Goal: Task Accomplishment & Management: Manage account settings

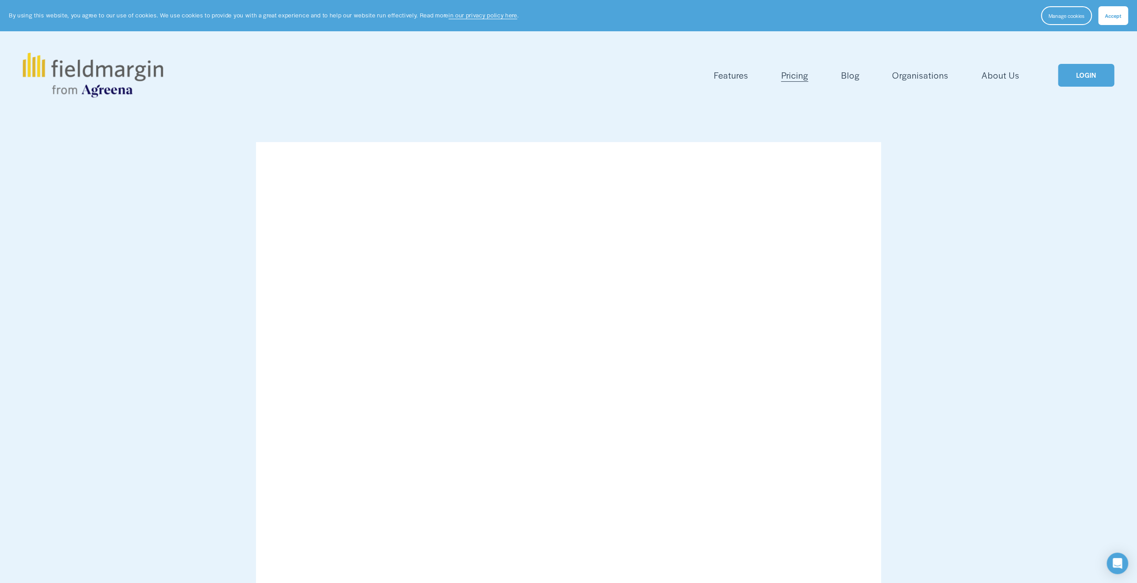
click at [1071, 85] on link "LOGIN" at bounding box center [1086, 75] width 56 height 23
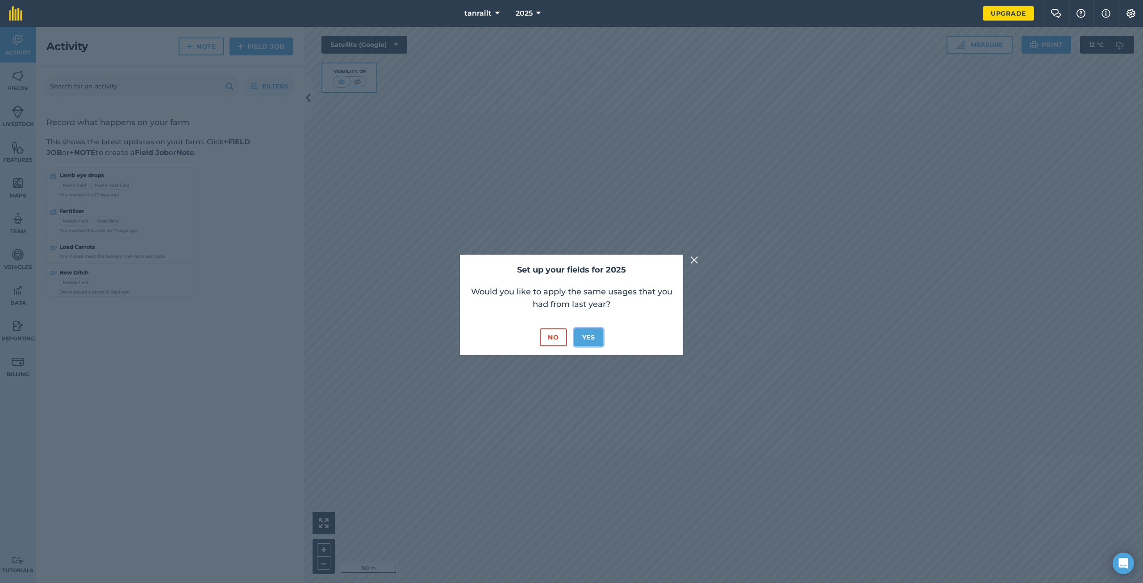
click at [585, 336] on button "Yes" at bounding box center [588, 337] width 29 height 18
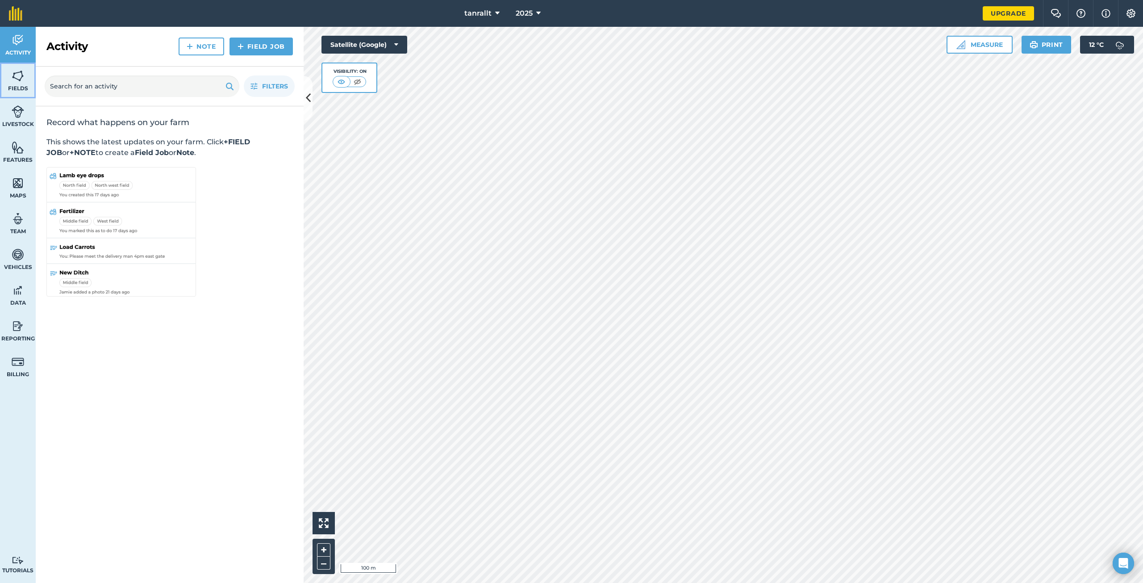
click at [19, 76] on img at bounding box center [18, 75] width 13 height 13
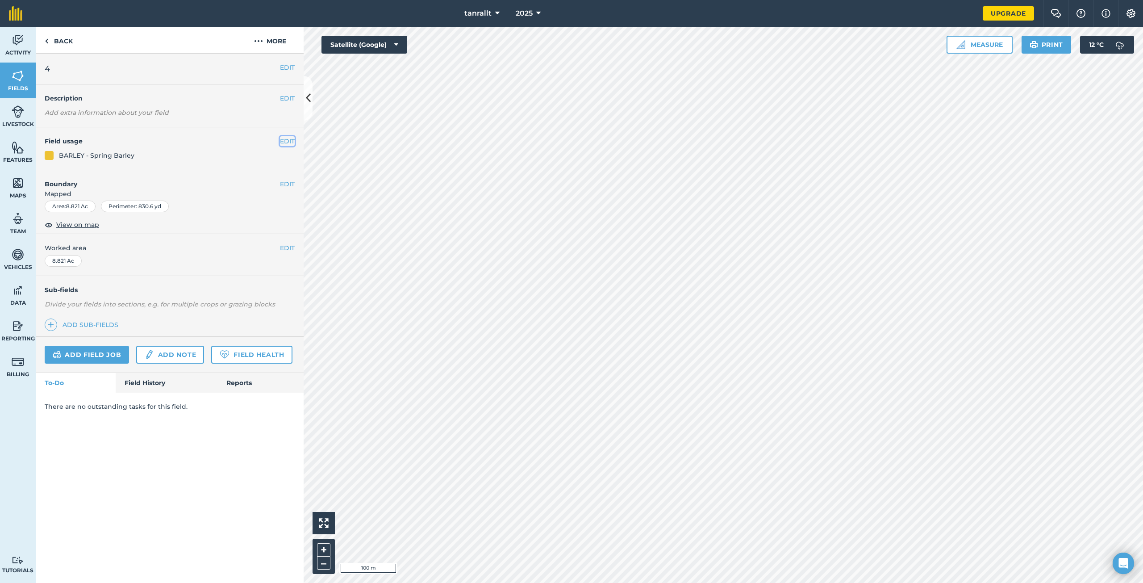
click at [282, 141] on button "EDIT" at bounding box center [287, 141] width 15 height 10
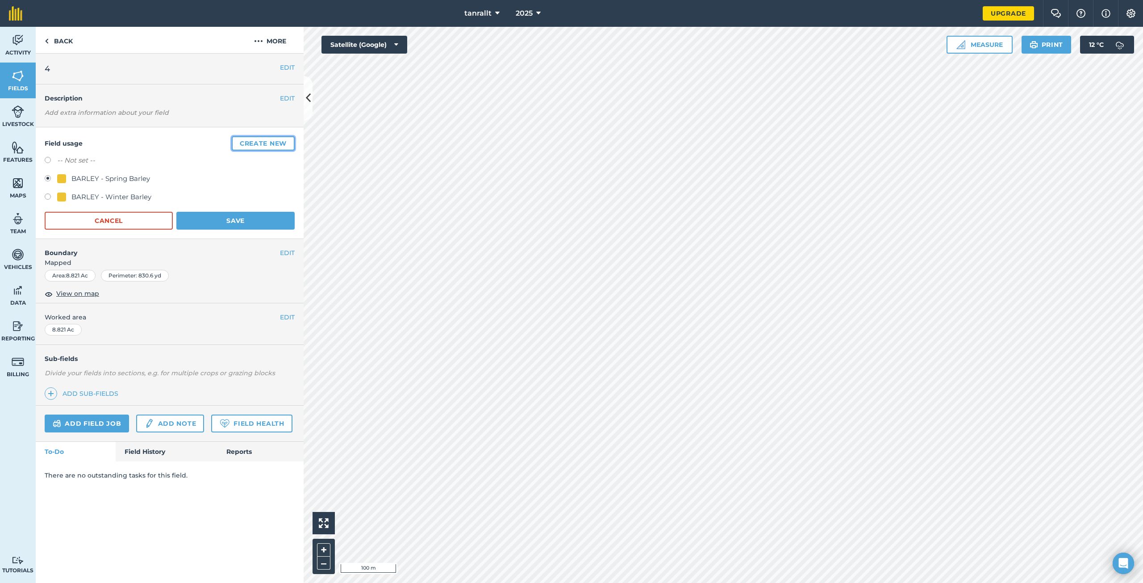
click at [257, 140] on button "Create new" at bounding box center [263, 143] width 63 height 14
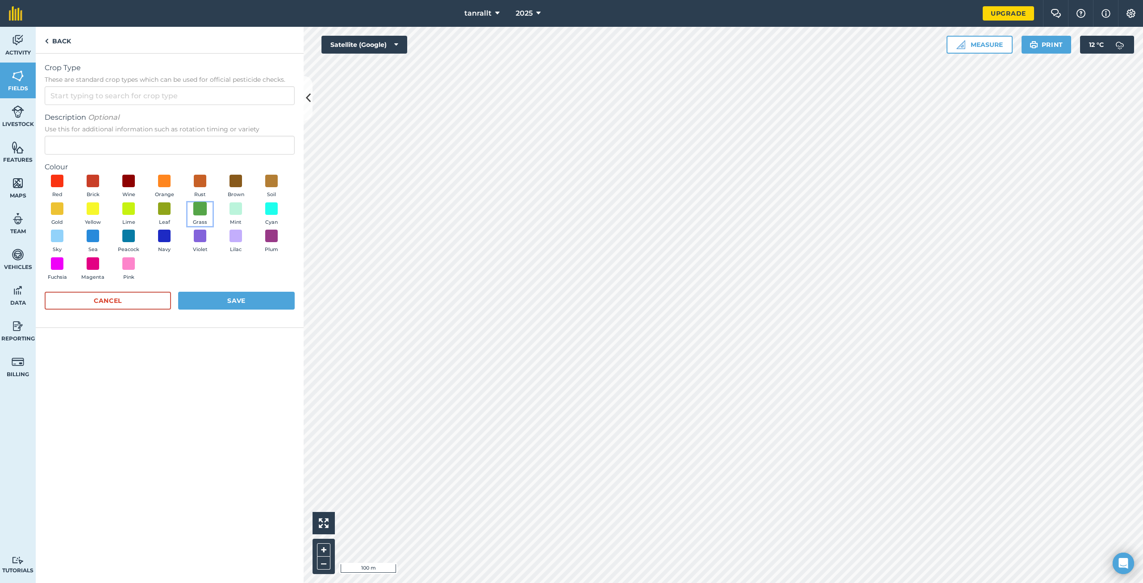
click at [198, 209] on span at bounding box center [200, 208] width 14 height 14
click at [147, 102] on input "Crop Type These are standard crop types which can be used for official pesticid…" at bounding box center [170, 95] width 250 height 19
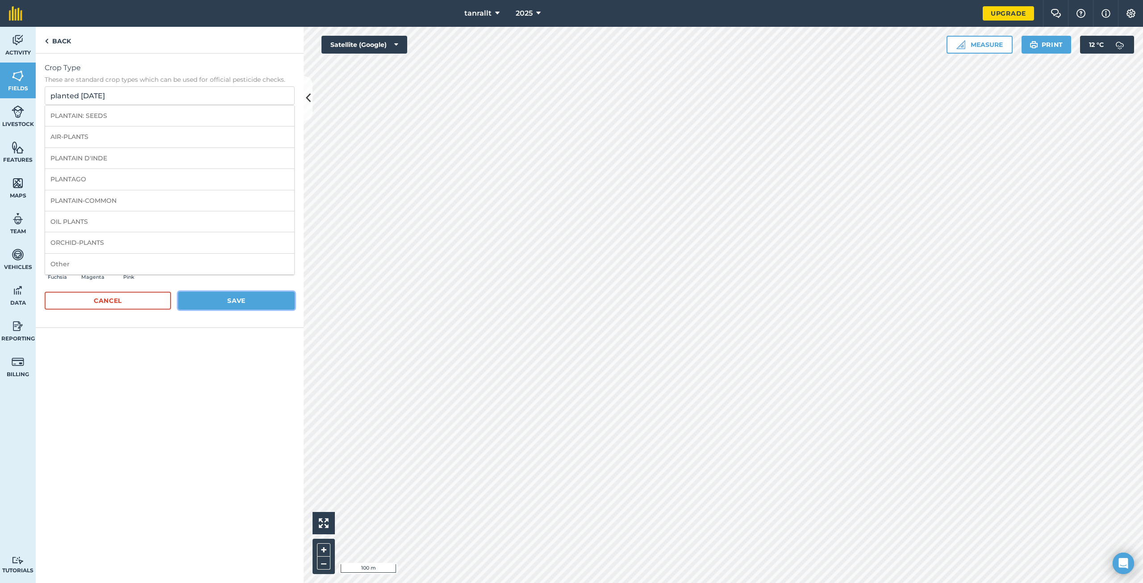
click at [210, 299] on button "Save" at bounding box center [236, 301] width 117 height 18
drag, startPoint x: 128, startPoint y: 98, endPoint x: 38, endPoint y: 102, distance: 90.3
click at [38, 102] on div "Crop Type These are standard crop types which can be used for official pesticid…" at bounding box center [170, 196] width 268 height 285
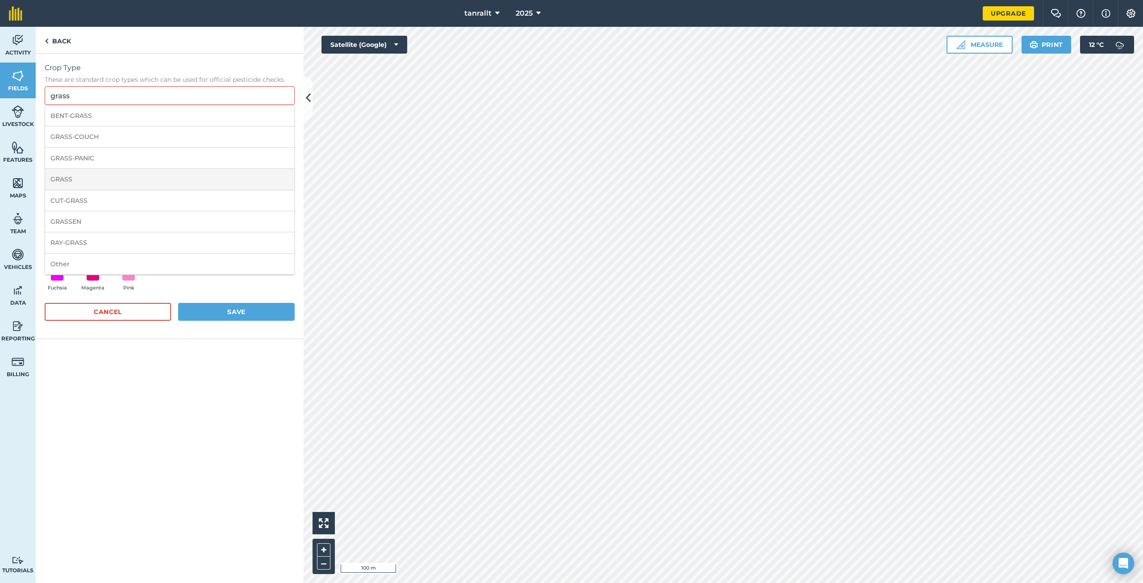
click at [113, 179] on li "GRASS" at bounding box center [169, 179] width 249 height 21
type input "GRASS"
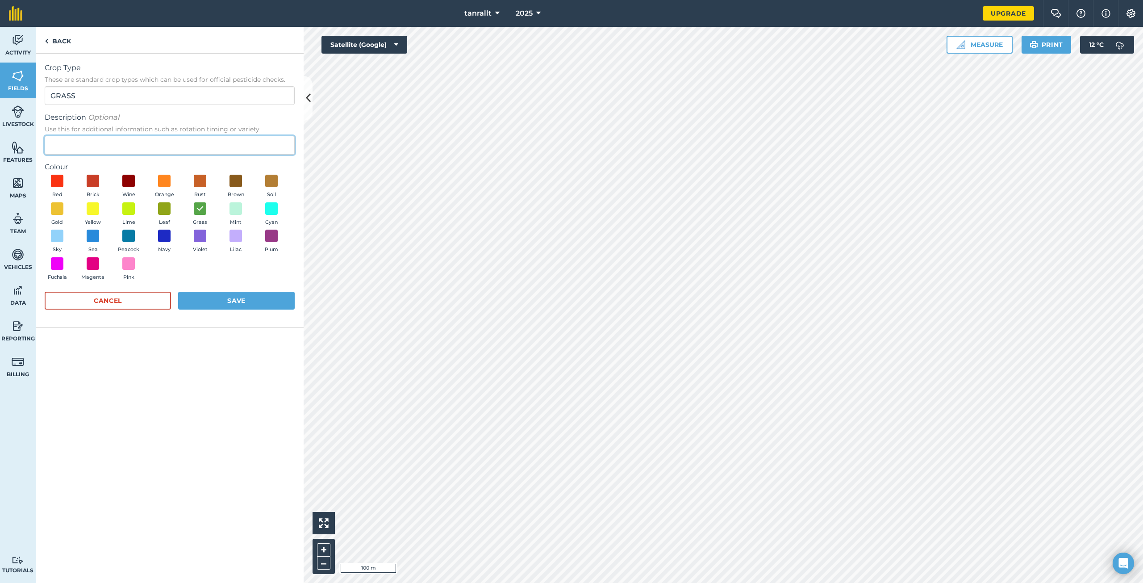
click at [91, 148] on input "Description Optional Use this for additional information such as rotation timin…" at bounding box center [170, 145] width 250 height 19
type input "planted 16-9-25"
click at [260, 297] on button "Save" at bounding box center [236, 301] width 117 height 18
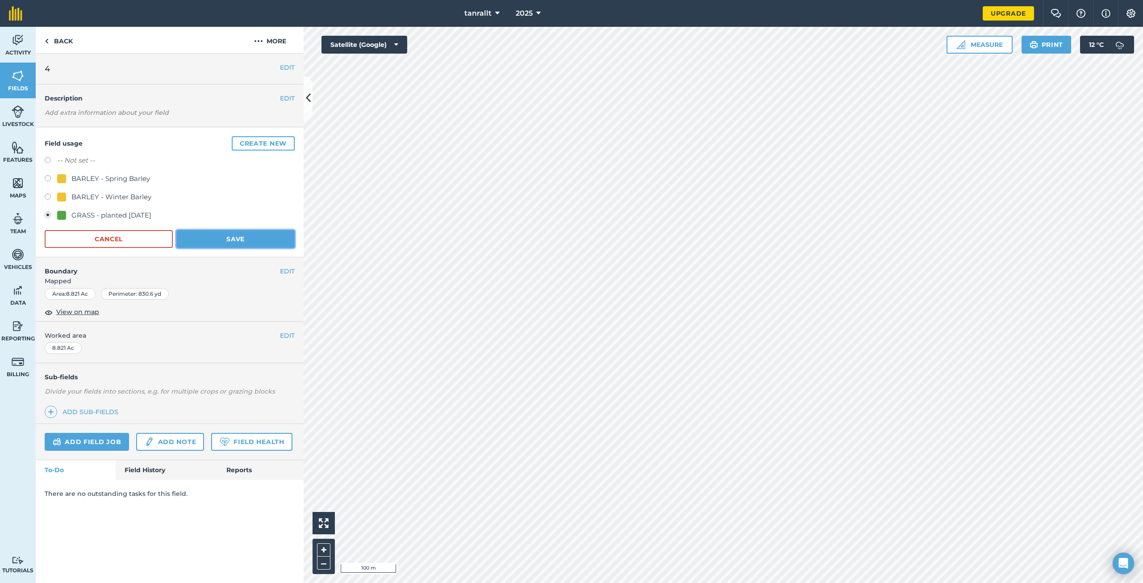
click at [232, 242] on button "Save" at bounding box center [235, 239] width 118 height 18
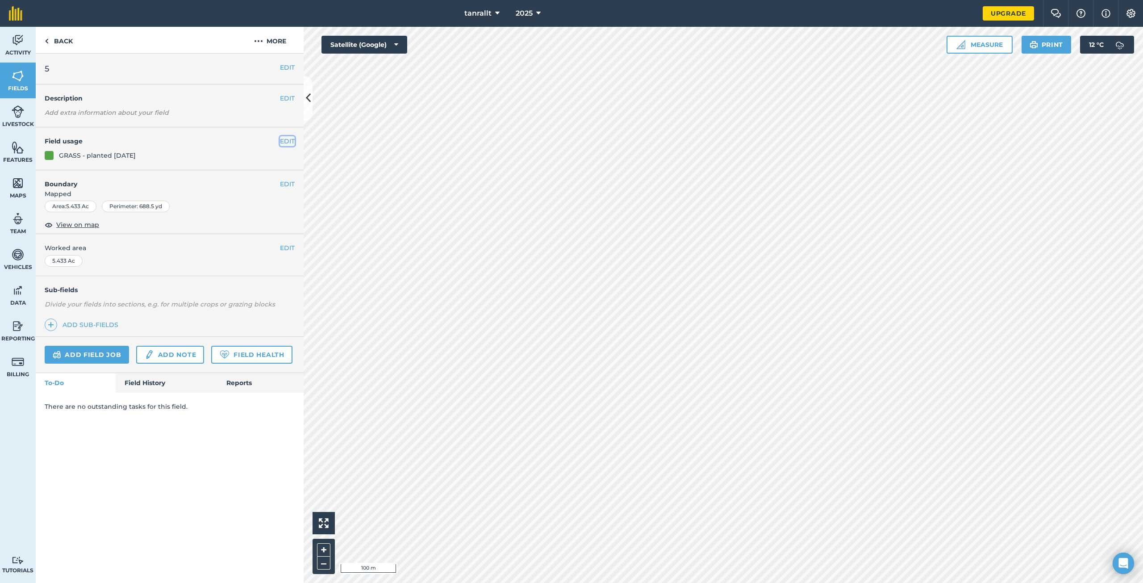
click at [282, 138] on button "EDIT" at bounding box center [287, 141] width 15 height 10
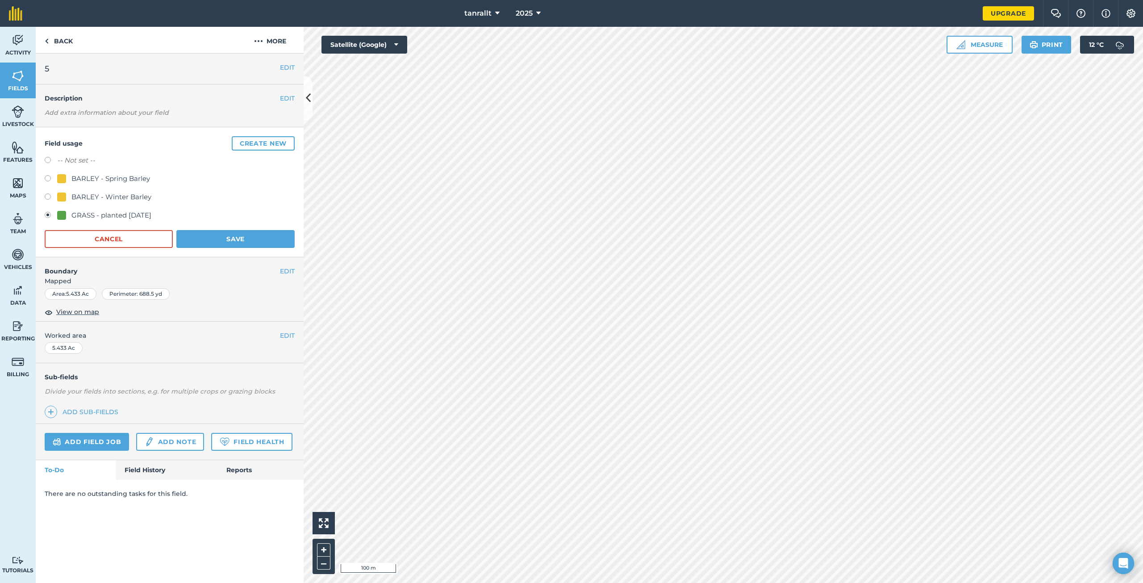
click at [45, 162] on label at bounding box center [51, 161] width 13 height 9
radio input "true"
radio input "false"
click at [268, 241] on button "Save" at bounding box center [235, 239] width 118 height 18
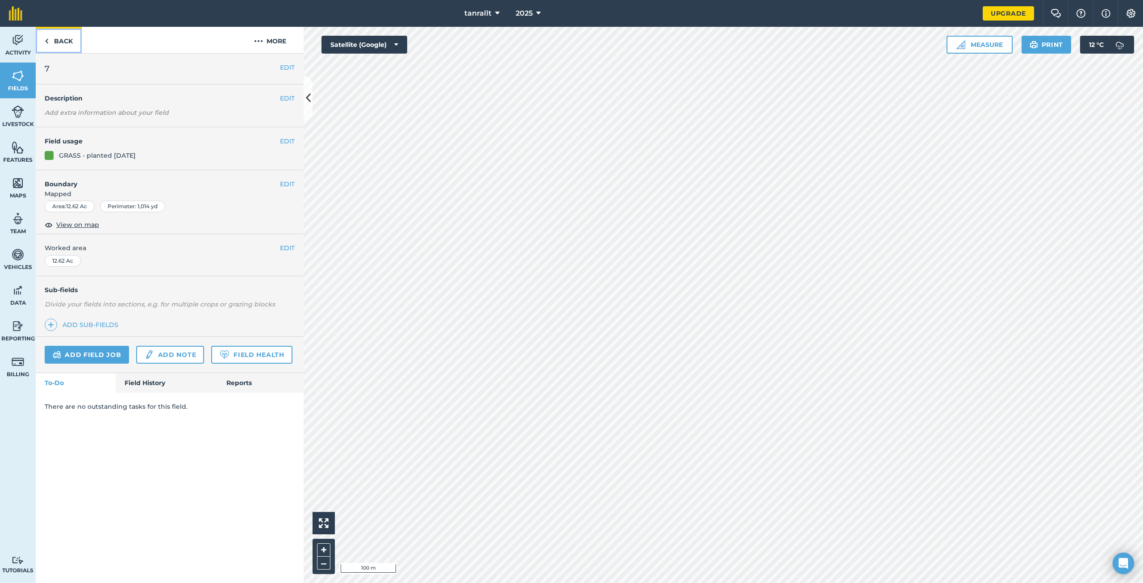
click at [50, 46] on link "Back" at bounding box center [59, 40] width 46 height 26
click at [289, 138] on button "EDIT" at bounding box center [287, 141] width 15 height 10
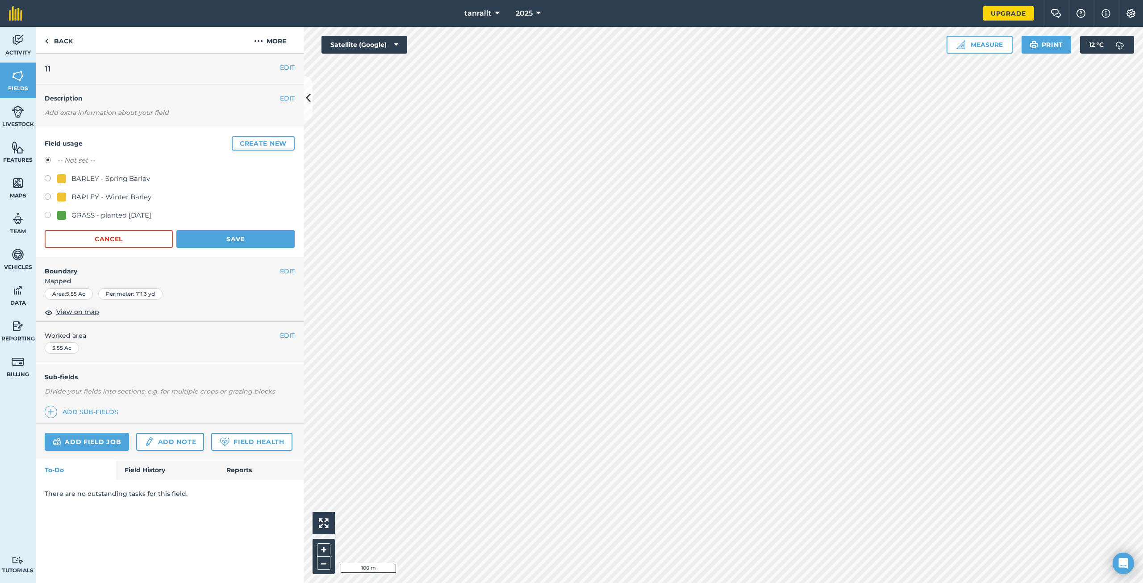
click at [47, 177] on label at bounding box center [51, 179] width 13 height 9
radio input "true"
radio input "false"
click at [226, 235] on button "Save" at bounding box center [235, 239] width 118 height 18
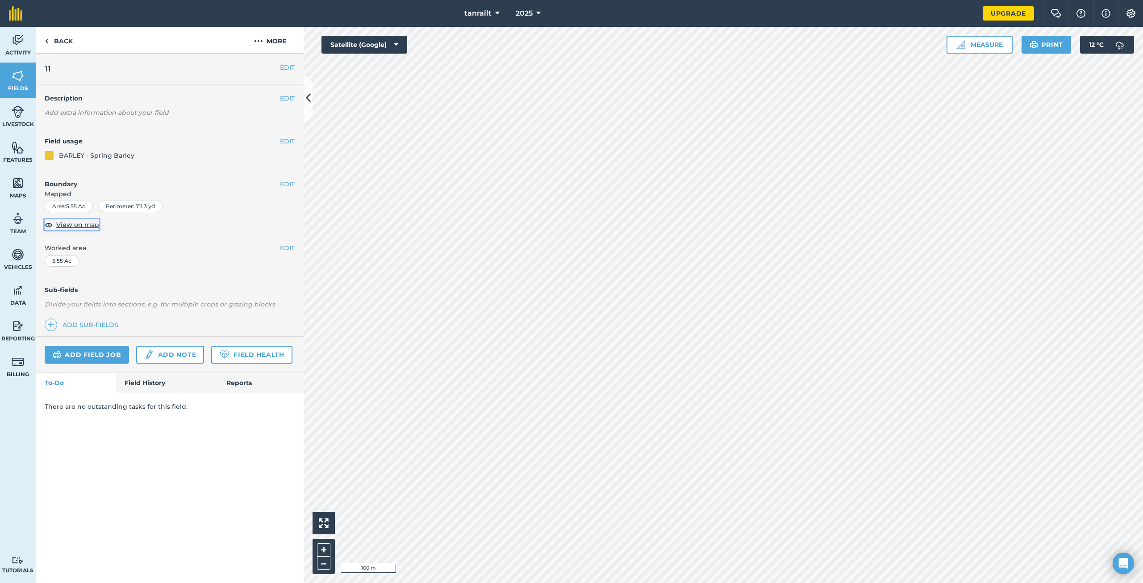
click at [87, 226] on span "View on map" at bounding box center [77, 225] width 43 height 10
click at [287, 224] on div "EDIT Boundary Mapped Area : 5.55 Ac Perimeter : 711.3 yd View on map" at bounding box center [170, 202] width 268 height 64
click at [59, 42] on link "Back" at bounding box center [59, 40] width 46 height 26
click at [48, 42] on img at bounding box center [47, 41] width 4 height 11
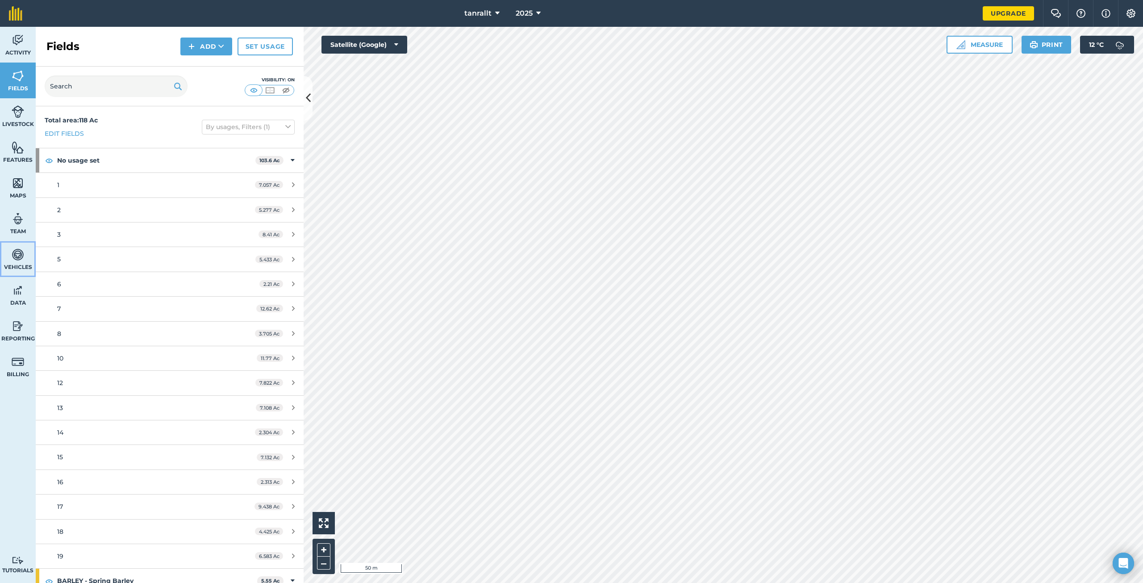
click at [20, 258] on img at bounding box center [18, 254] width 13 height 13
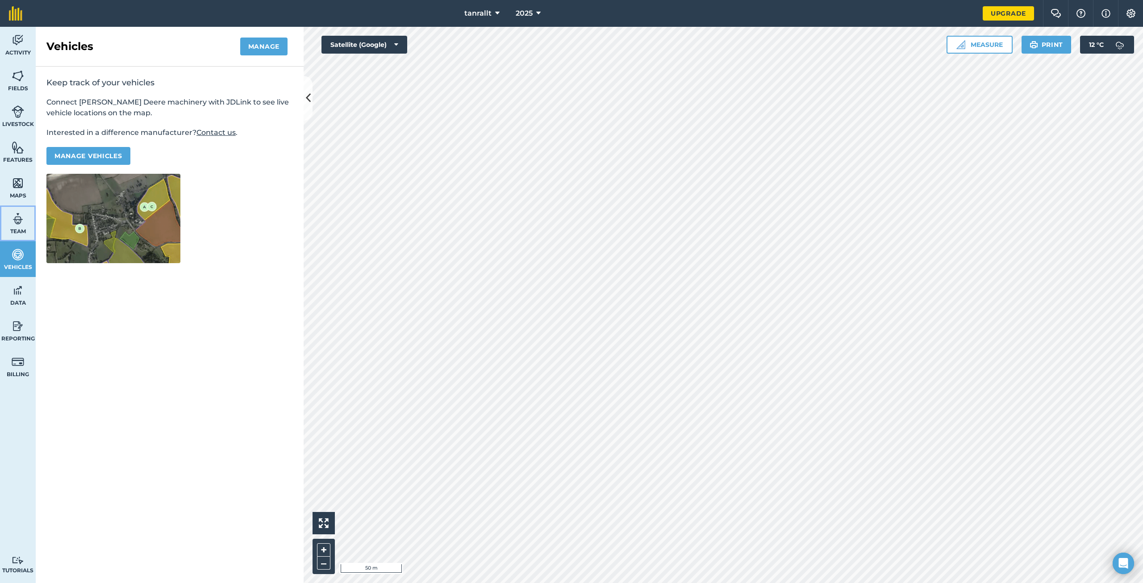
click at [19, 225] on img at bounding box center [18, 218] width 13 height 13
select select "MEMBER"
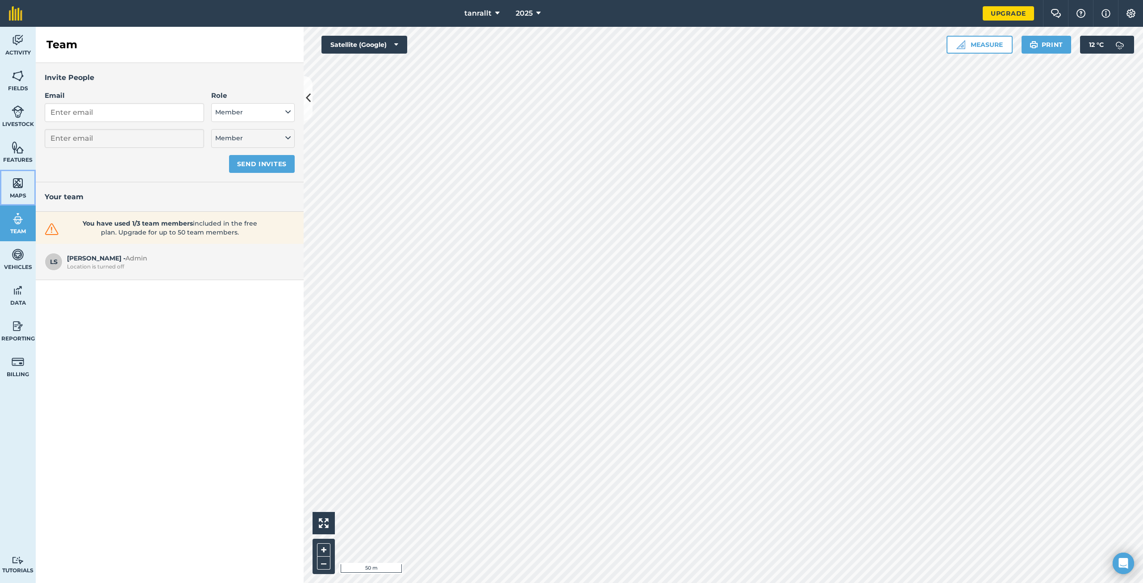
click at [17, 184] on img at bounding box center [18, 182] width 13 height 13
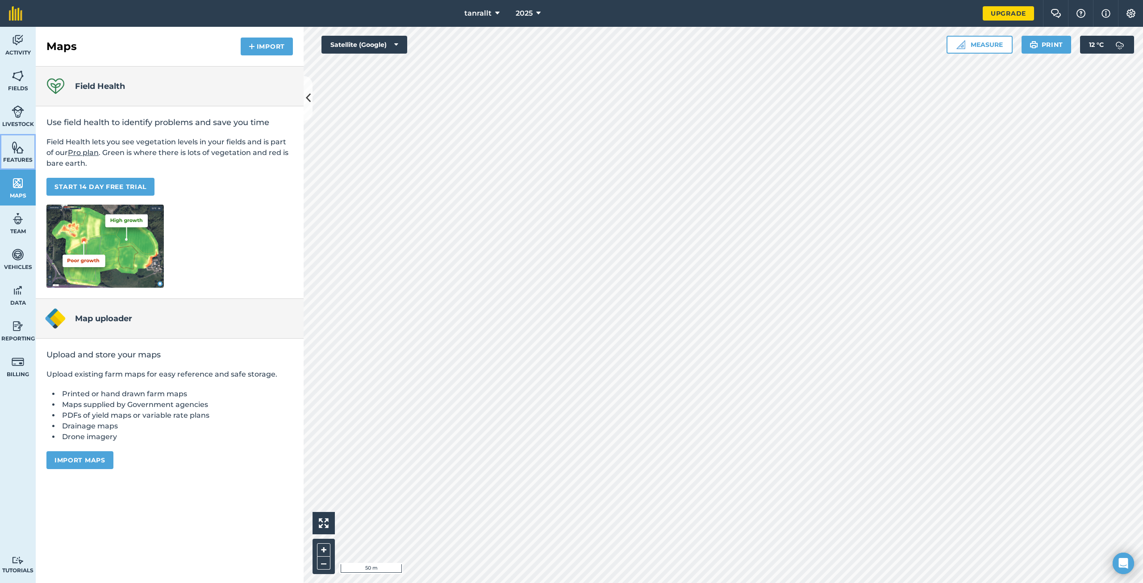
click at [25, 157] on span "Features" at bounding box center [18, 159] width 36 height 7
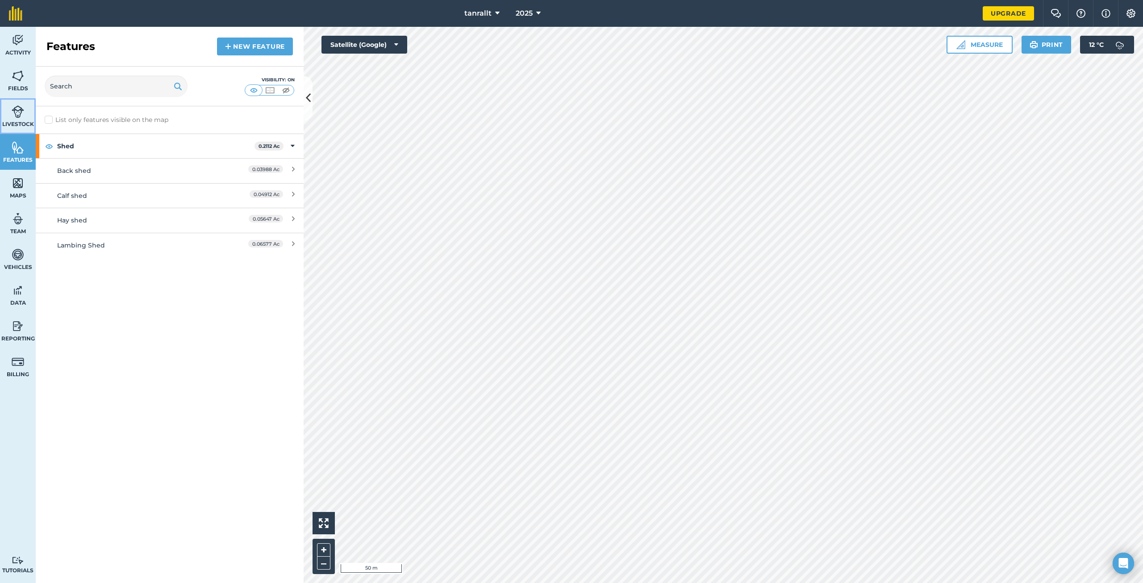
click at [17, 115] on img at bounding box center [18, 111] width 13 height 13
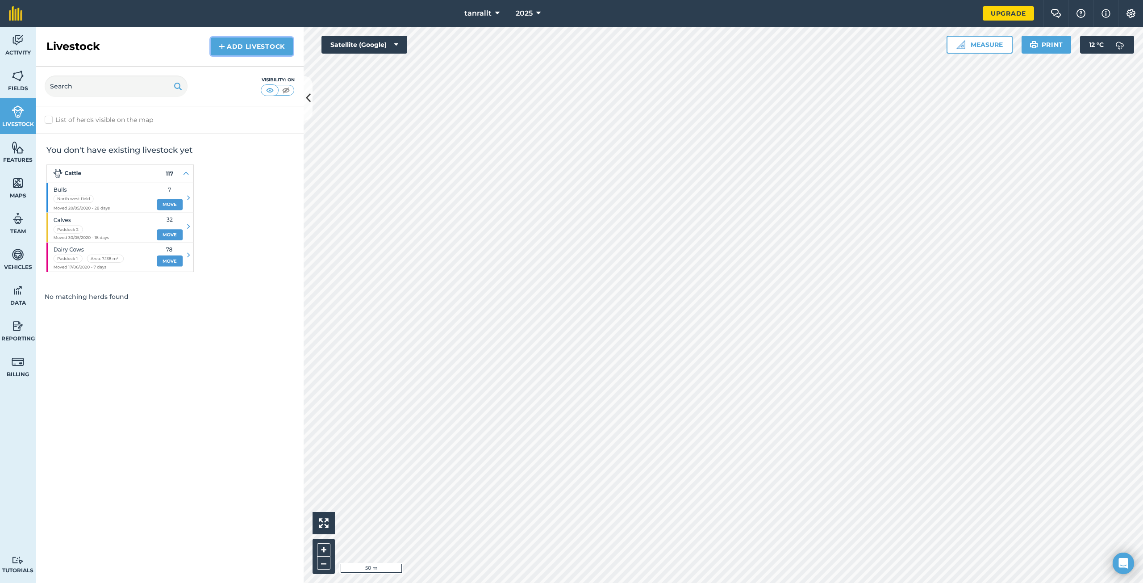
click at [243, 46] on link "Add Livestock" at bounding box center [252, 47] width 82 height 18
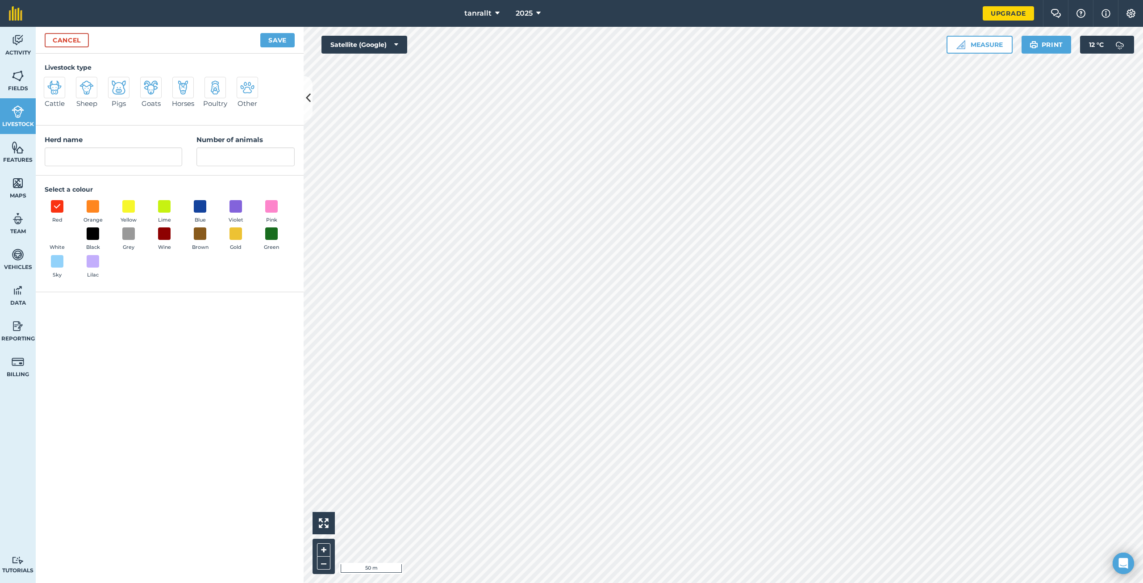
click at [56, 93] on img at bounding box center [54, 87] width 14 height 14
click at [50, 83] on input "Cattle" at bounding box center [48, 80] width 6 height 6
radio input "true"
type input "Cattle"
click at [123, 159] on input "Cattle" at bounding box center [114, 156] width 138 height 19
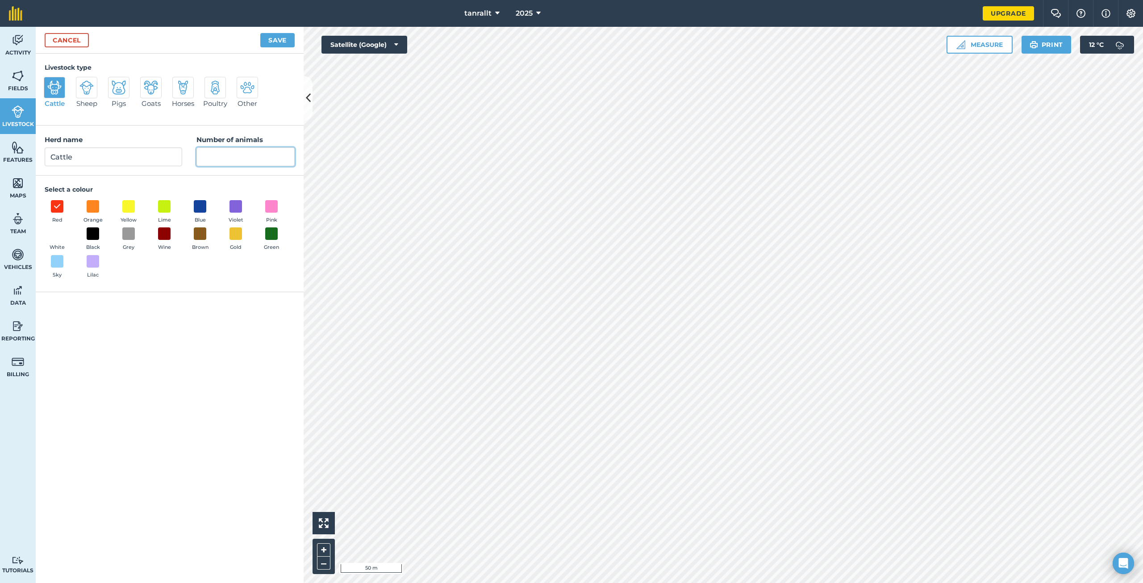
click at [233, 154] on input "Number of animals" at bounding box center [246, 156] width 98 height 19
click at [72, 39] on link "Cancel" at bounding box center [67, 40] width 44 height 14
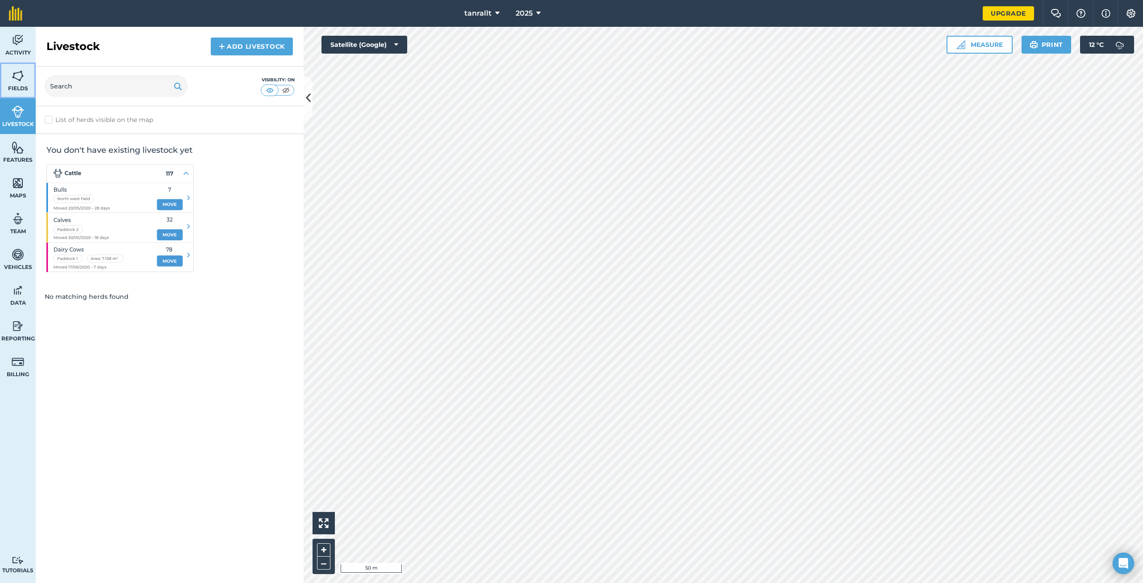
click at [17, 73] on img at bounding box center [18, 75] width 13 height 13
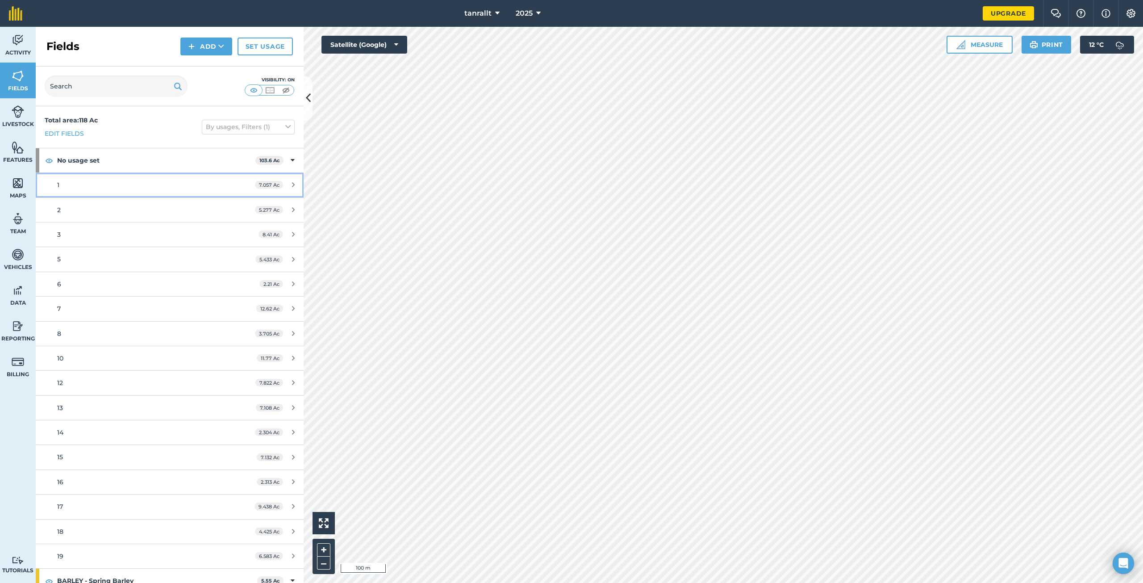
click at [56, 186] on link "1 7.057 Ac" at bounding box center [170, 185] width 268 height 24
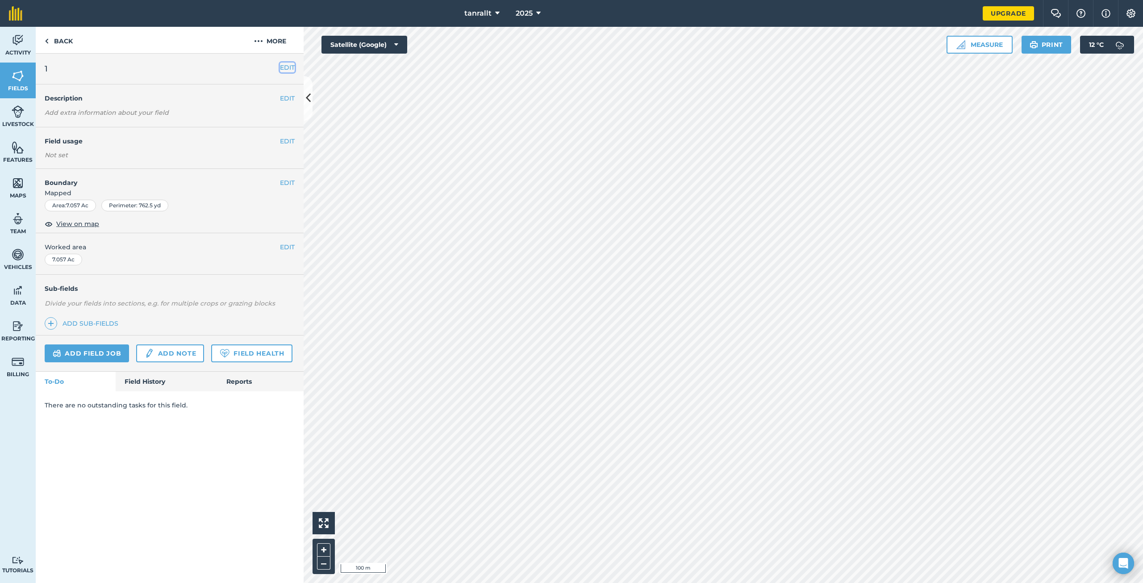
click at [289, 65] on button "EDIT" at bounding box center [287, 68] width 15 height 10
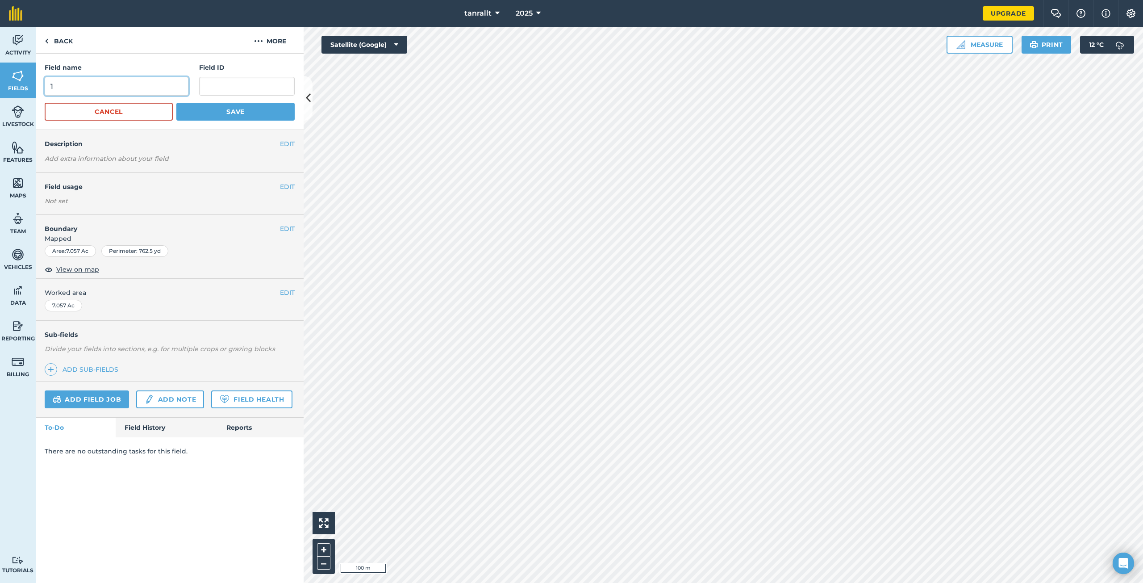
drag, startPoint x: 81, startPoint y: 87, endPoint x: 34, endPoint y: 91, distance: 47.1
click at [34, 91] on div "Activity Fields Livestock Features Maps Team Vehicles Data Reporting Billing Tu…" at bounding box center [571, 305] width 1143 height 556
type input "cae [PERSON_NAME] ty"
click at [218, 114] on button "Save" at bounding box center [235, 112] width 118 height 18
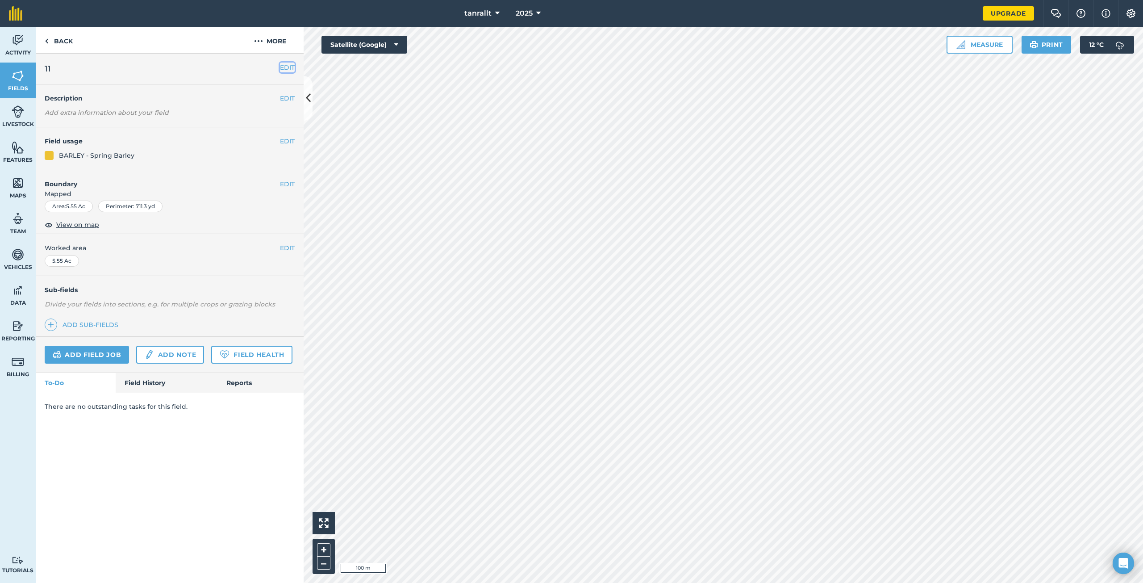
click at [285, 64] on button "EDIT" at bounding box center [287, 68] width 15 height 10
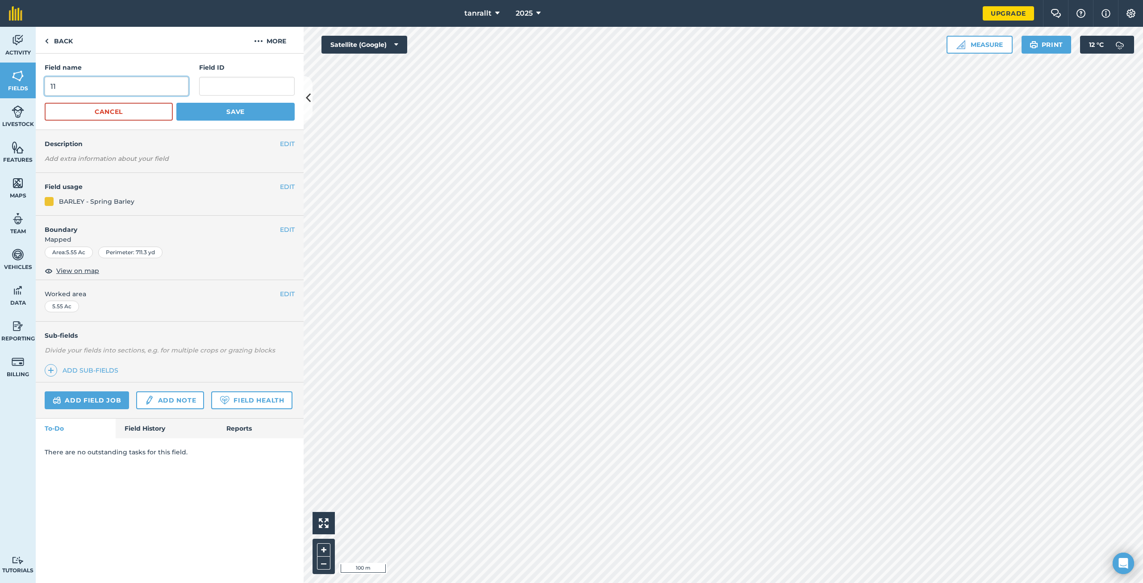
drag, startPoint x: 74, startPoint y: 90, endPoint x: 43, endPoint y: 91, distance: 30.8
click at [42, 92] on div "Field name 11 Field ID Cancel Save" at bounding box center [170, 92] width 268 height 76
type input "cae pant mawr"
click at [218, 107] on button "Save" at bounding box center [235, 112] width 118 height 18
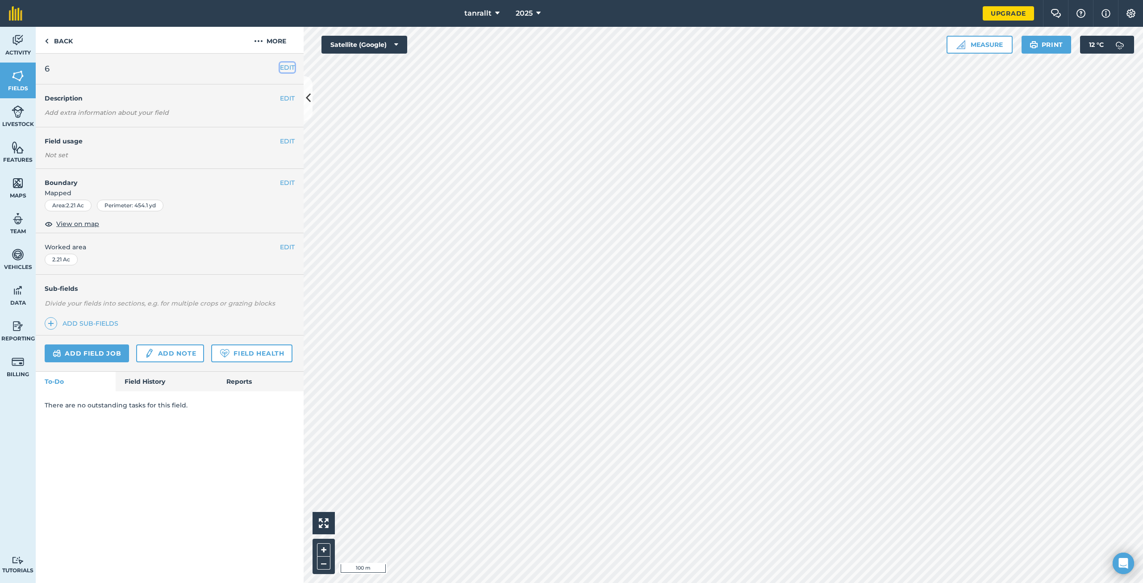
click at [287, 68] on button "EDIT" at bounding box center [287, 68] width 15 height 10
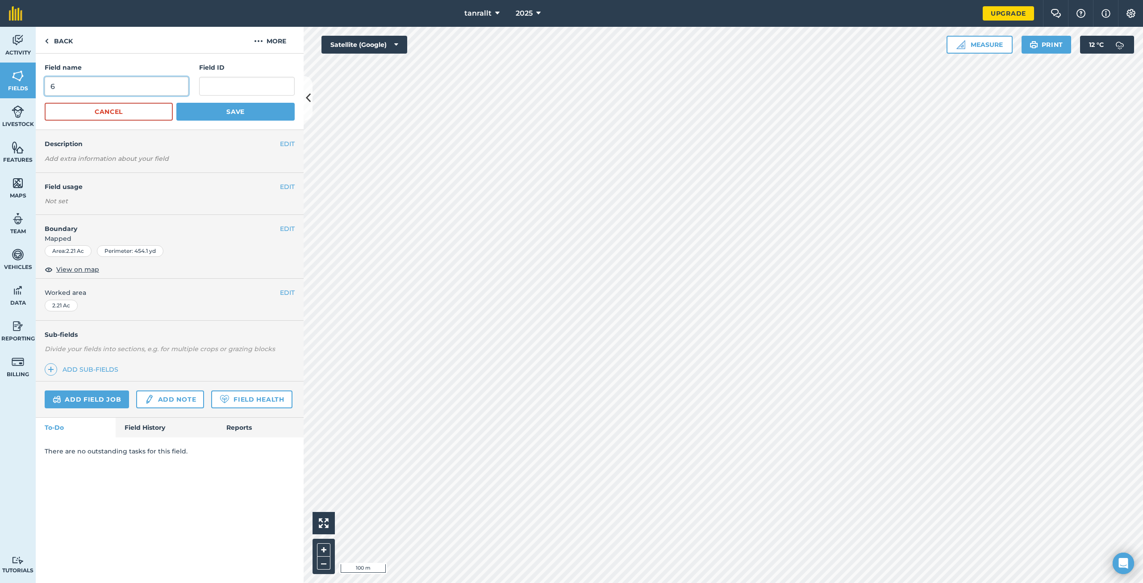
drag, startPoint x: 36, startPoint y: 105, endPoint x: 22, endPoint y: 104, distance: 13.9
click at [22, 105] on div "Activity Fields Livestock Features Maps Team Vehicles Data Reporting Billing Tu…" at bounding box center [571, 305] width 1143 height 556
type input "cae bach"
click at [227, 107] on button "Save" at bounding box center [235, 112] width 118 height 18
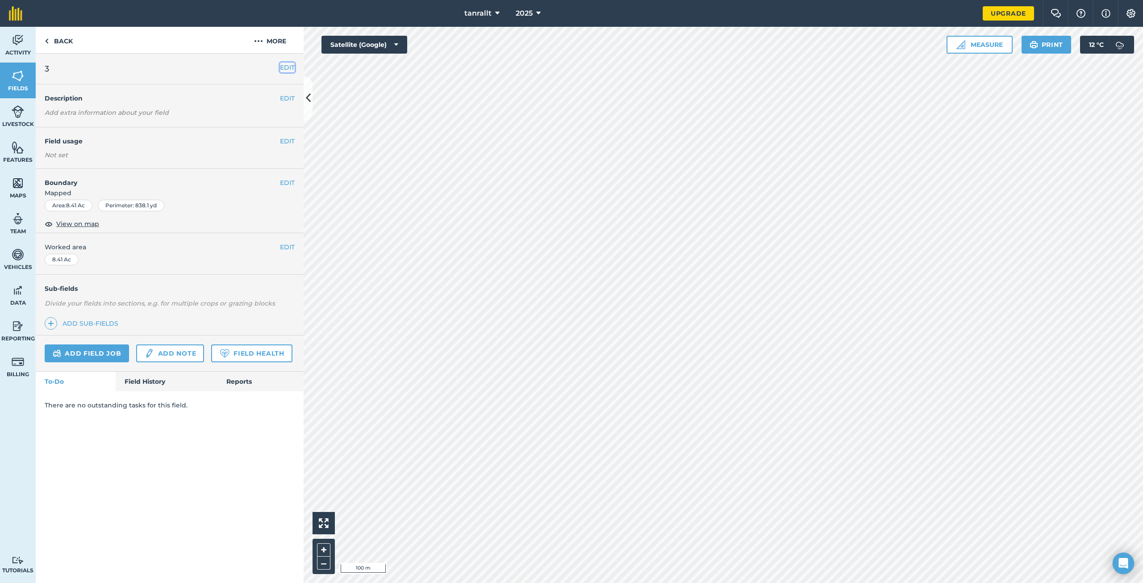
click at [286, 68] on button "EDIT" at bounding box center [287, 68] width 15 height 10
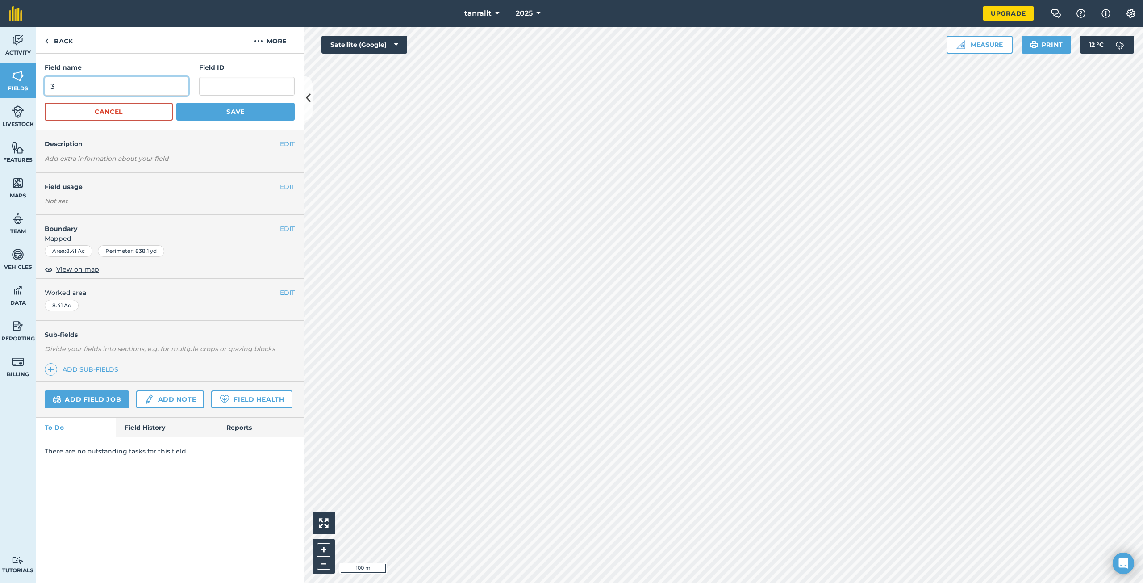
drag, startPoint x: 45, startPoint y: 94, endPoint x: 32, endPoint y: 93, distance: 13.0
click at [32, 94] on div "Activity Fields Livestock Features Maps Team Vehicles Data Reporting Billing Tu…" at bounding box center [571, 305] width 1143 height 556
type input "cae [PERSON_NAME]"
click at [219, 106] on button "Save" at bounding box center [235, 112] width 118 height 18
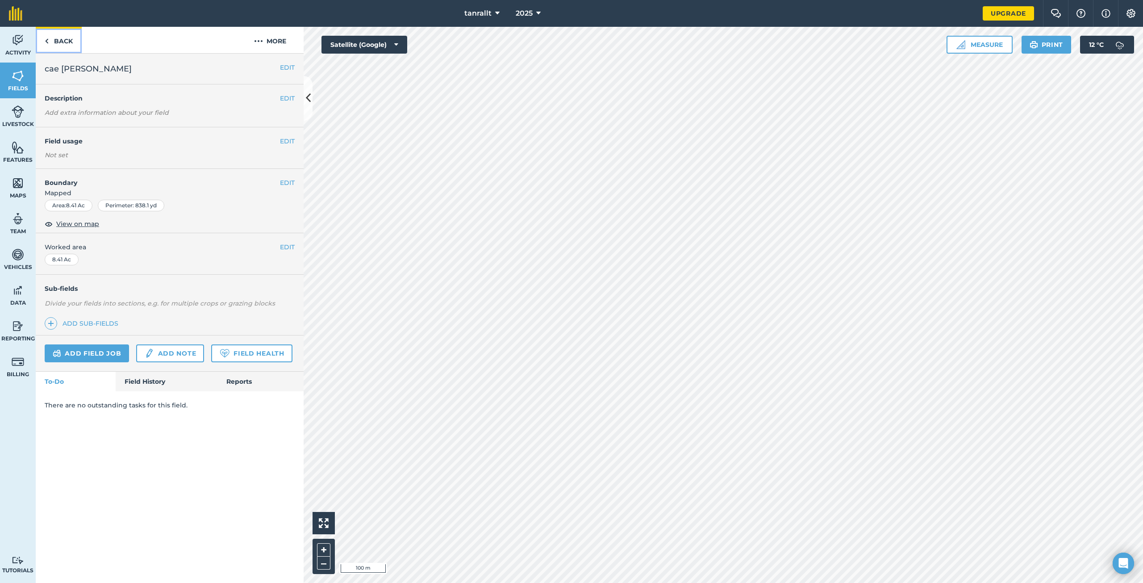
click at [64, 50] on link "Back" at bounding box center [59, 40] width 46 height 26
click at [291, 70] on button "EDIT" at bounding box center [287, 68] width 15 height 10
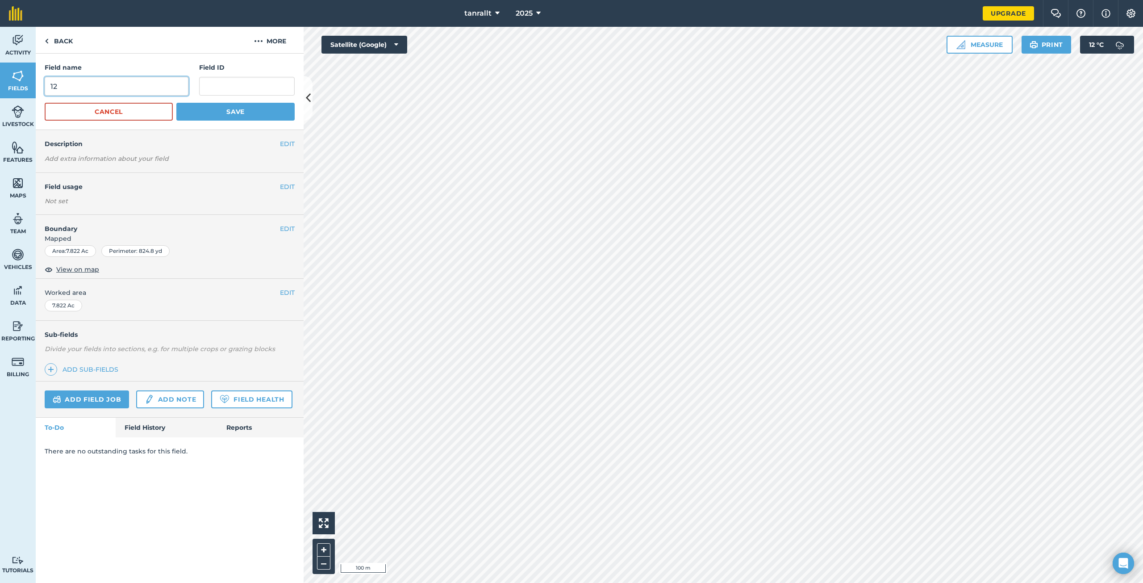
click at [27, 88] on div "Activity Fields Livestock Features Maps Team Vehicles Data Reporting Billing Tu…" at bounding box center [571, 305] width 1143 height 556
type input "cae gwaer pant mawr"
click at [226, 115] on button "Save" at bounding box center [235, 112] width 118 height 18
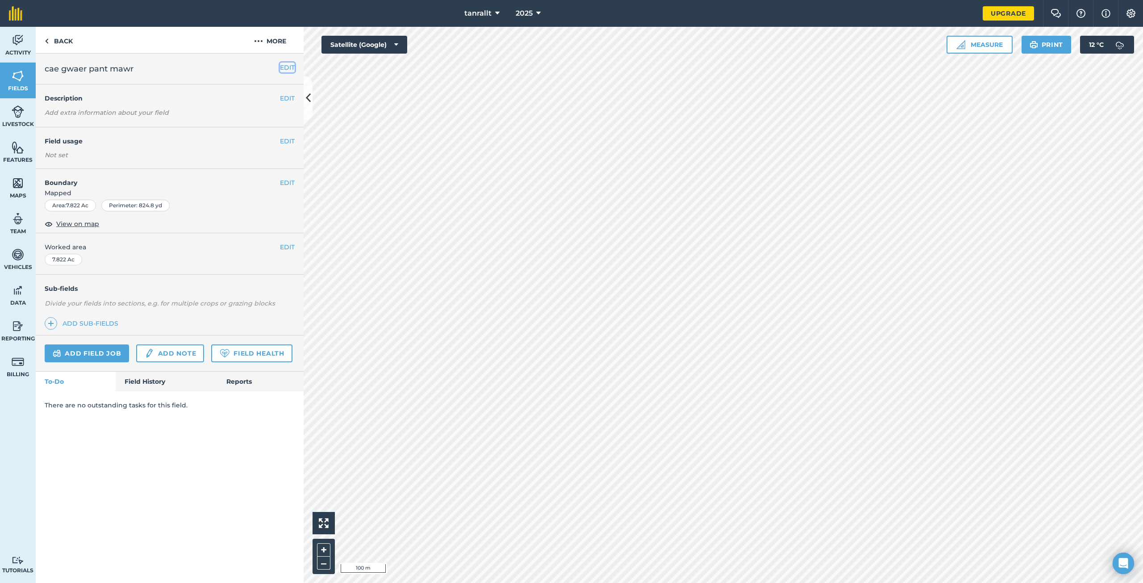
click at [287, 71] on button "EDIT" at bounding box center [287, 68] width 15 height 10
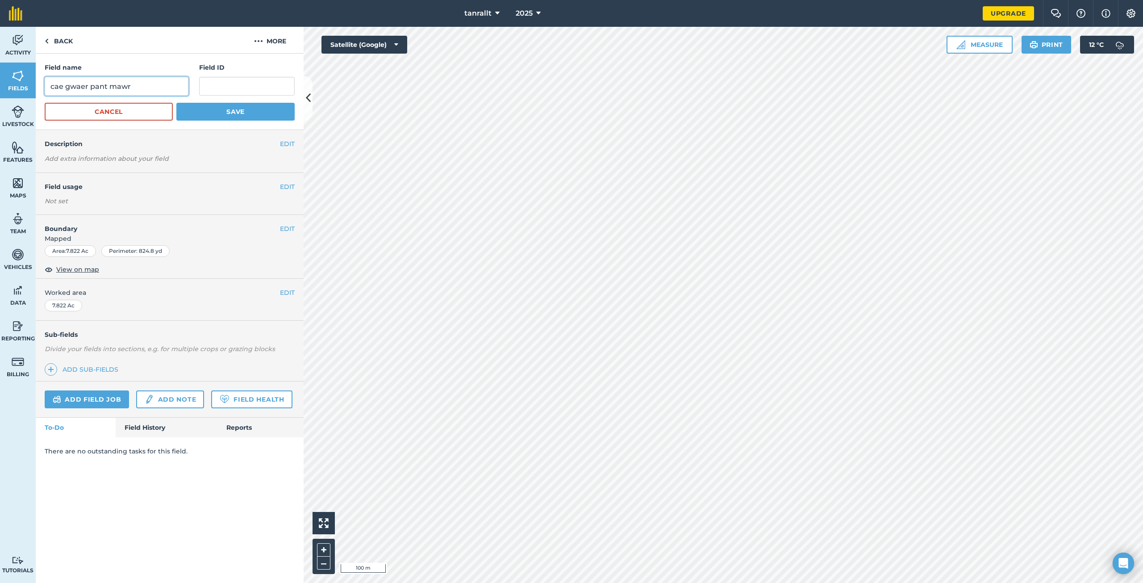
click at [88, 85] on input "cae gwaer pant mawr" at bounding box center [117, 86] width 144 height 19
type input "cae gwawr pant mawr"
click at [243, 115] on button "Save" at bounding box center [235, 112] width 118 height 18
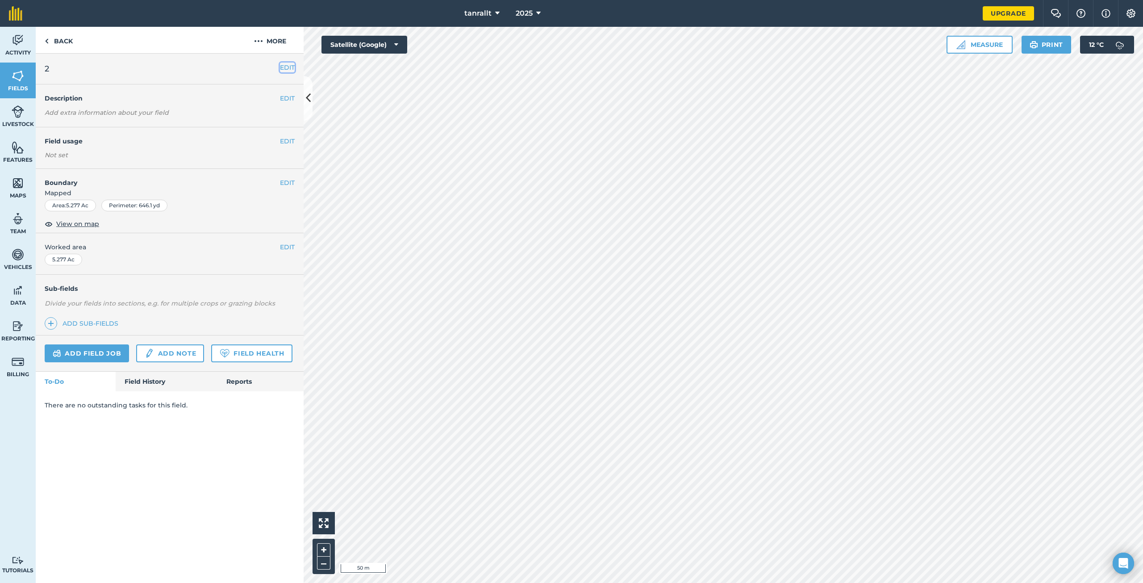
click at [285, 66] on button "EDIT" at bounding box center [287, 68] width 15 height 10
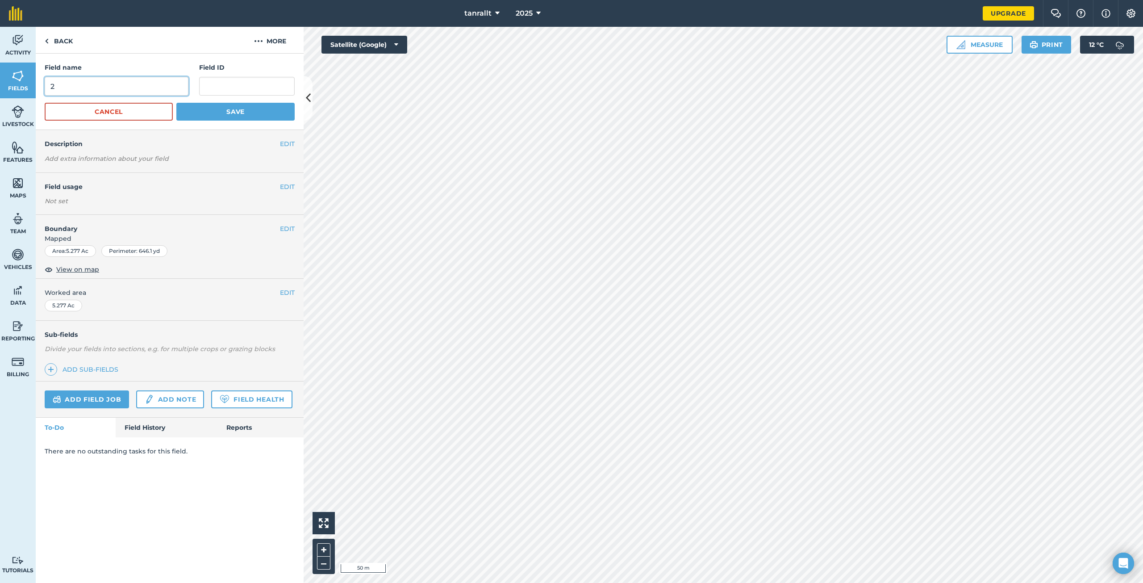
drag, startPoint x: 41, startPoint y: 96, endPoint x: 25, endPoint y: 98, distance: 16.2
click at [25, 98] on div "Activity Fields Livestock Features Maps Team Vehicles Data Reporting Billing Tu…" at bounding box center [571, 305] width 1143 height 556
type input "cae [PERSON_NAME] banc"
click at [220, 112] on button "Save" at bounding box center [235, 112] width 118 height 18
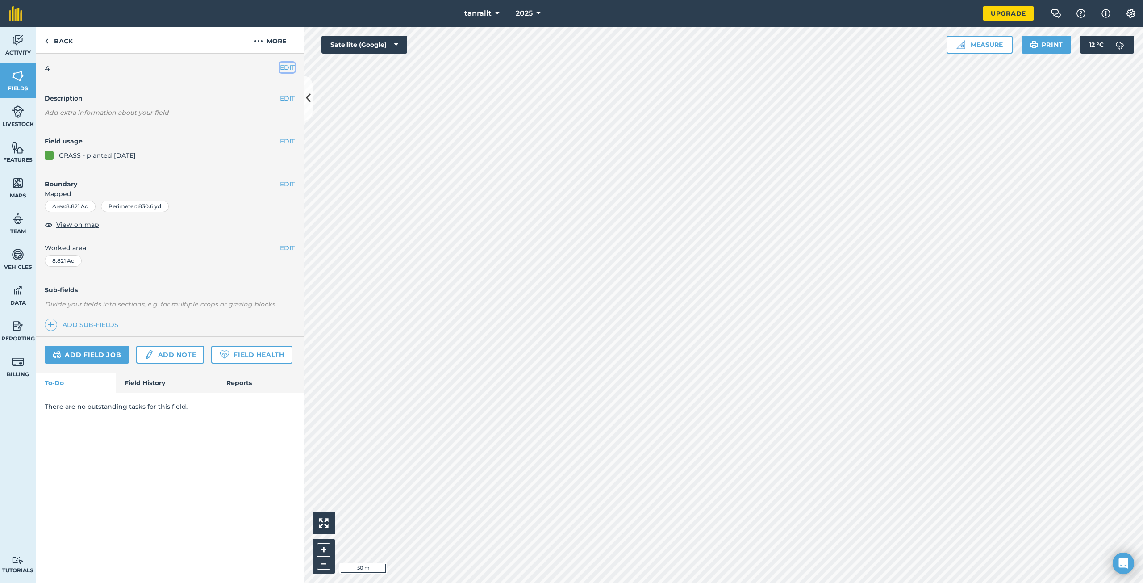
click at [284, 66] on button "EDIT" at bounding box center [287, 68] width 15 height 10
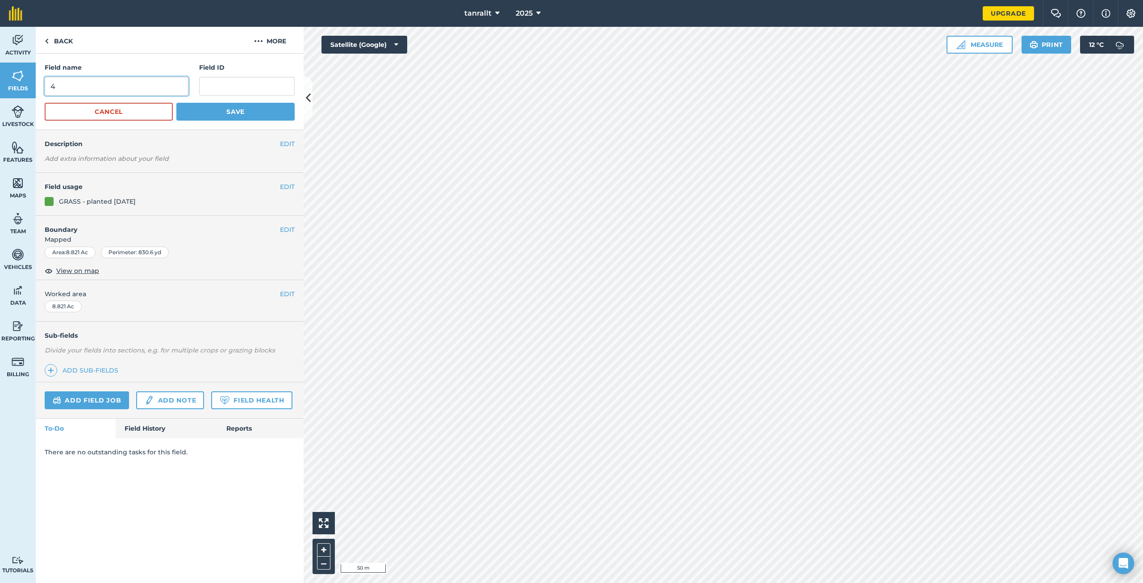
drag, startPoint x: 116, startPoint y: 92, endPoint x: 2, endPoint y: 87, distance: 114.4
click at [0, 92] on div "Activity Fields Livestock Features Maps Team Vehicles Data Reporting Billing Tu…" at bounding box center [571, 305] width 1143 height 556
type input "x"
type input "cae llwyn"
click at [247, 113] on button "Save" at bounding box center [235, 112] width 118 height 18
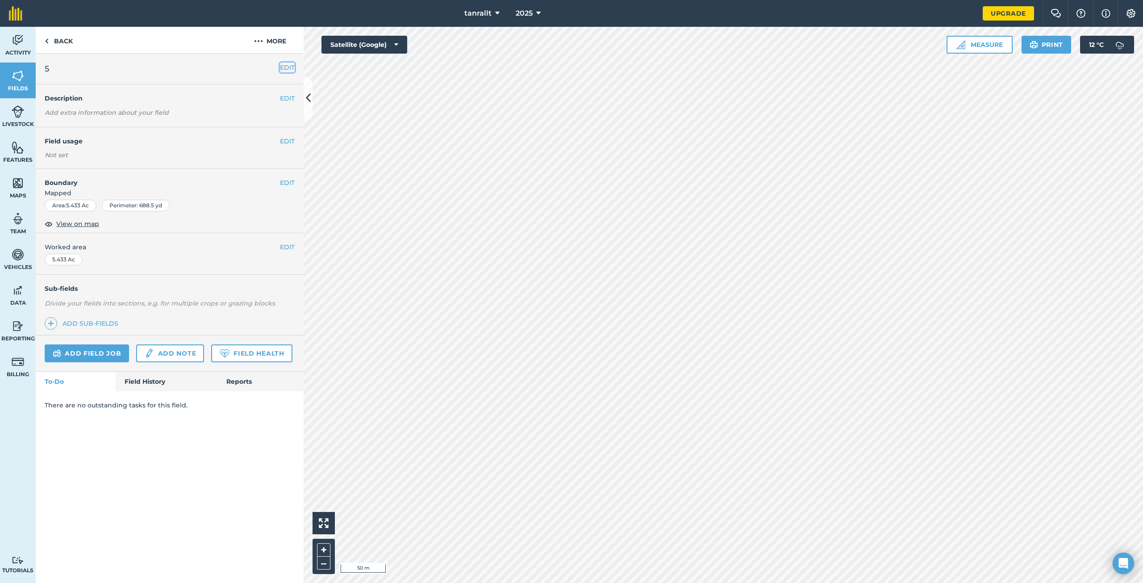
click at [285, 70] on button "EDIT" at bounding box center [287, 68] width 15 height 10
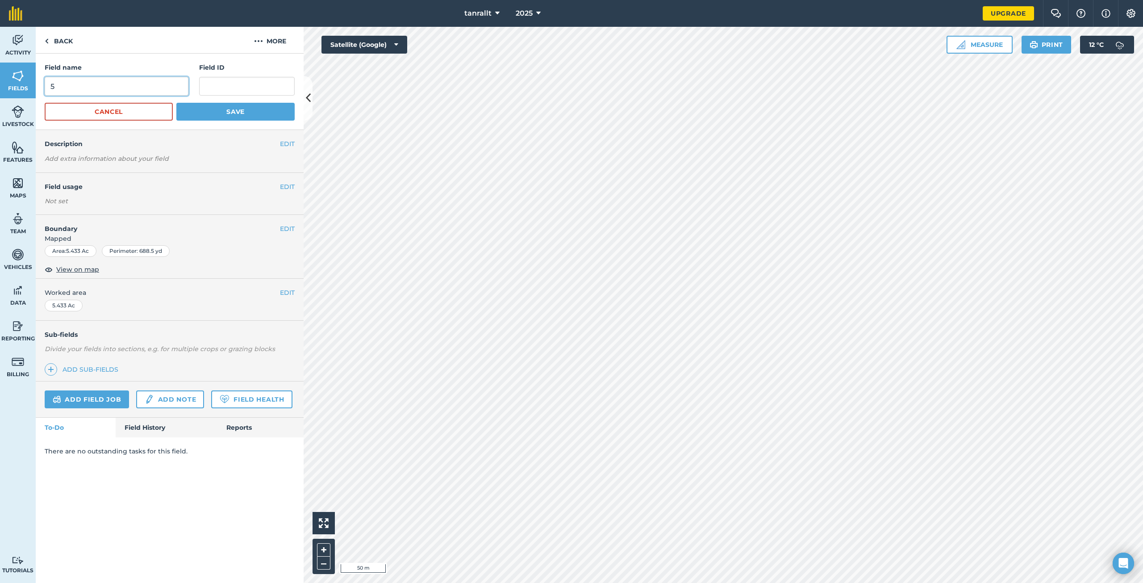
drag, startPoint x: 52, startPoint y: 93, endPoint x: 45, endPoint y: 94, distance: 7.6
click at [44, 94] on div "Field name 5 Field ID Cancel Save" at bounding box center [170, 92] width 268 height 76
type input "ddol faen"
click at [176, 103] on button "Save" at bounding box center [235, 112] width 118 height 18
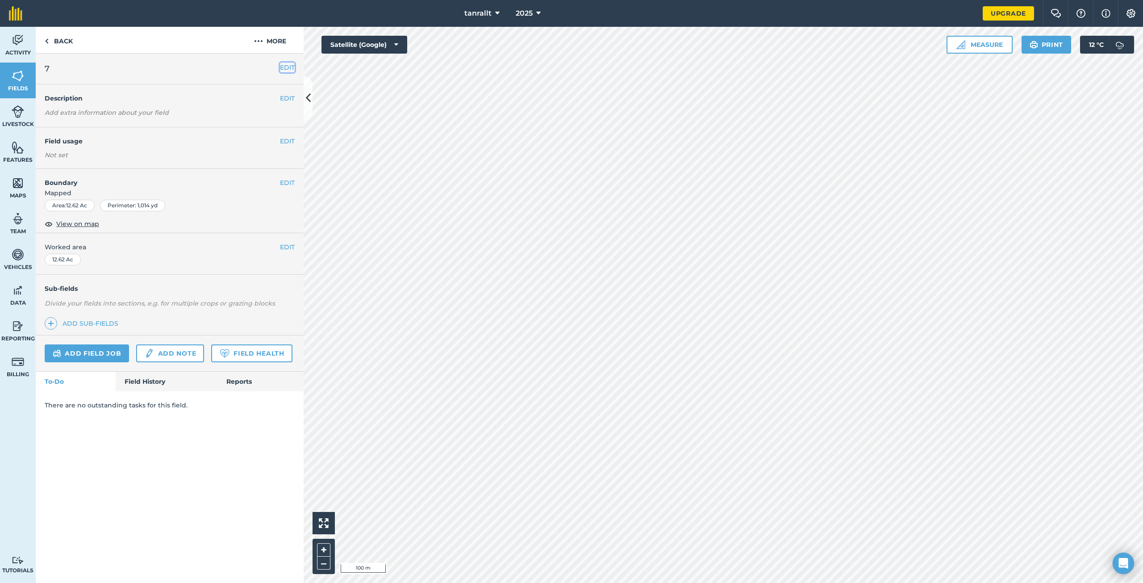
click at [288, 67] on button "EDIT" at bounding box center [287, 68] width 15 height 10
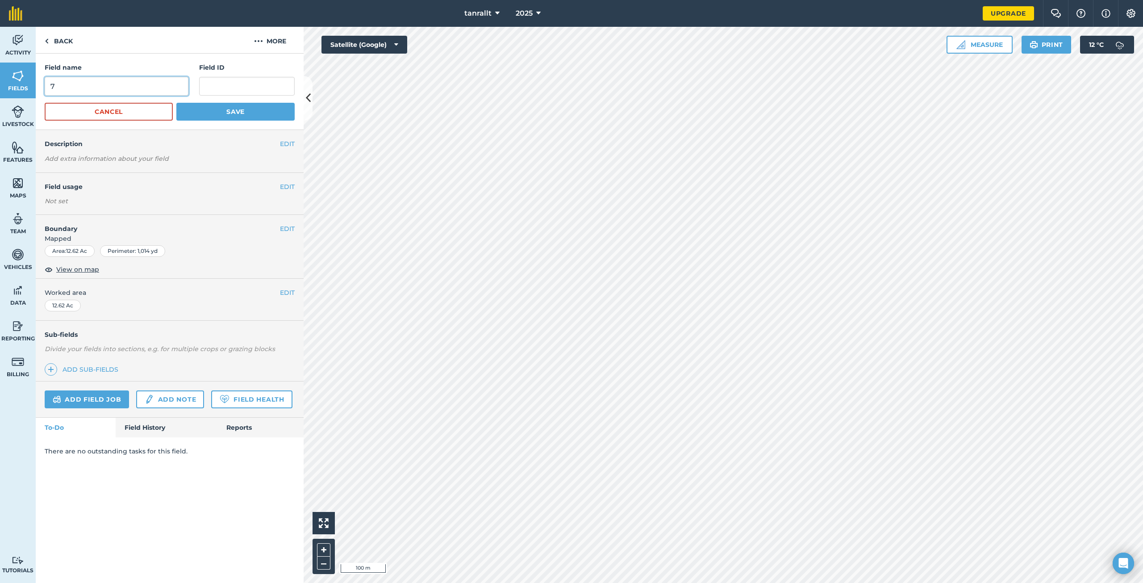
drag, startPoint x: 0, startPoint y: 91, endPoint x: 4, endPoint y: 84, distance: 7.6
click at [0, 90] on div "Activity Fields Livestock Features Maps Team Vehicles Data Reporting Billing Tu…" at bounding box center [571, 305] width 1143 height 556
type input "ddol fawr"
click at [225, 108] on button "Save" at bounding box center [235, 112] width 118 height 18
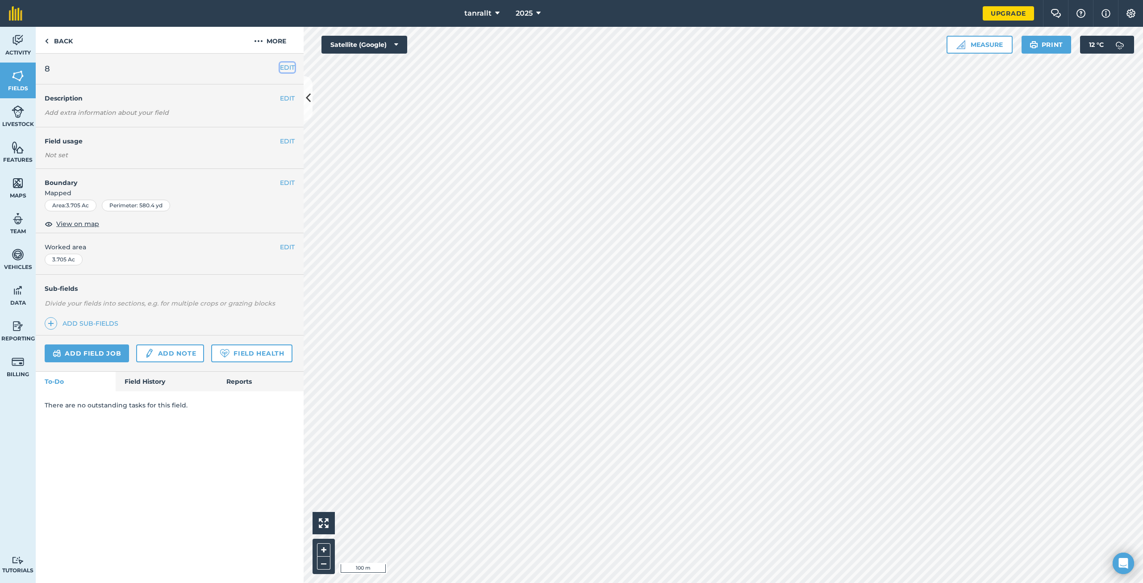
click at [287, 69] on button "EDIT" at bounding box center [287, 68] width 15 height 10
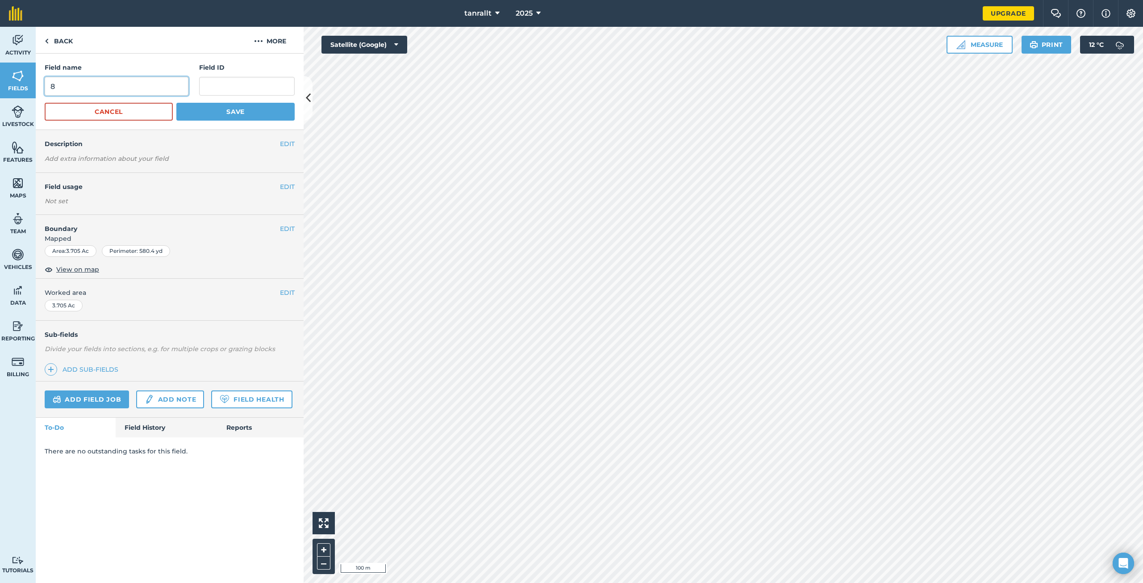
drag, startPoint x: 96, startPoint y: 87, endPoint x: 2, endPoint y: 81, distance: 93.9
click at [0, 84] on div "Activity Fields Livestock Features Maps Team Vehicles Data Reporting Billing Tu…" at bounding box center [571, 305] width 1143 height 556
type input "cefn llwn piod fach"
click at [258, 115] on button "Save" at bounding box center [235, 112] width 118 height 18
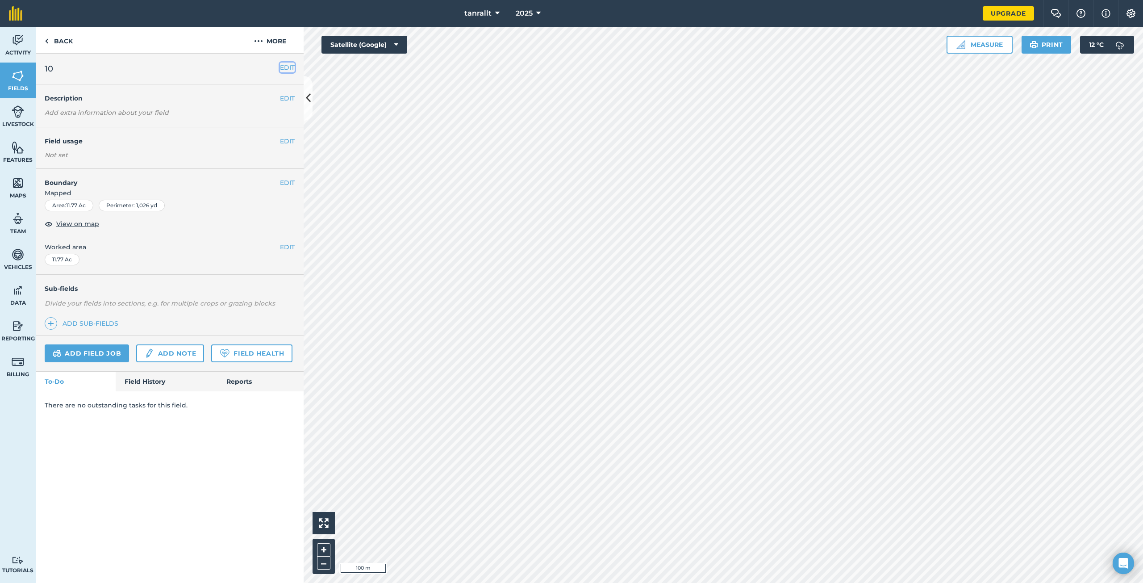
click at [288, 66] on button "EDIT" at bounding box center [287, 68] width 15 height 10
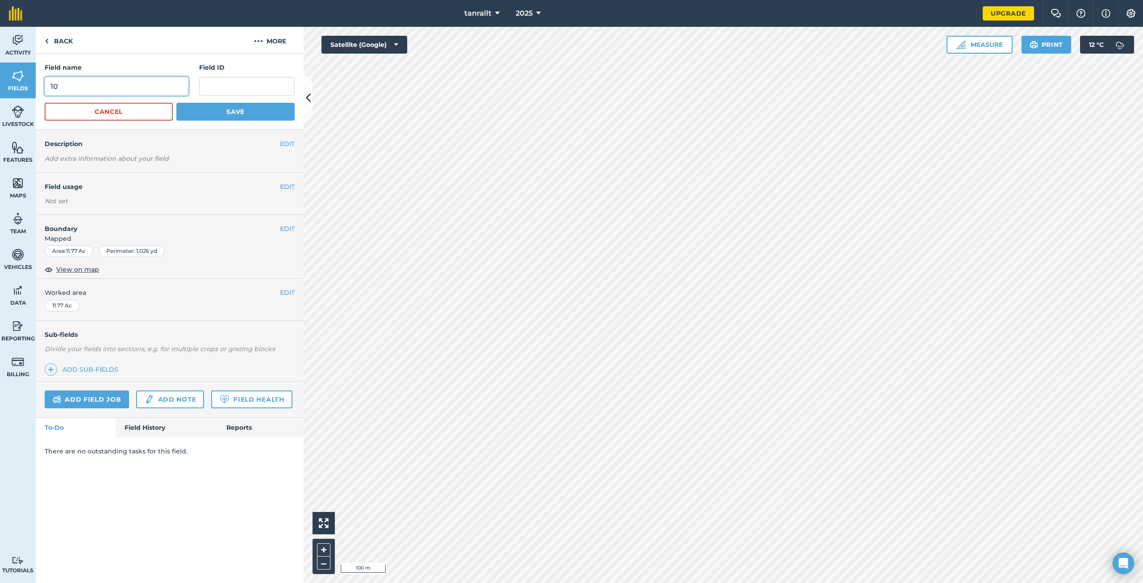
drag, startPoint x: 20, startPoint y: 102, endPoint x: 0, endPoint y: 103, distance: 20.1
click at [0, 103] on div "Activity Fields Livestock Features Maps Team Vehicles Data Reporting Billing Tu…" at bounding box center [571, 305] width 1143 height 556
type input "ddol fawr"
click at [246, 112] on button "Save" at bounding box center [235, 112] width 118 height 18
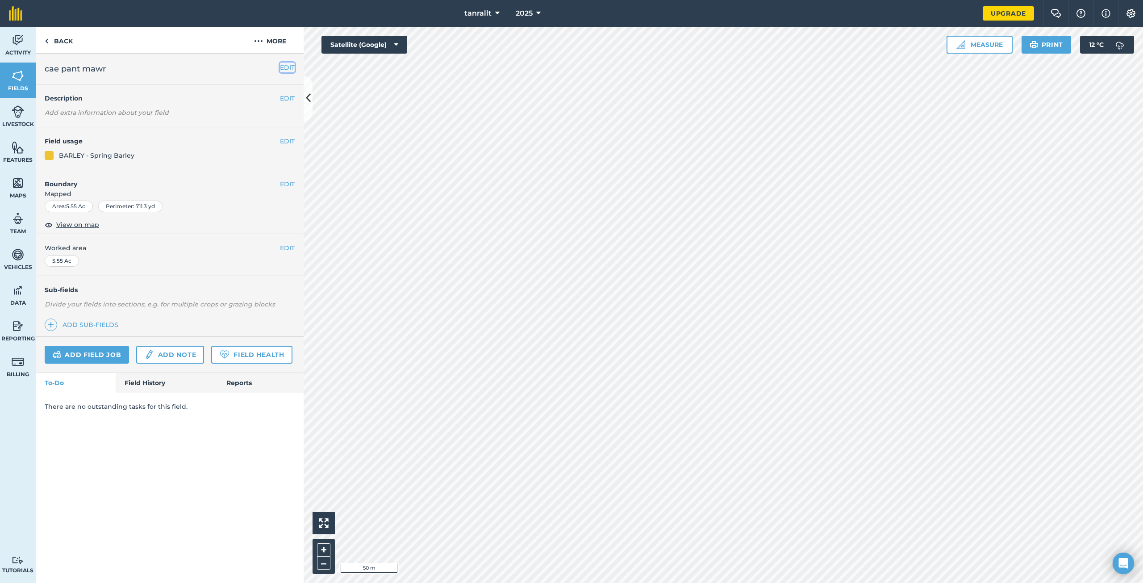
click at [288, 64] on button "EDIT" at bounding box center [287, 68] width 15 height 10
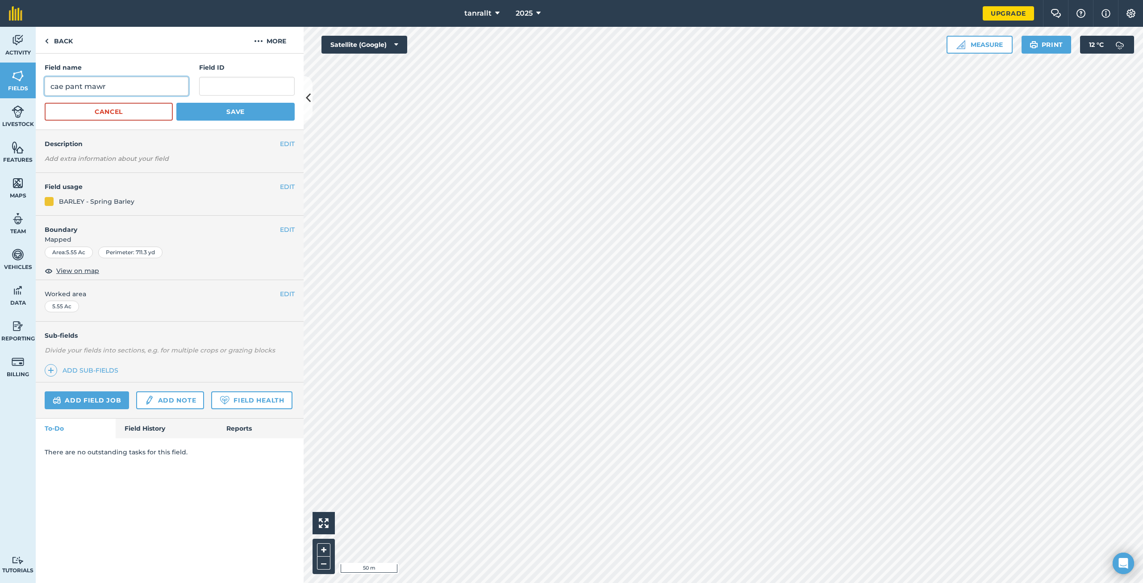
drag, startPoint x: 126, startPoint y: 89, endPoint x: 24, endPoint y: 94, distance: 102.0
click at [24, 94] on div "Activity Fields Livestock Features Maps Team Vehicles Data Reporting Billing Tu…" at bounding box center [571, 305] width 1143 height 556
type input "ddol y bont"
click at [203, 103] on button "Save" at bounding box center [235, 112] width 118 height 18
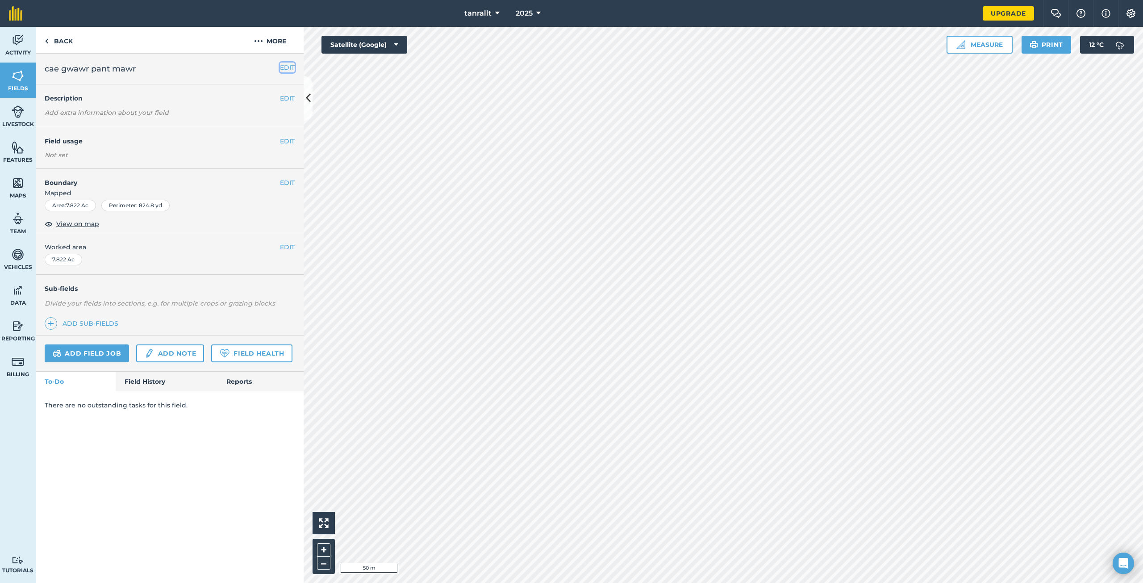
click at [286, 70] on button "EDIT" at bounding box center [287, 68] width 15 height 10
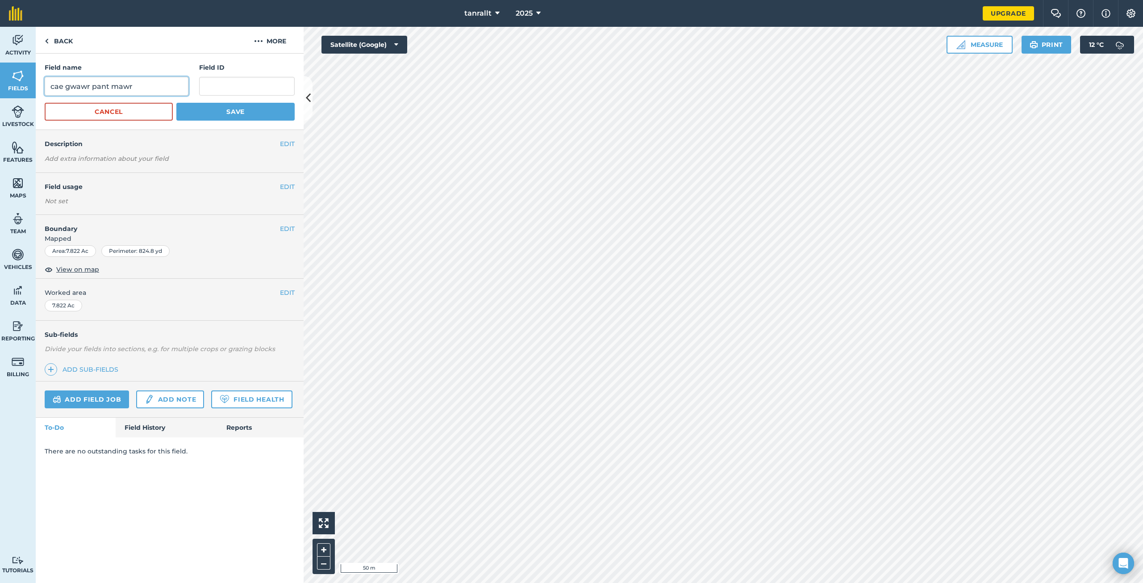
drag, startPoint x: 159, startPoint y: 87, endPoint x: 67, endPoint y: 91, distance: 92.5
click at [67, 91] on input "cae gwawr pant mawr" at bounding box center [117, 86] width 144 height 19
type input "cae canol"
click at [176, 103] on button "Save" at bounding box center [235, 112] width 118 height 18
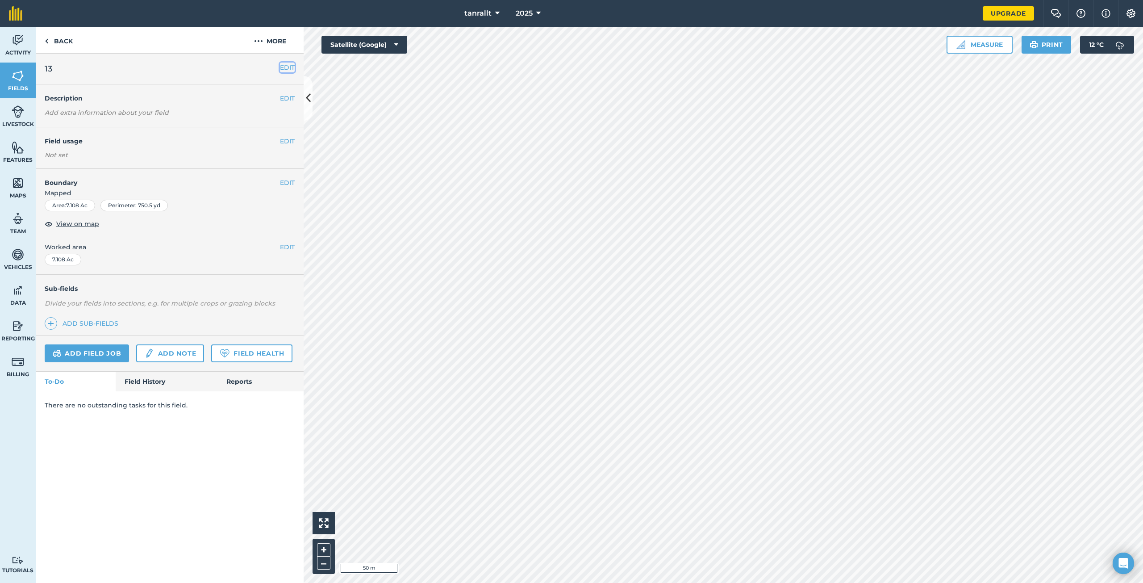
click at [293, 69] on button "EDIT" at bounding box center [287, 68] width 15 height 10
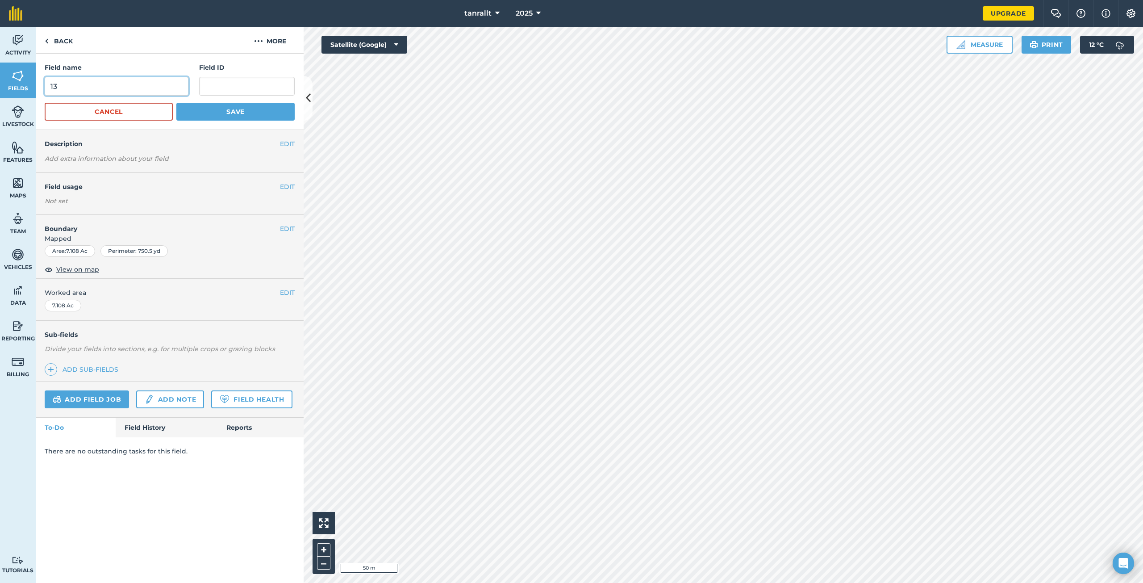
drag, startPoint x: 92, startPoint y: 89, endPoint x: 44, endPoint y: 87, distance: 47.8
click at [43, 89] on div "Field name 13 Field ID Cancel Save" at bounding box center [170, 92] width 268 height 76
type input "cae pant mawr"
click at [176, 103] on button "Save" at bounding box center [235, 112] width 118 height 18
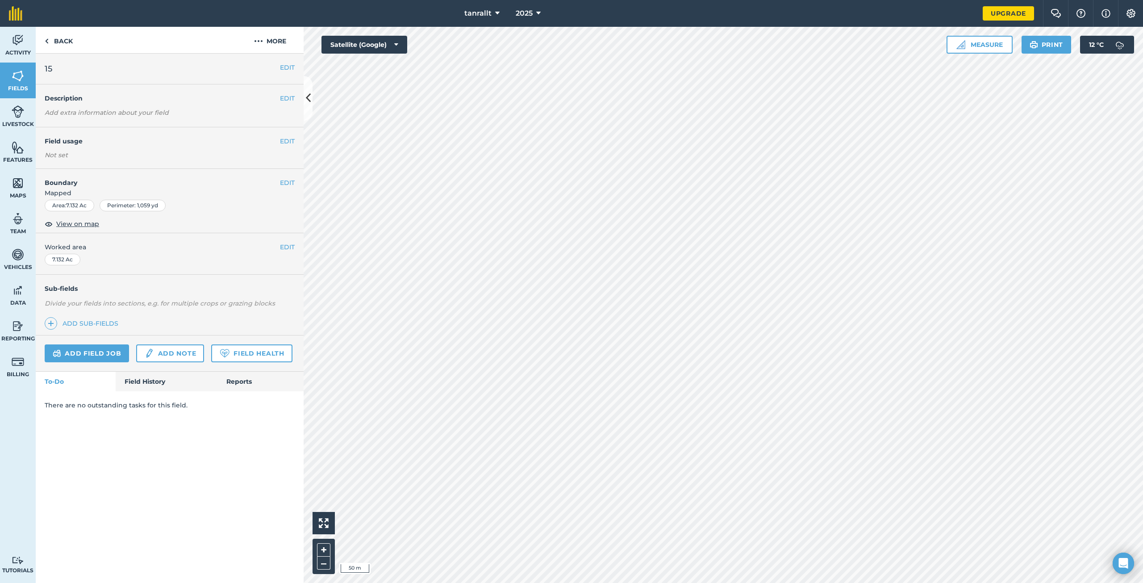
click at [291, 74] on div "EDIT 15" at bounding box center [170, 69] width 268 height 31
click at [288, 71] on button "EDIT" at bounding box center [287, 68] width 15 height 10
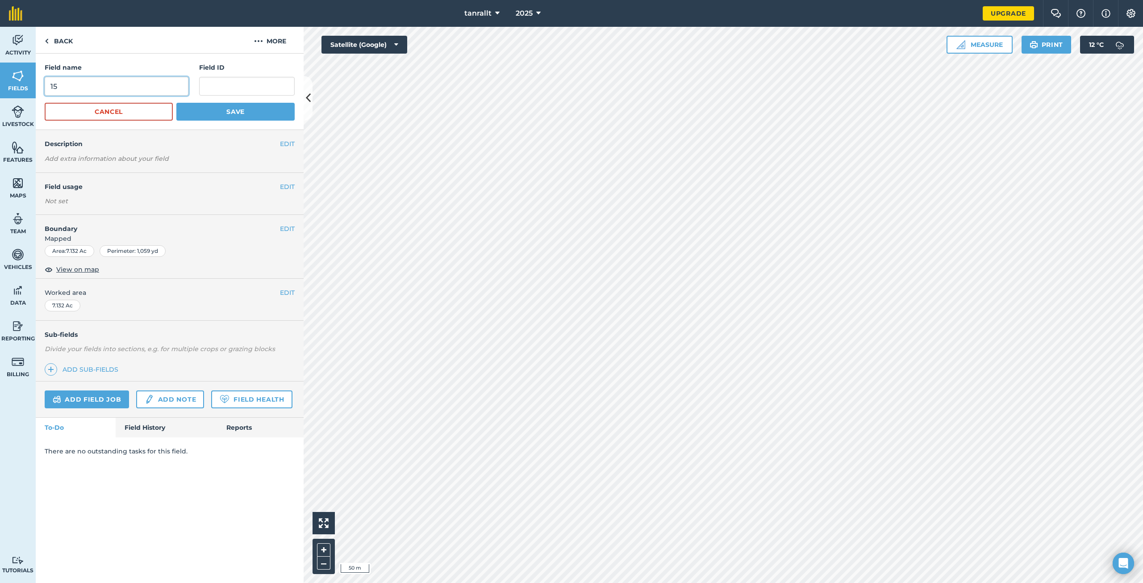
drag, startPoint x: 88, startPoint y: 86, endPoint x: 15, endPoint y: 93, distance: 73.6
click at [15, 93] on div "Activity Fields Livestock Features Maps Team Vehicles Data Reporting Billing Tu…" at bounding box center [571, 305] width 1143 height 556
type input "cae ochrdraw ty"
click at [235, 117] on button "Save" at bounding box center [235, 112] width 118 height 18
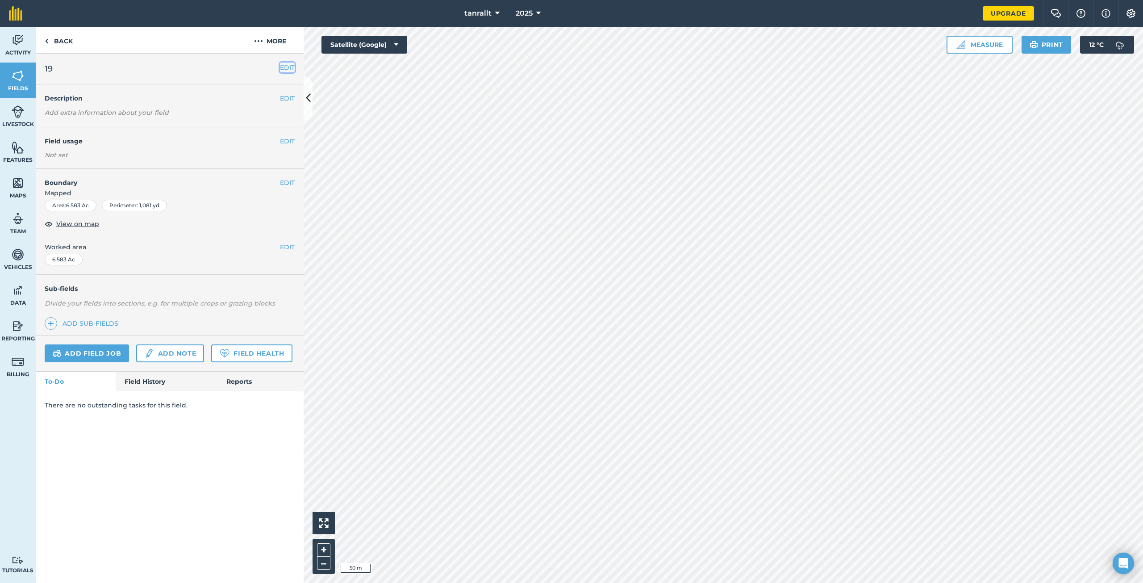
click at [287, 64] on button "EDIT" at bounding box center [287, 68] width 15 height 10
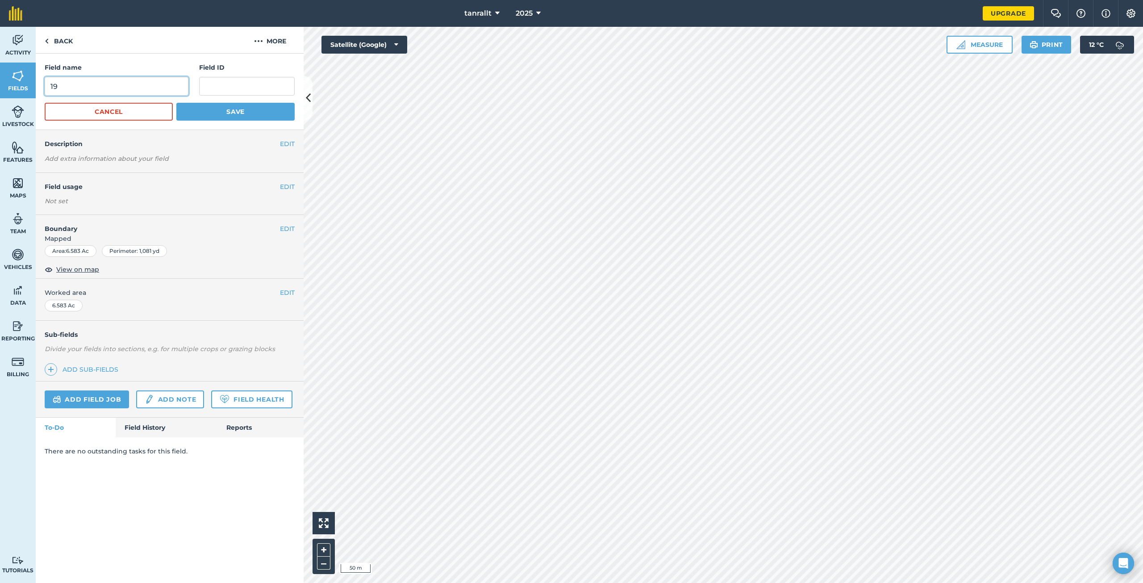
drag, startPoint x: 61, startPoint y: 89, endPoint x: 33, endPoint y: 86, distance: 27.8
click at [25, 89] on div "Activity Fields Livestock Features Maps Team Vehicles Data Reporting Billing Tu…" at bounding box center [571, 305] width 1143 height 556
type input "rhiw faen"
click at [198, 109] on button "Save" at bounding box center [235, 112] width 118 height 18
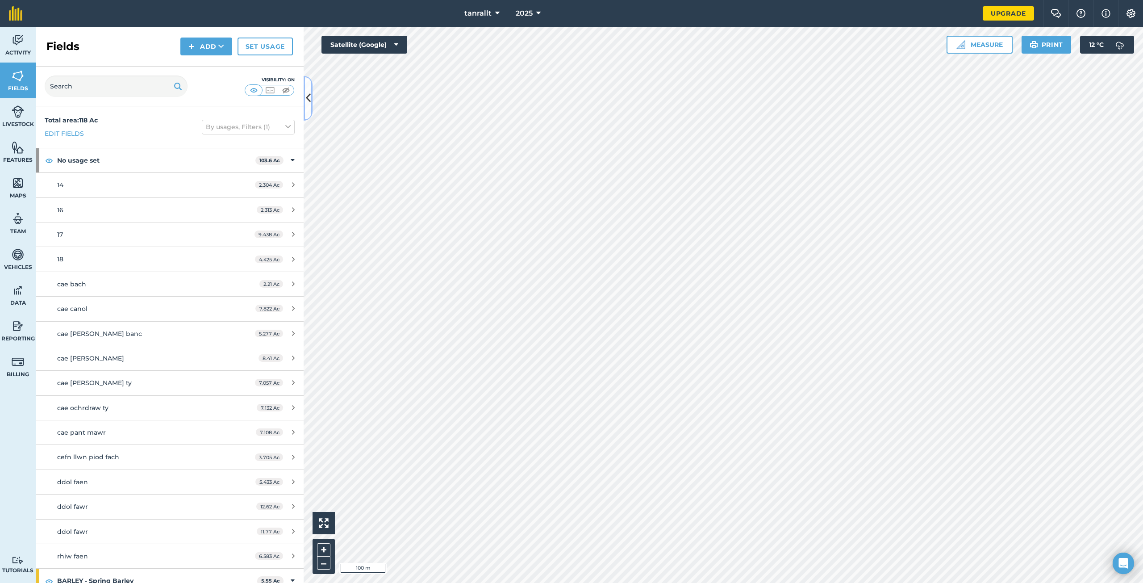
click at [307, 96] on icon at bounding box center [308, 98] width 5 height 16
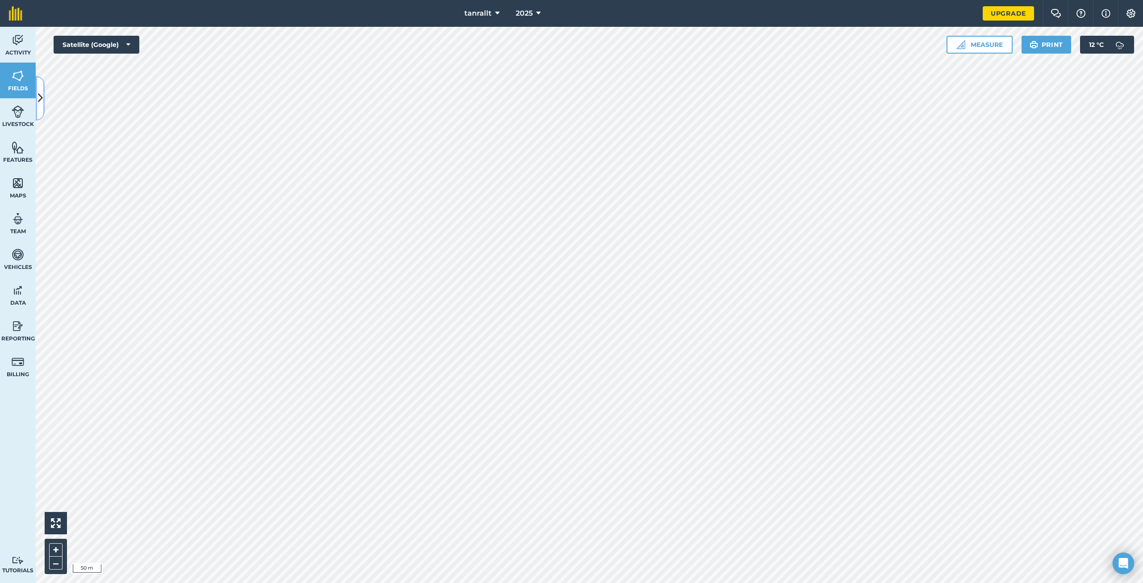
click at [38, 97] on icon at bounding box center [40, 98] width 5 height 16
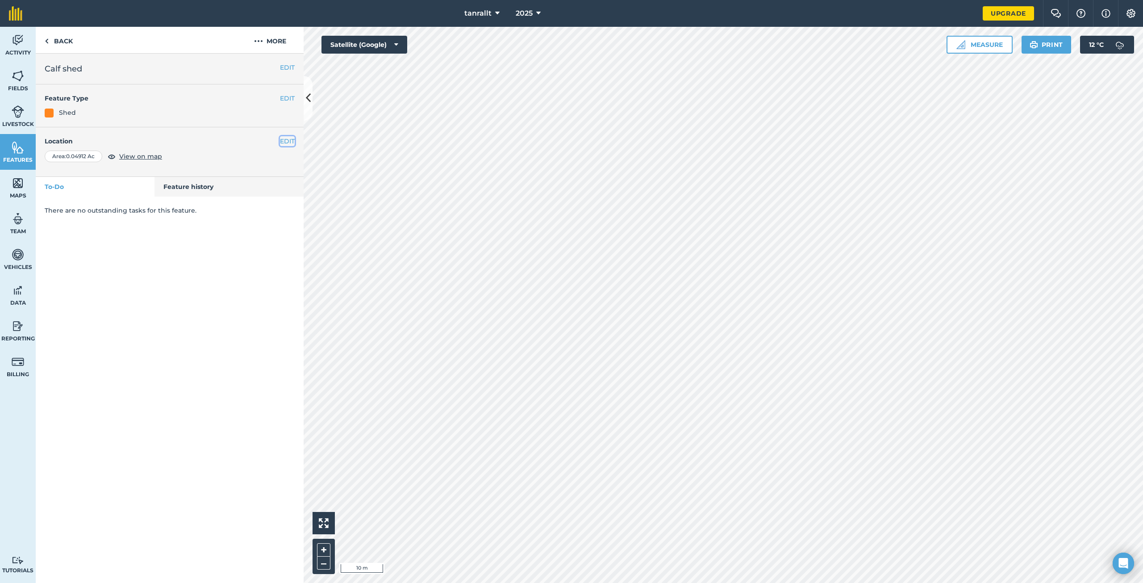
click at [290, 142] on button "EDIT" at bounding box center [287, 141] width 15 height 10
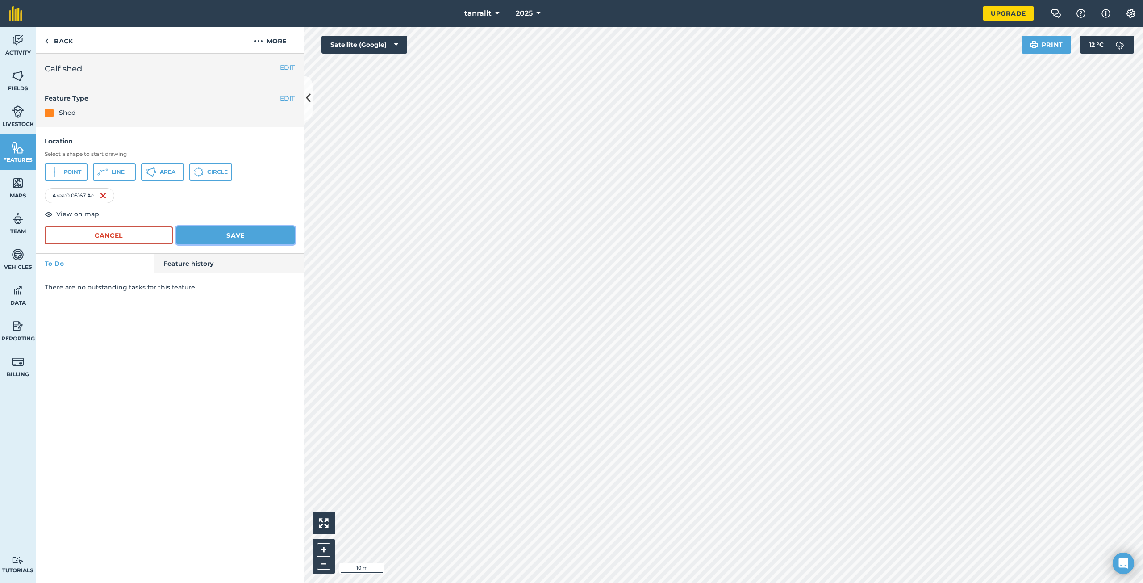
click at [266, 239] on button "Save" at bounding box center [235, 235] width 118 height 18
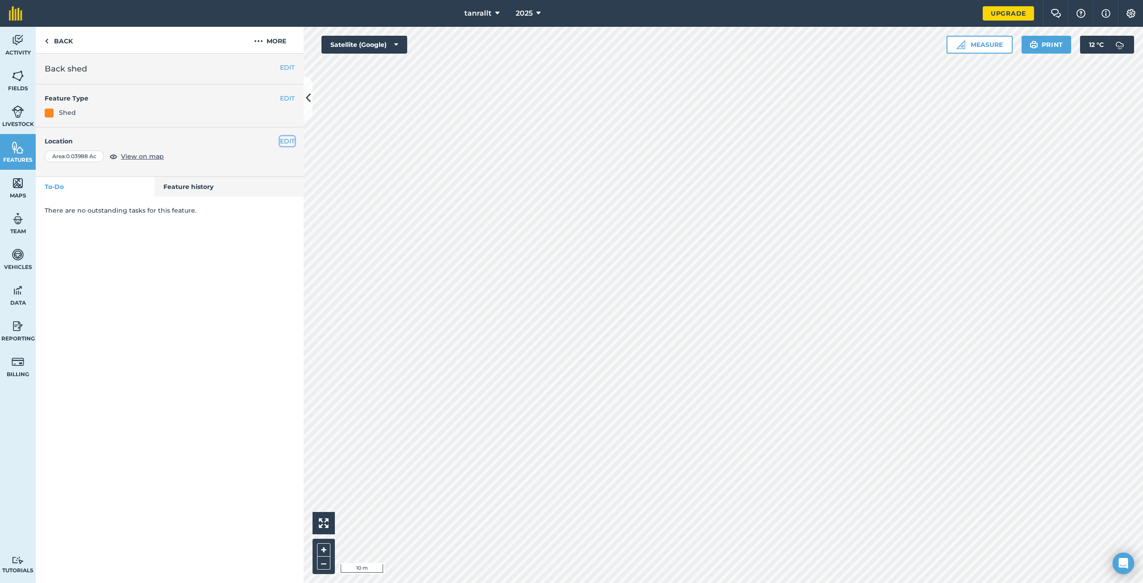
click at [282, 143] on button "EDIT" at bounding box center [287, 141] width 15 height 10
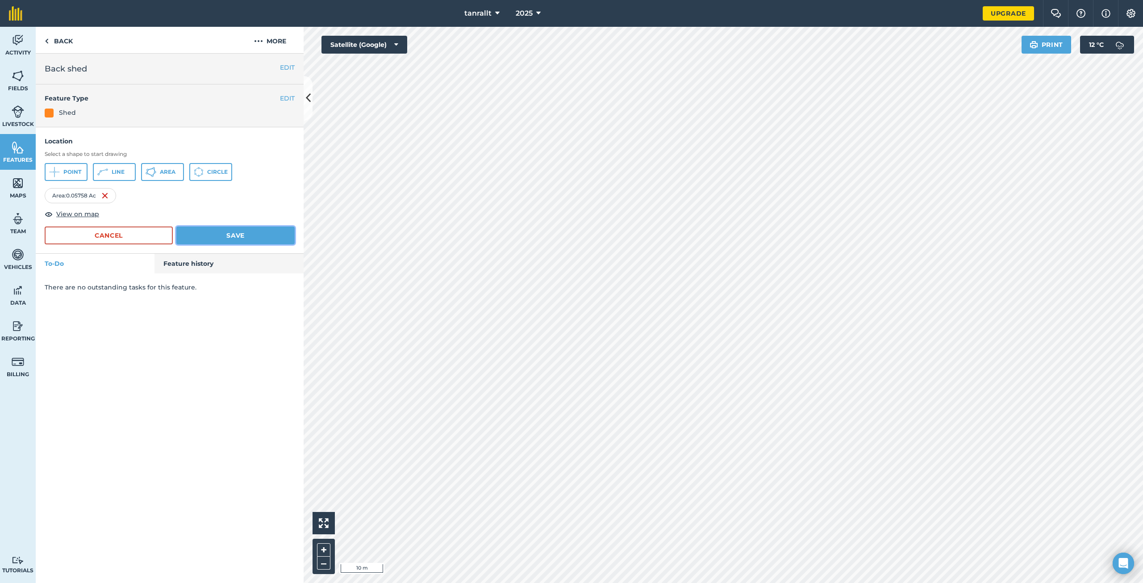
click at [266, 236] on button "Save" at bounding box center [235, 235] width 118 height 18
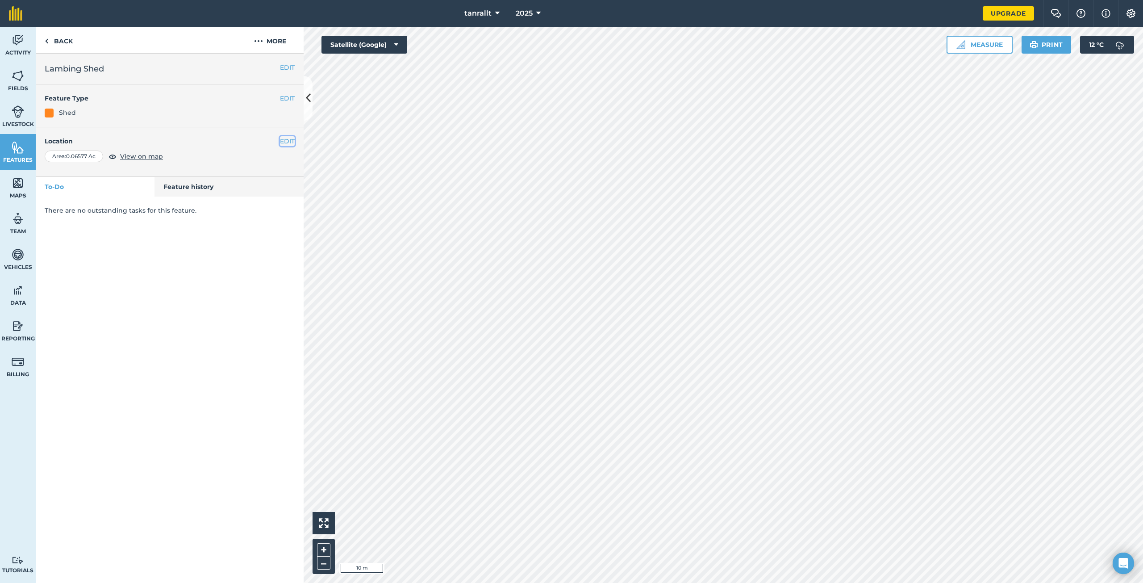
click at [287, 142] on button "EDIT" at bounding box center [287, 141] width 15 height 10
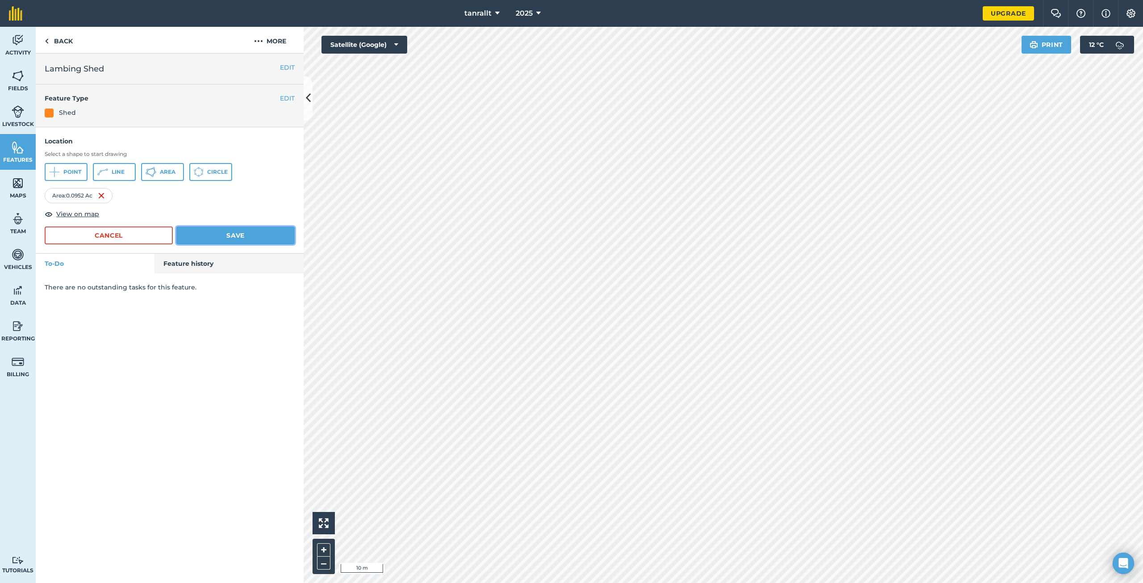
click at [230, 233] on button "Save" at bounding box center [235, 235] width 118 height 18
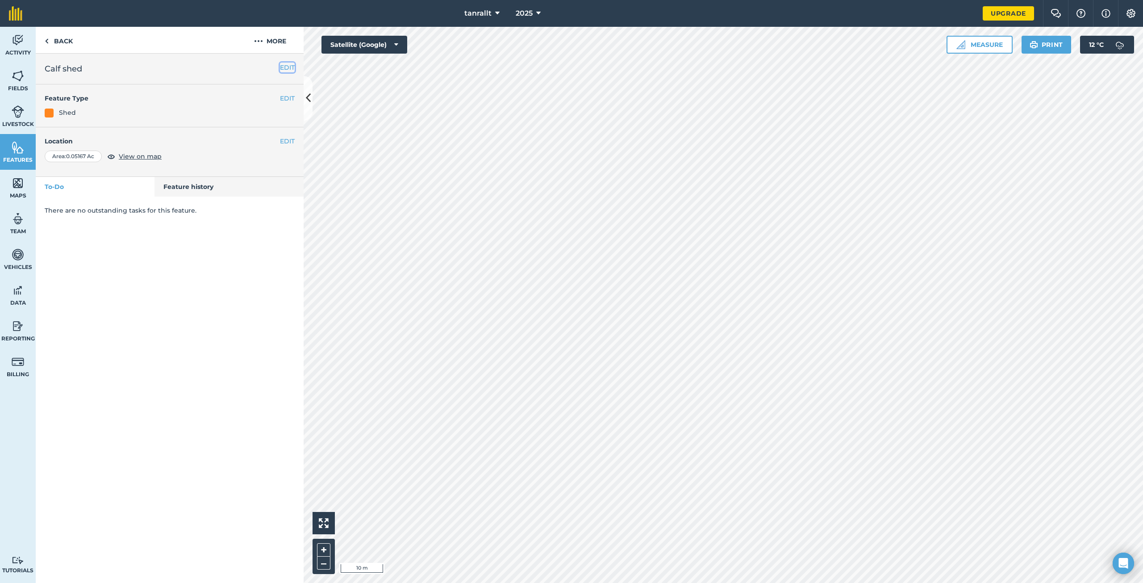
click at [285, 70] on button "EDIT" at bounding box center [287, 68] width 15 height 10
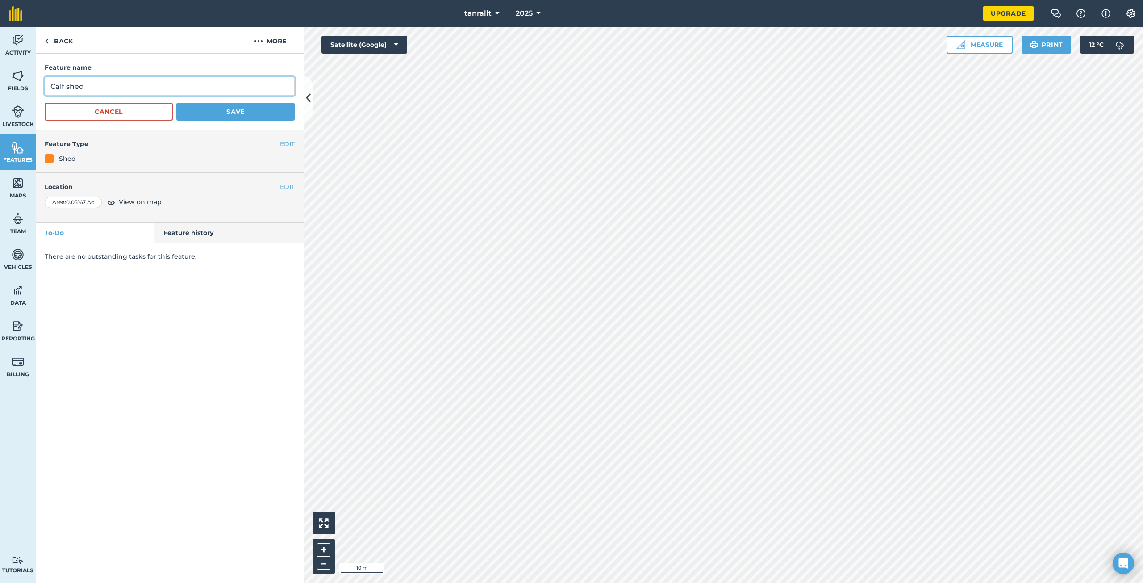
drag, startPoint x: 64, startPoint y: 88, endPoint x: 31, endPoint y: 92, distance: 33.2
click at [31, 92] on div "Activity Fields Livestock Features Maps Team Vehicles Data Reporting Billing Tu…" at bounding box center [571, 305] width 1143 height 556
type input "cattle shed"
click at [176, 103] on button "Save" at bounding box center [235, 112] width 118 height 18
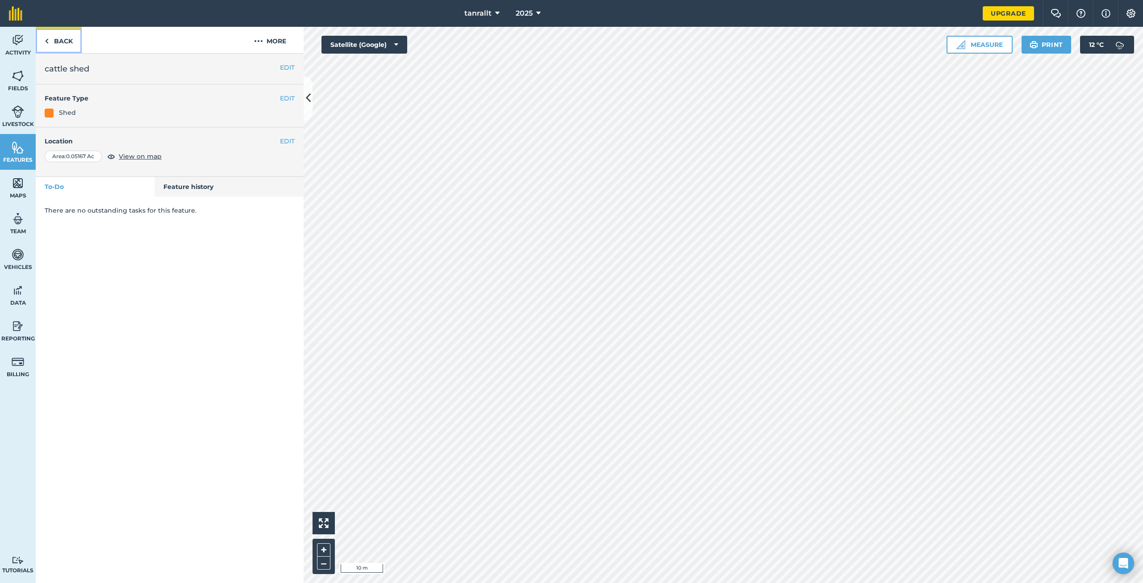
click at [53, 41] on link "Back" at bounding box center [59, 40] width 46 height 26
click at [24, 142] on link "Features" at bounding box center [18, 152] width 36 height 36
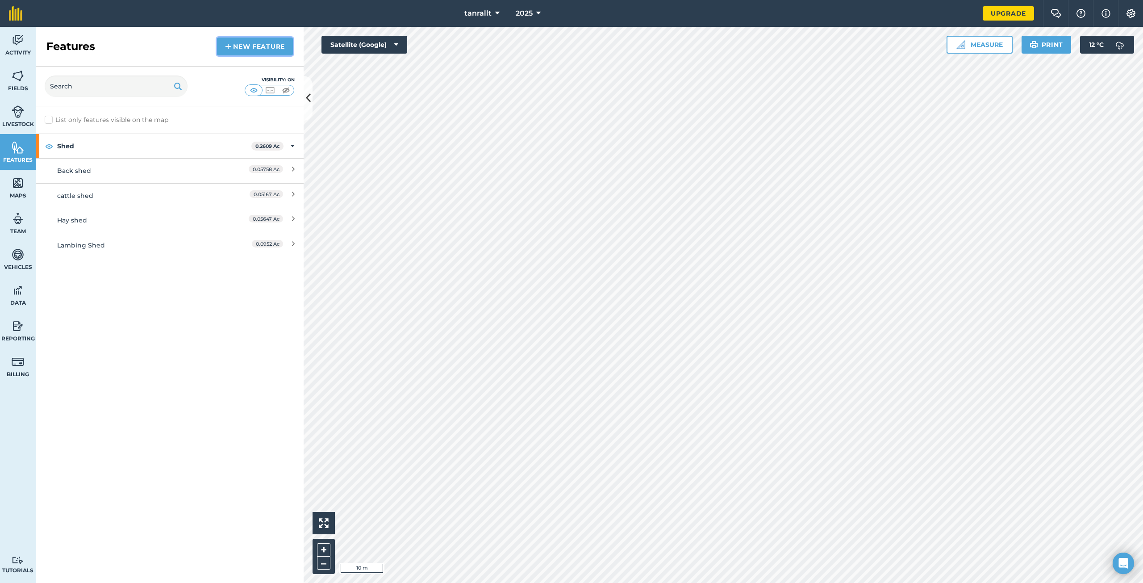
click at [231, 47] on link "New feature" at bounding box center [255, 47] width 76 height 18
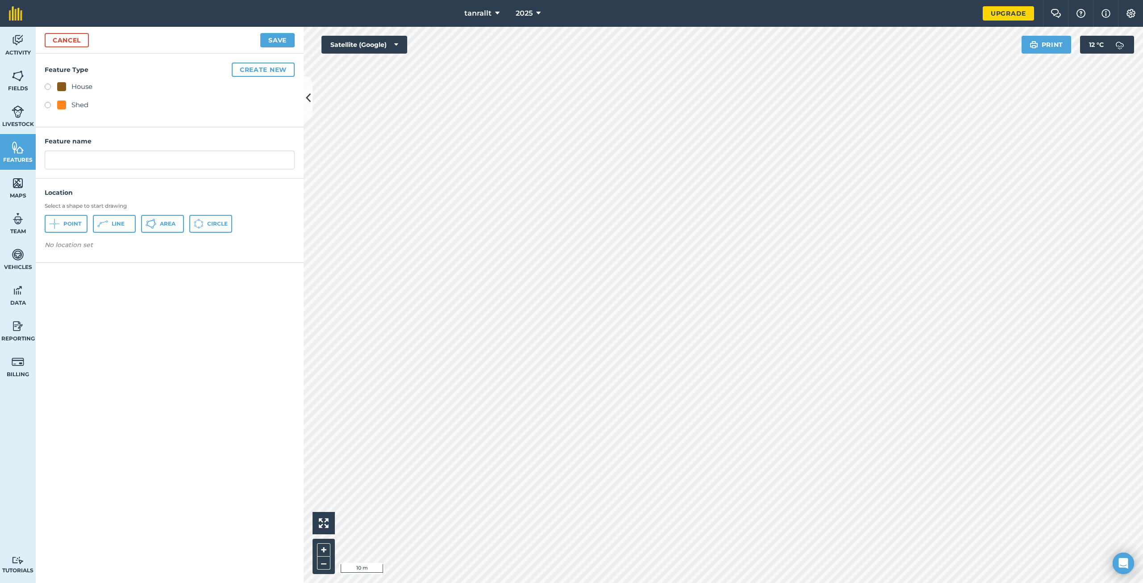
click at [45, 108] on label at bounding box center [51, 106] width 13 height 9
radio input "true"
click at [162, 226] on span "Area" at bounding box center [168, 223] width 16 height 7
drag, startPoint x: 77, startPoint y: 162, endPoint x: 29, endPoint y: 166, distance: 48.4
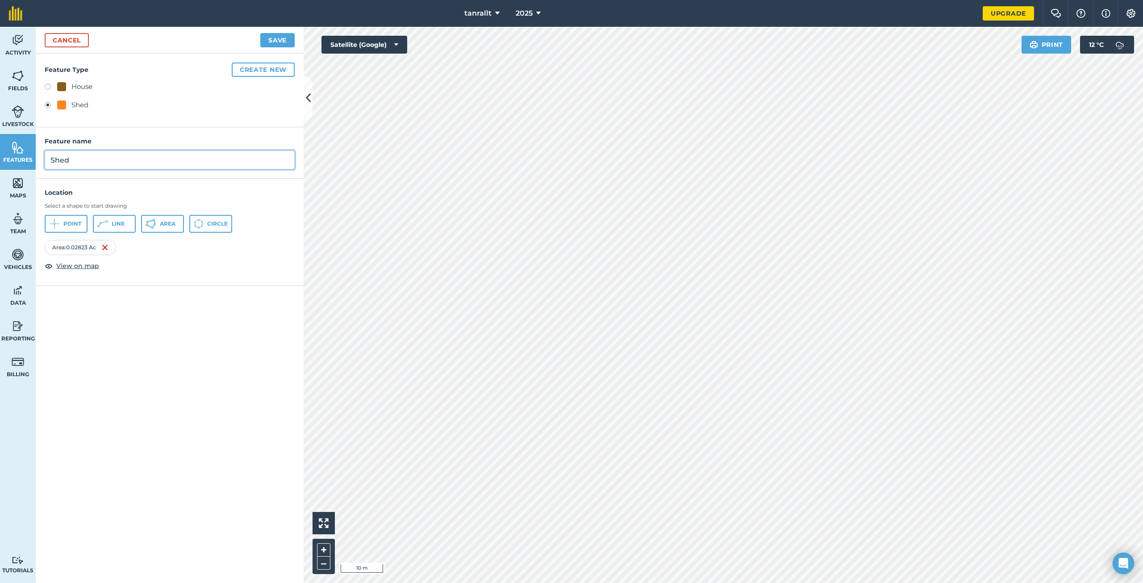
click at [33, 165] on div "Activity Fields Livestock Features Maps Team Vehicles Data Reporting Billing Tu…" at bounding box center [571, 305] width 1143 height 556
type input "combine shed"
click at [260, 33] on button "Save" at bounding box center [277, 40] width 34 height 14
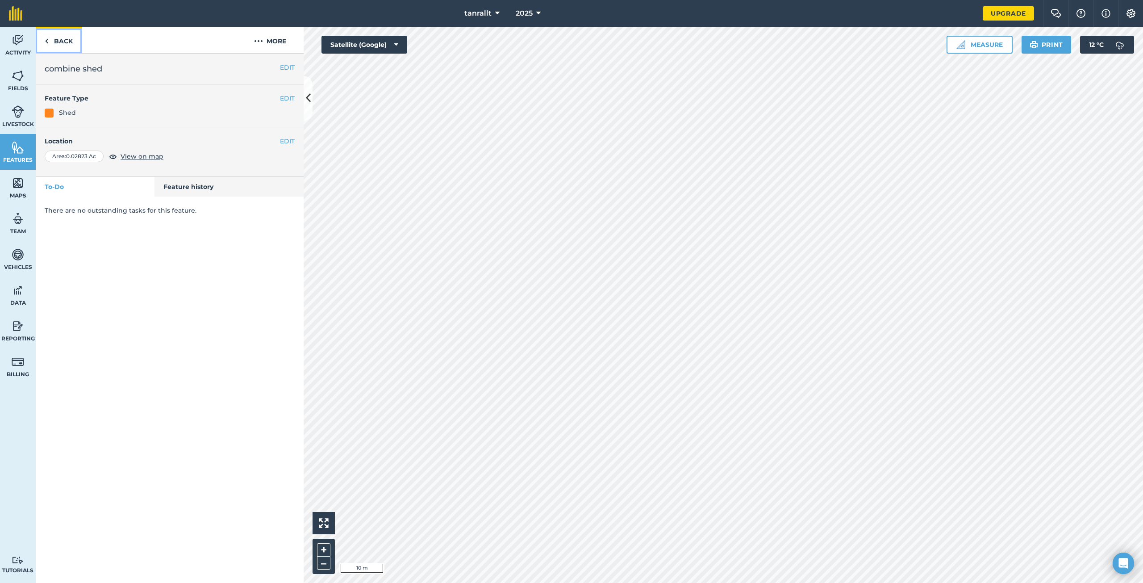
click at [55, 45] on link "Back" at bounding box center [59, 40] width 46 height 26
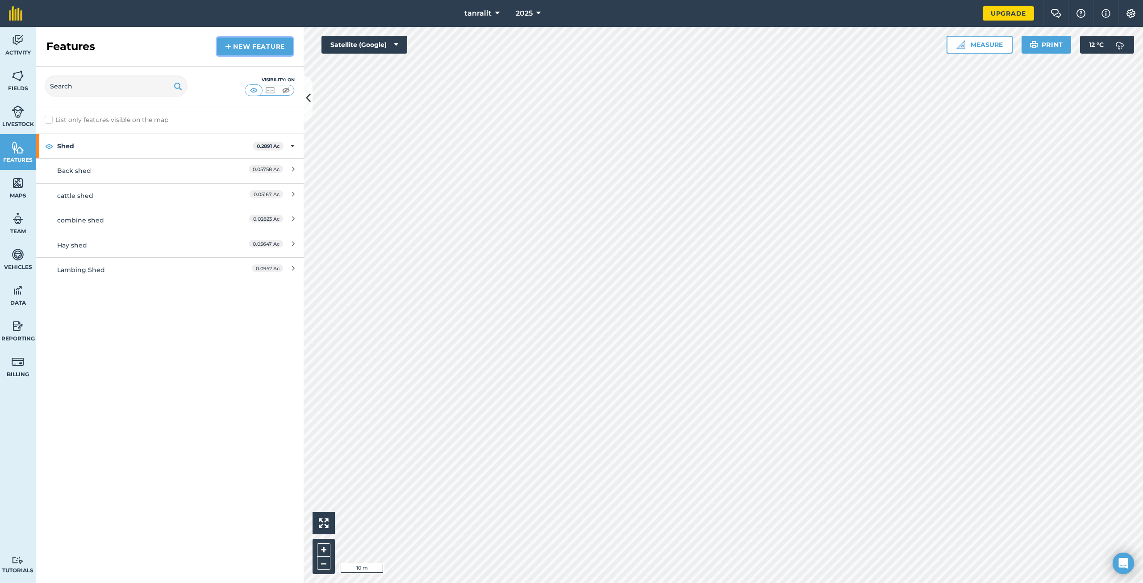
click at [241, 50] on link "New feature" at bounding box center [255, 47] width 76 height 18
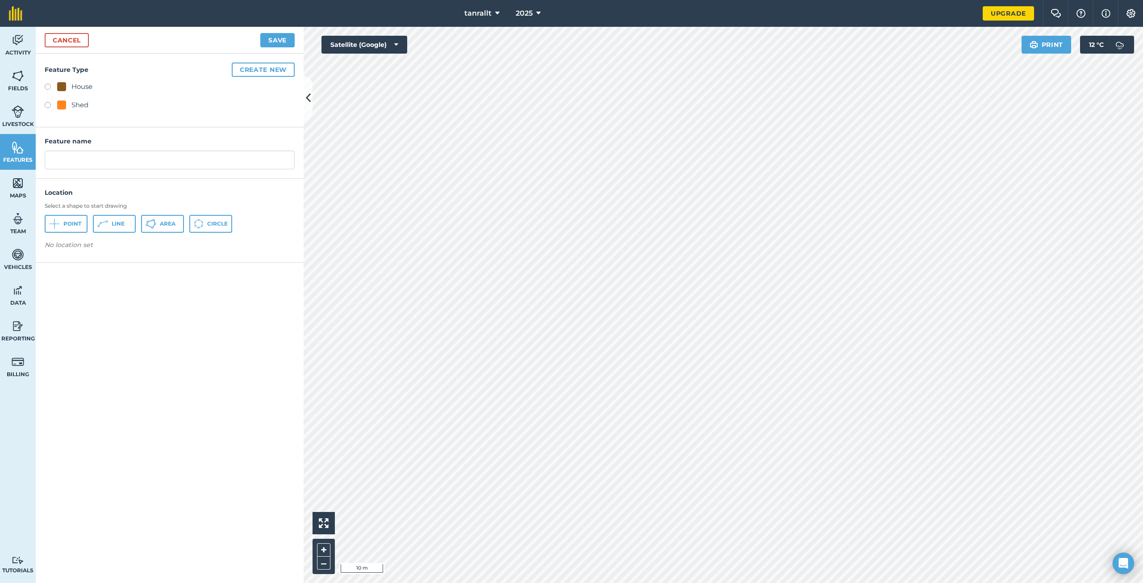
click at [48, 104] on label at bounding box center [51, 106] width 13 height 9
radio input "true"
click at [158, 222] on button "Area" at bounding box center [162, 224] width 43 height 18
drag, startPoint x: 74, startPoint y: 160, endPoint x: 40, endPoint y: 159, distance: 34.4
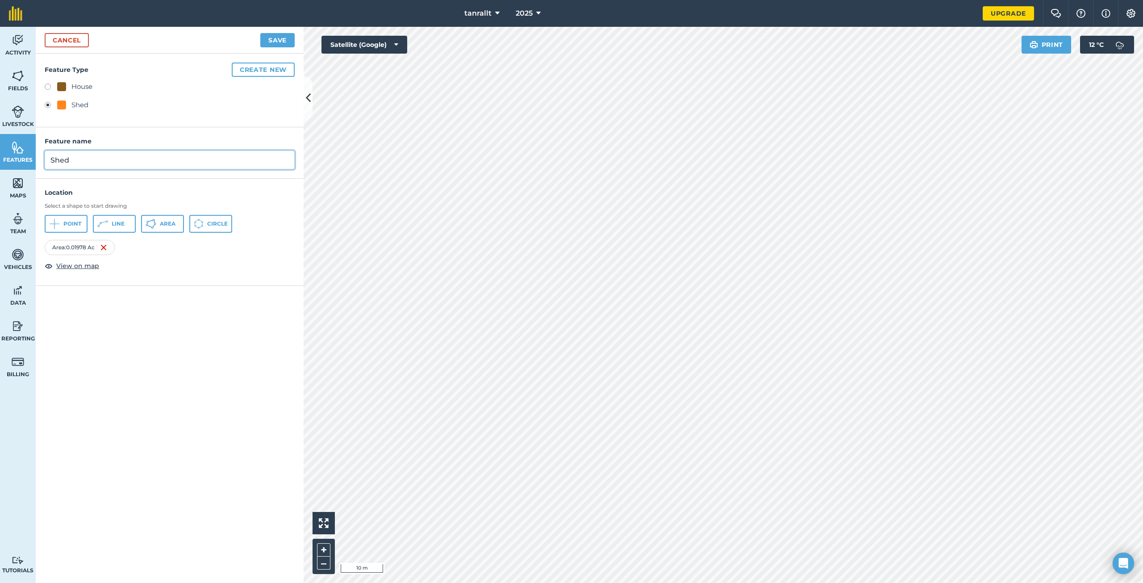
click at [38, 162] on div "Feature name Shed" at bounding box center [170, 152] width 268 height 51
type input "milling shed"
click at [260, 33] on button "Save" at bounding box center [277, 40] width 34 height 14
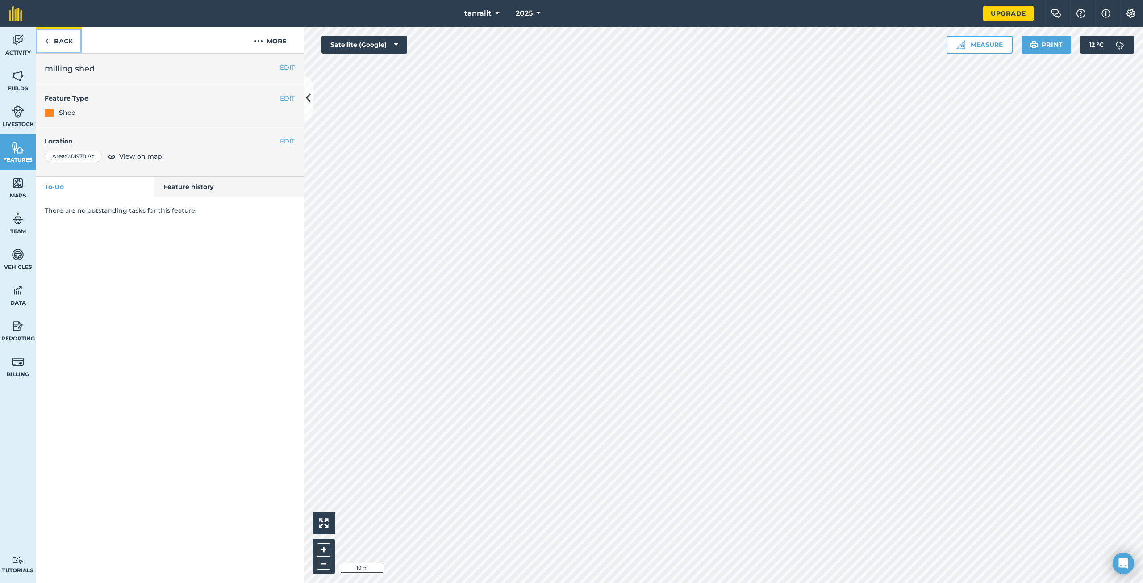
click at [57, 48] on link "Back" at bounding box center [59, 40] width 46 height 26
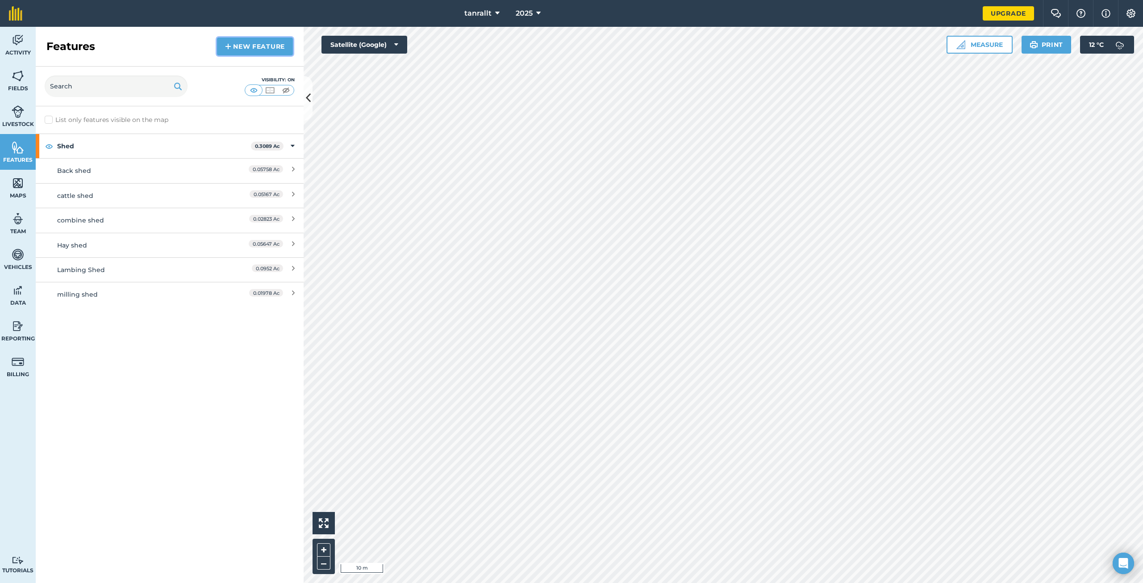
click at [247, 50] on link "New feature" at bounding box center [255, 47] width 76 height 18
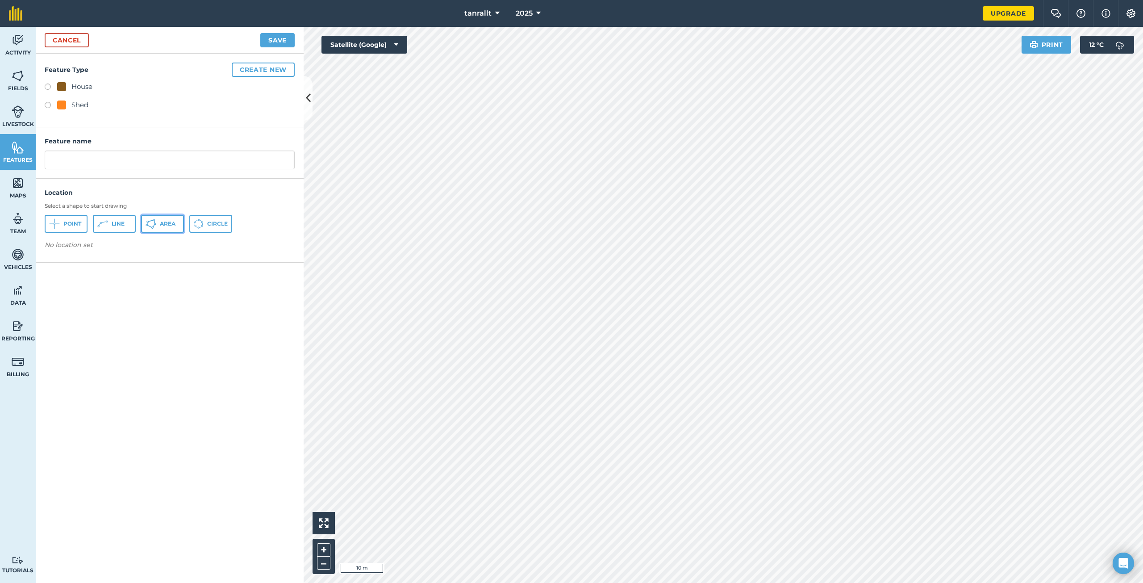
click at [166, 225] on span "Area" at bounding box center [168, 223] width 16 height 7
click at [89, 162] on input "text" at bounding box center [170, 160] width 250 height 19
type input "coolhouse/pump room"
click at [284, 38] on button "Save" at bounding box center [277, 40] width 34 height 14
click at [279, 43] on button "Save" at bounding box center [277, 40] width 34 height 14
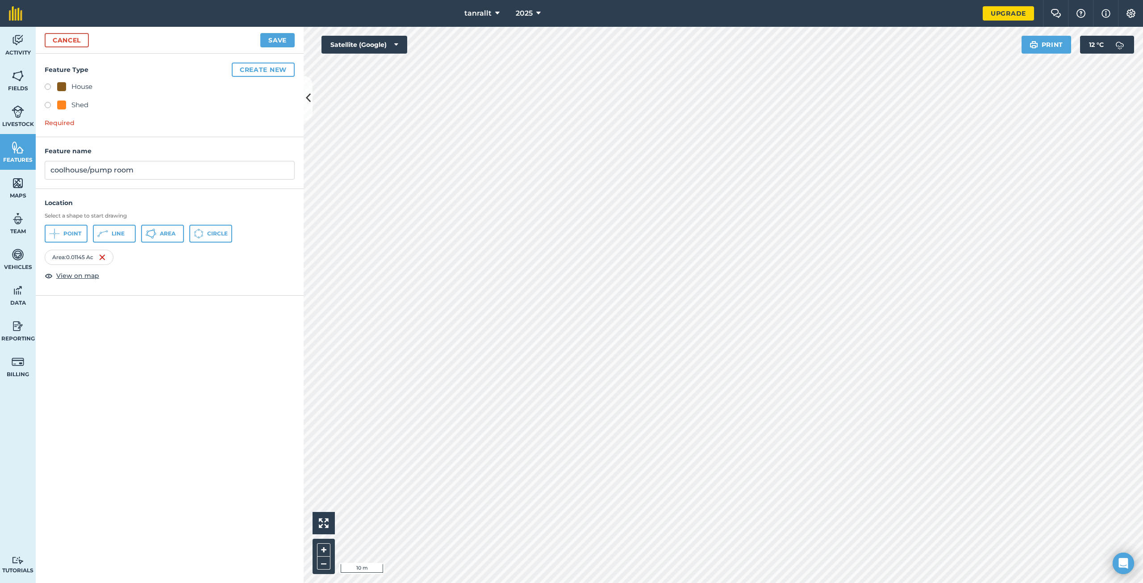
click at [43, 106] on div "Feature Type Create new House Shed Required" at bounding box center [170, 96] width 268 height 84
click at [50, 104] on label at bounding box center [51, 106] width 13 height 9
radio input "true"
click at [270, 45] on button "Save" at bounding box center [277, 40] width 34 height 14
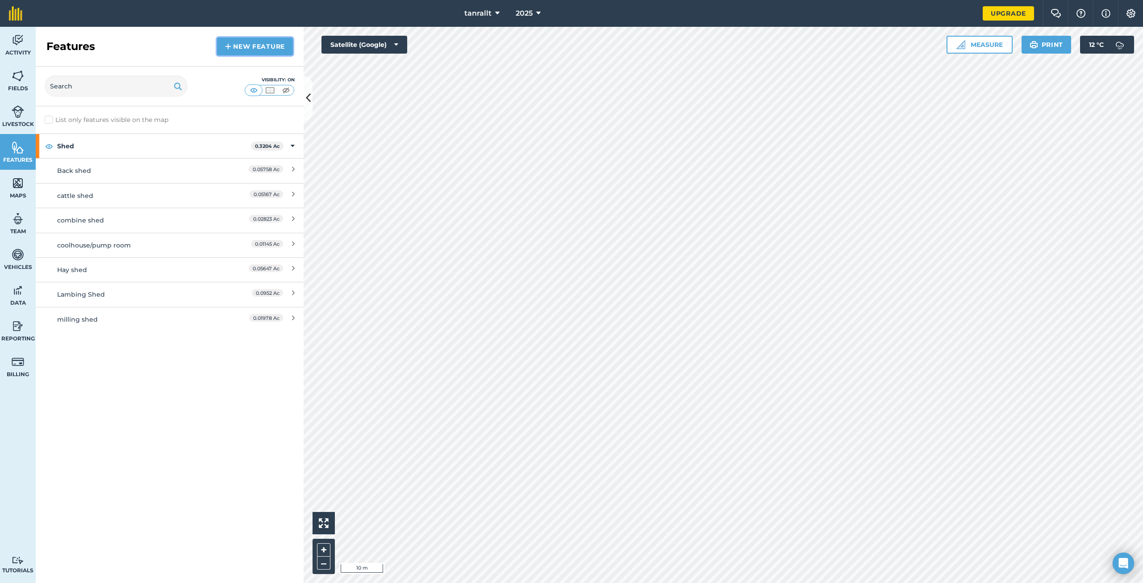
click at [263, 52] on link "New feature" at bounding box center [255, 47] width 76 height 18
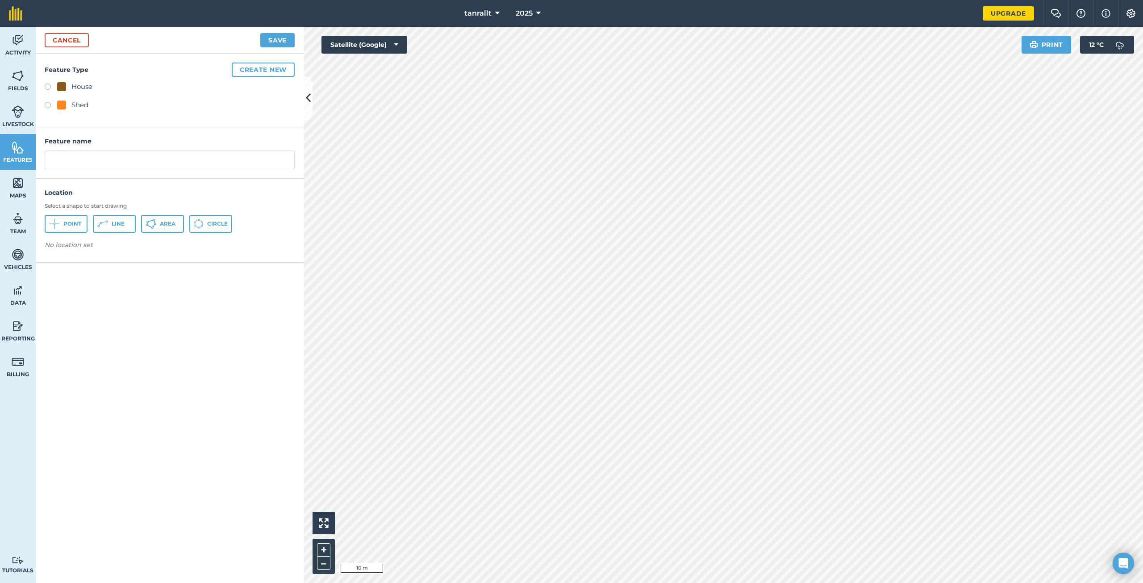
click at [47, 106] on label at bounding box center [51, 106] width 13 height 9
radio input "true"
click at [150, 222] on icon at bounding box center [151, 223] width 11 height 11
drag, startPoint x: 27, startPoint y: 166, endPoint x: 0, endPoint y: 167, distance: 26.8
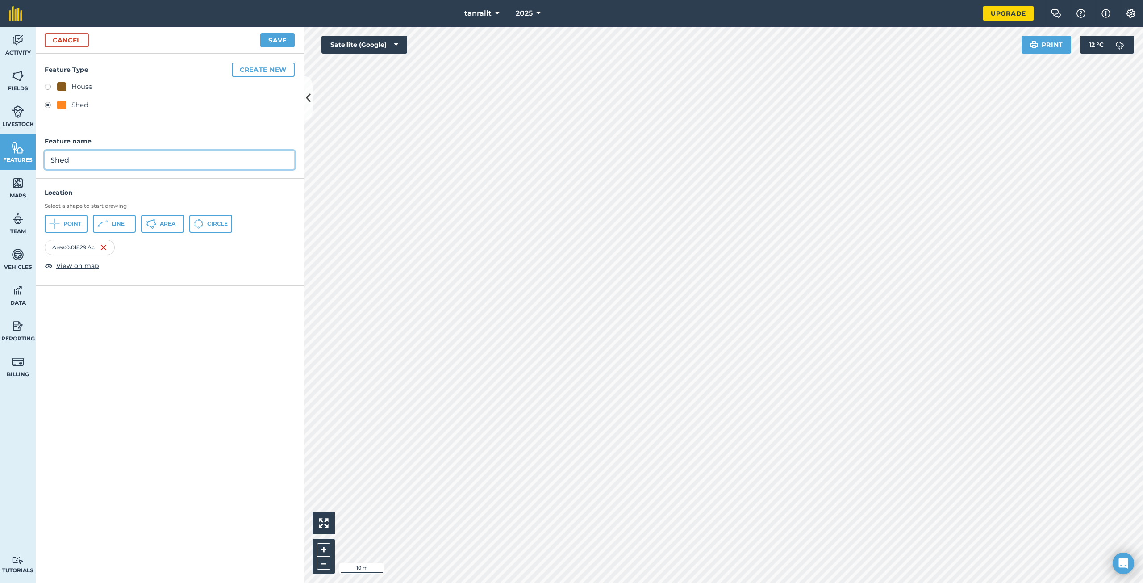
click at [0, 167] on div "Activity Fields Livestock Features Maps Team Vehicles Data Reporting Billing Tu…" at bounding box center [571, 305] width 1143 height 556
type input "o"
type input "garage"
click at [296, 39] on div "Cancel Save" at bounding box center [170, 40] width 268 height 27
click at [281, 43] on button "Save" at bounding box center [277, 40] width 34 height 14
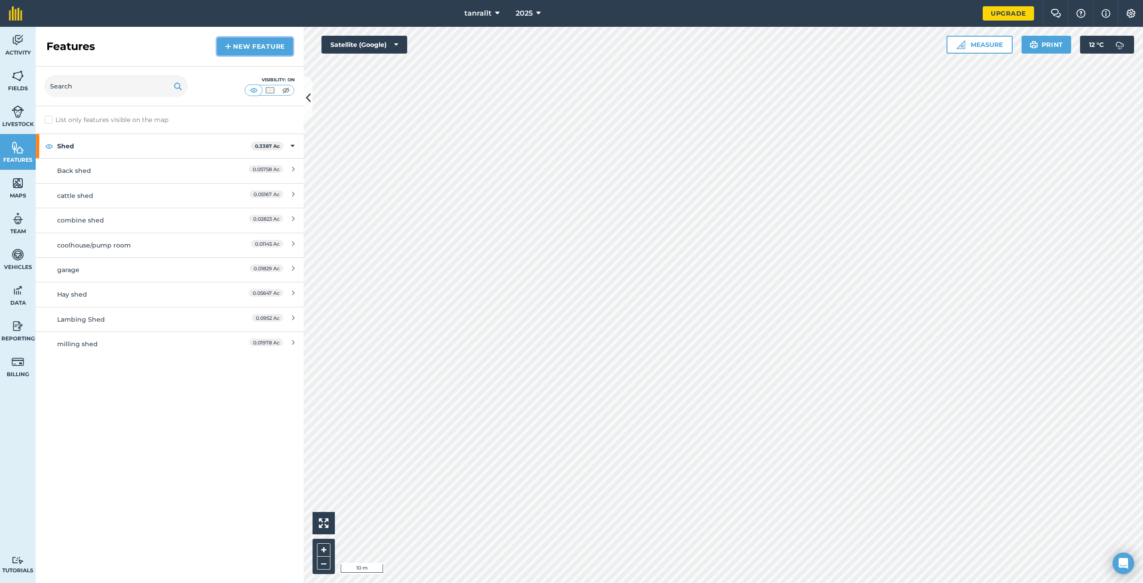
click at [243, 49] on link "New feature" at bounding box center [255, 47] width 76 height 18
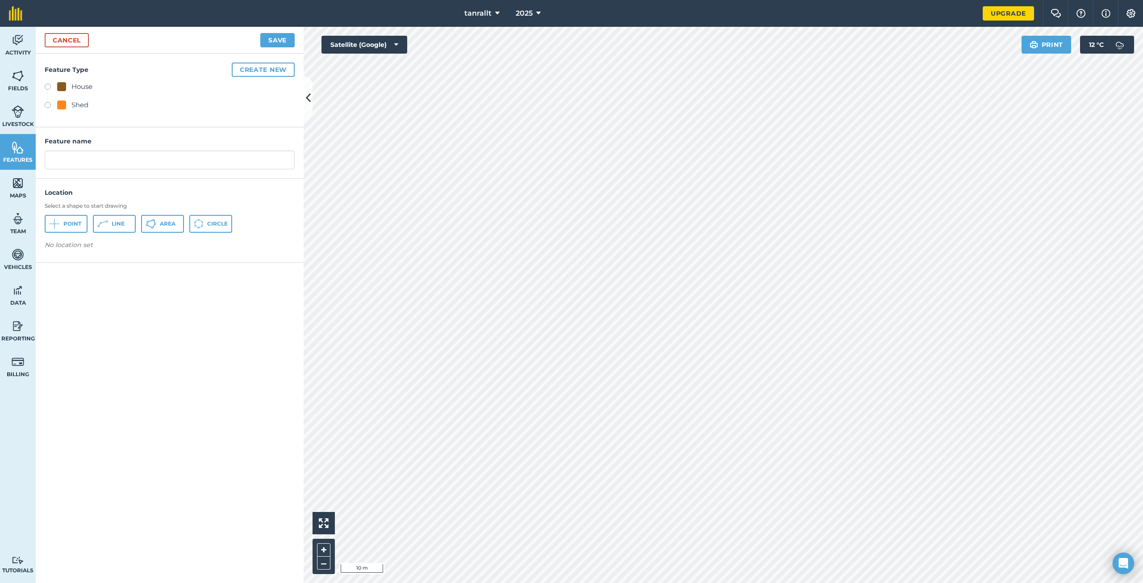
click at [49, 89] on label at bounding box center [51, 88] width 13 height 9
radio input "true"
drag, startPoint x: 160, startPoint y: 225, endPoint x: 177, endPoint y: 220, distance: 17.7
click at [160, 225] on span "Area" at bounding box center [168, 223] width 16 height 7
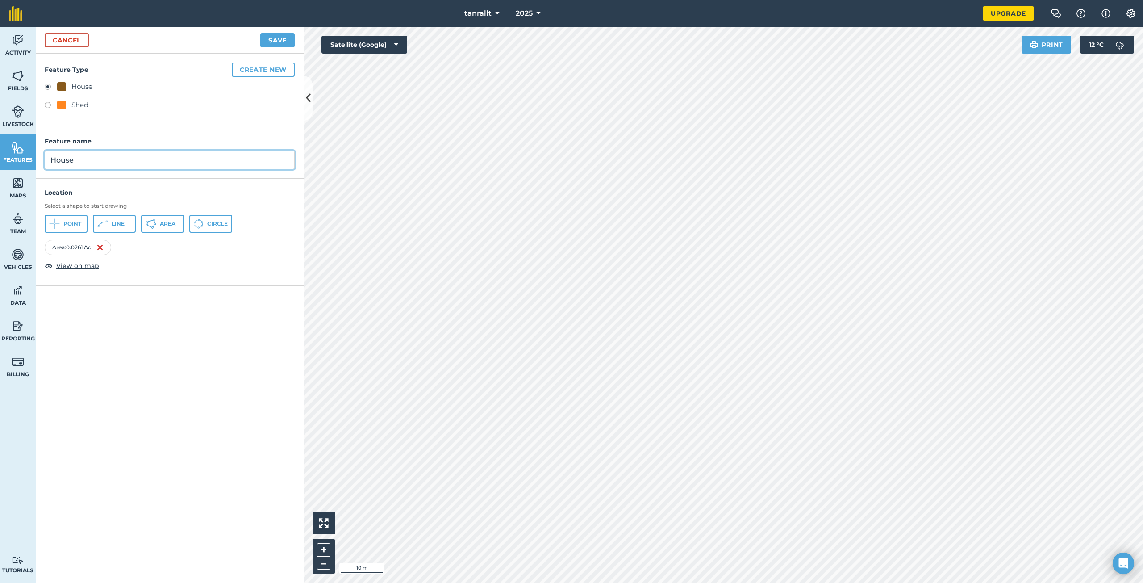
drag, startPoint x: 126, startPoint y: 163, endPoint x: 31, endPoint y: 171, distance: 95.4
click at [31, 171] on div "Activity Fields Livestock Features Maps Team Vehicles Data Reporting Billing Tu…" at bounding box center [571, 305] width 1143 height 556
type input "Ystwyth View"
click at [286, 40] on button "Save" at bounding box center [277, 40] width 34 height 14
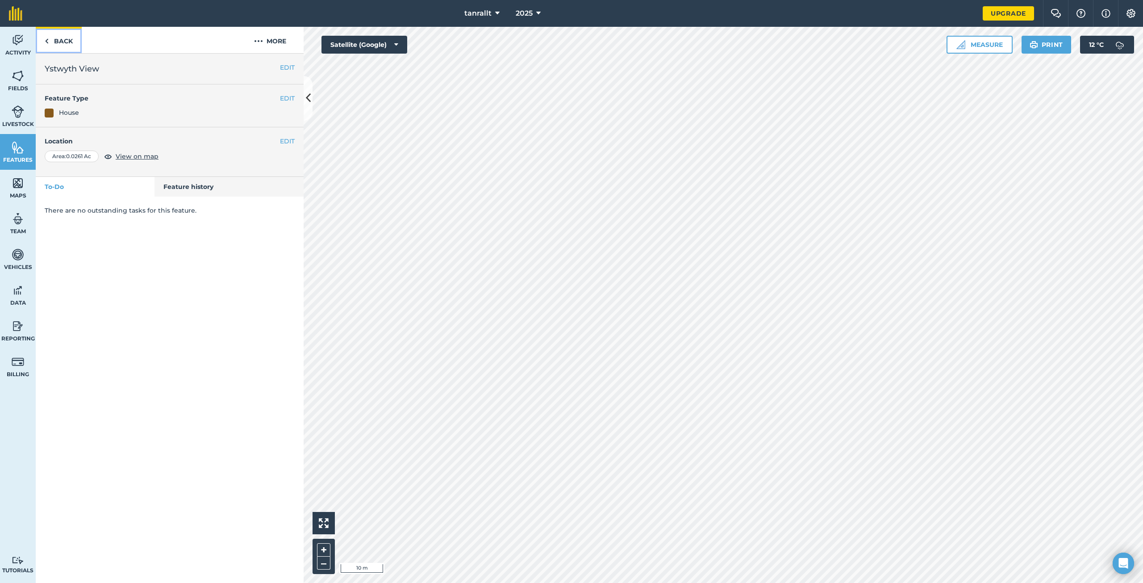
click at [59, 48] on link "Back" at bounding box center [59, 40] width 46 height 26
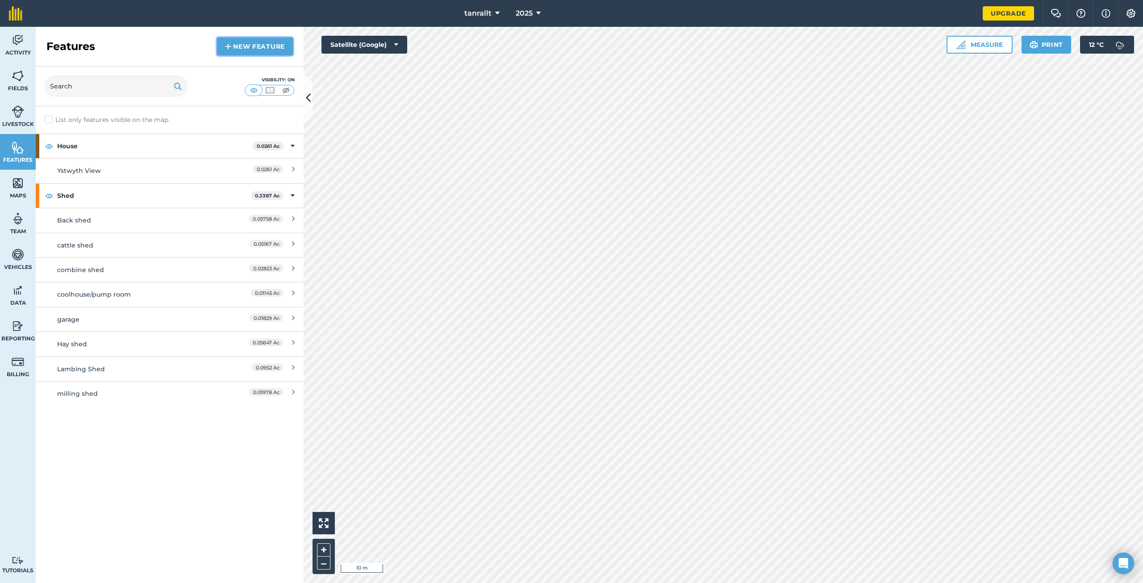
click at [228, 47] on img at bounding box center [228, 46] width 6 height 11
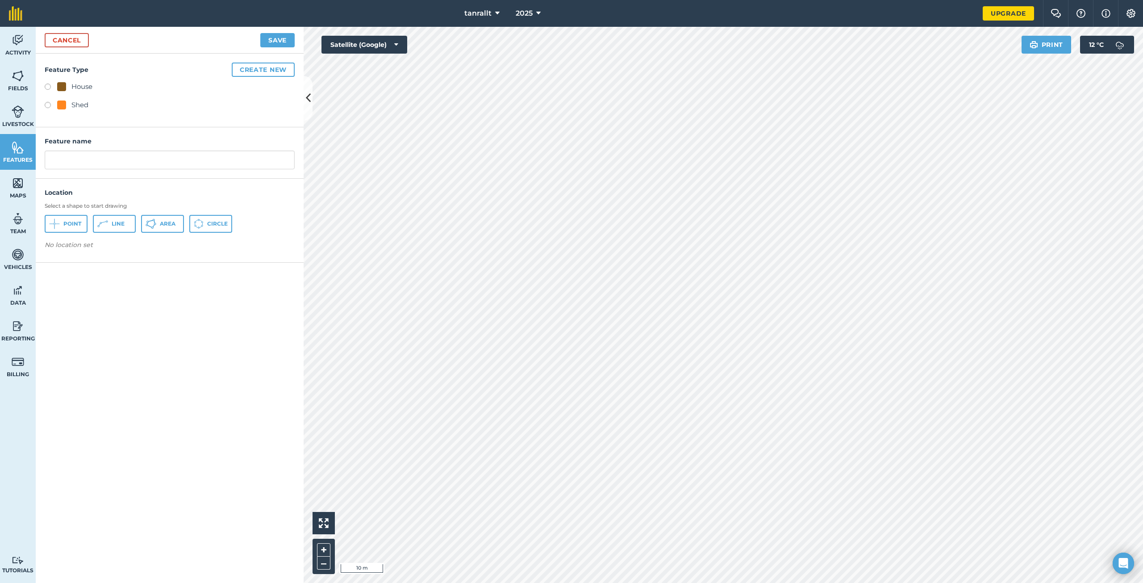
click at [46, 86] on label at bounding box center [51, 88] width 13 height 9
radio input "true"
click at [172, 221] on span "Area" at bounding box center [168, 223] width 16 height 7
drag, startPoint x: 95, startPoint y: 156, endPoint x: 38, endPoint y: 164, distance: 57.2
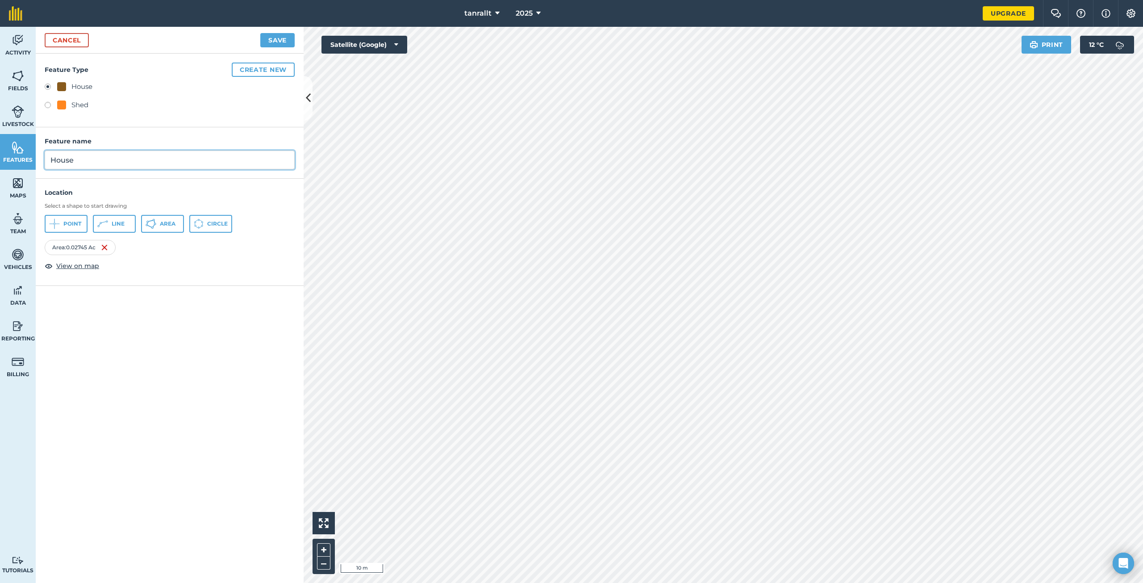
click at [40, 164] on div "Feature name House" at bounding box center [170, 152] width 268 height 51
type input "bungalow"
click at [276, 46] on button "Save" at bounding box center [277, 40] width 34 height 14
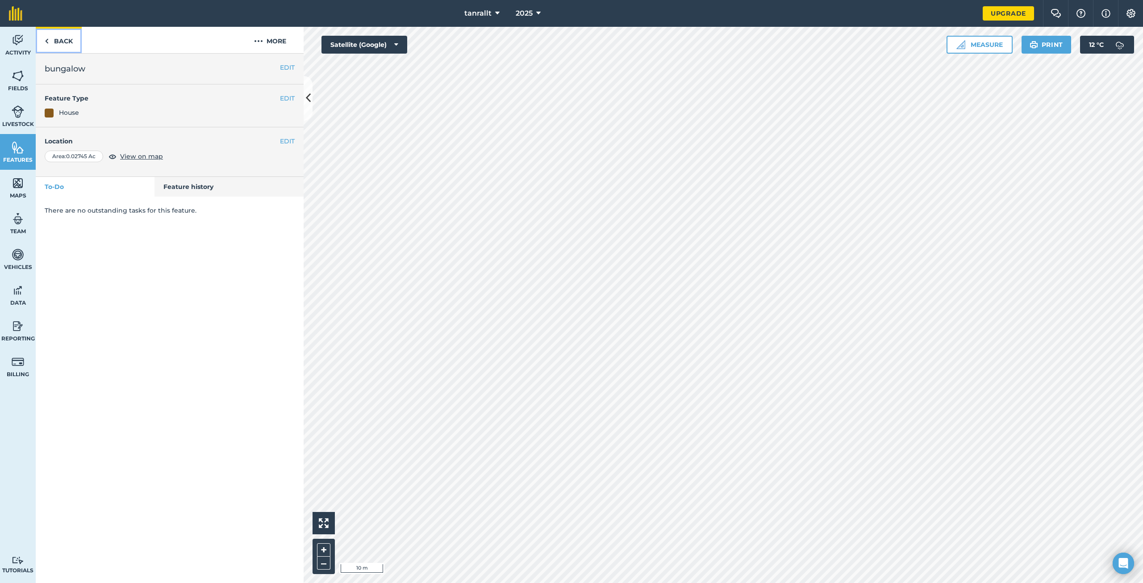
click at [60, 44] on link "Back" at bounding box center [59, 40] width 46 height 26
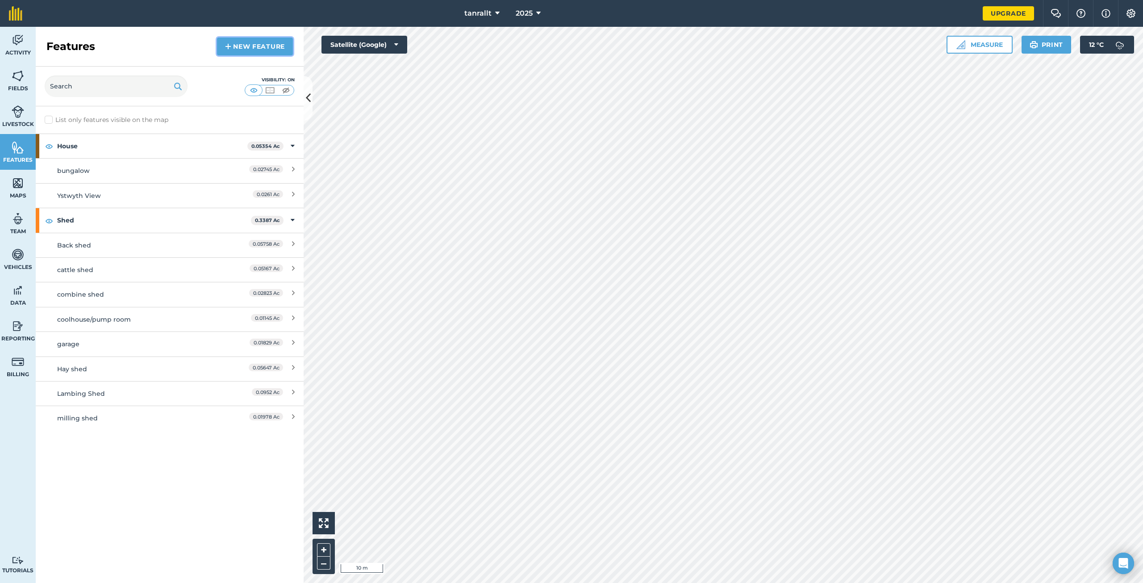
click at [236, 46] on link "New feature" at bounding box center [255, 47] width 76 height 18
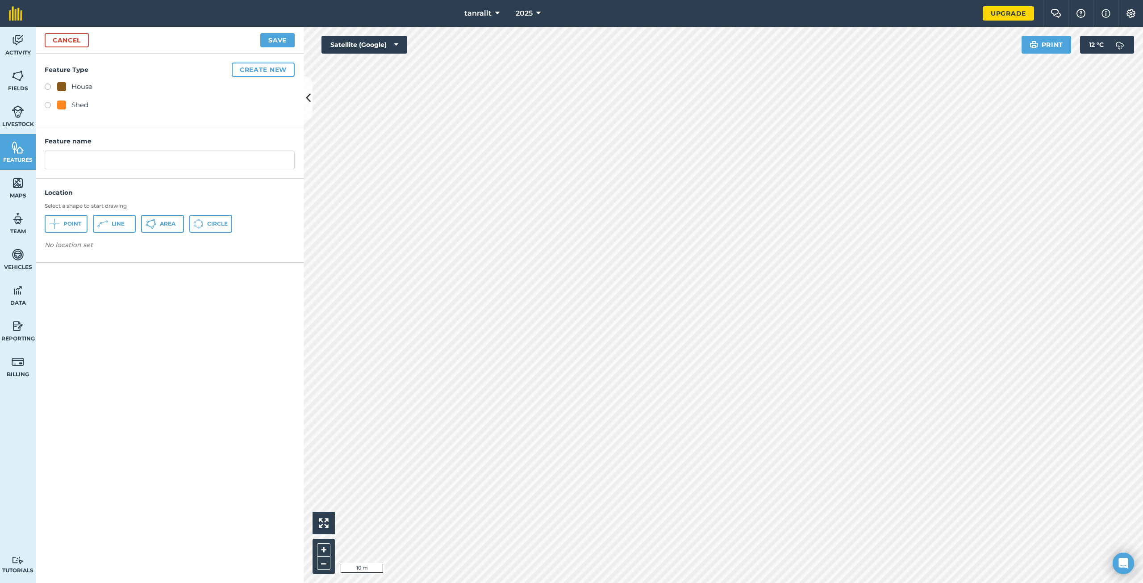
click at [47, 85] on label at bounding box center [51, 88] width 13 height 9
radio input "true"
click at [148, 219] on icon at bounding box center [151, 223] width 11 height 11
drag, startPoint x: 84, startPoint y: 156, endPoint x: 25, endPoint y: 172, distance: 61.5
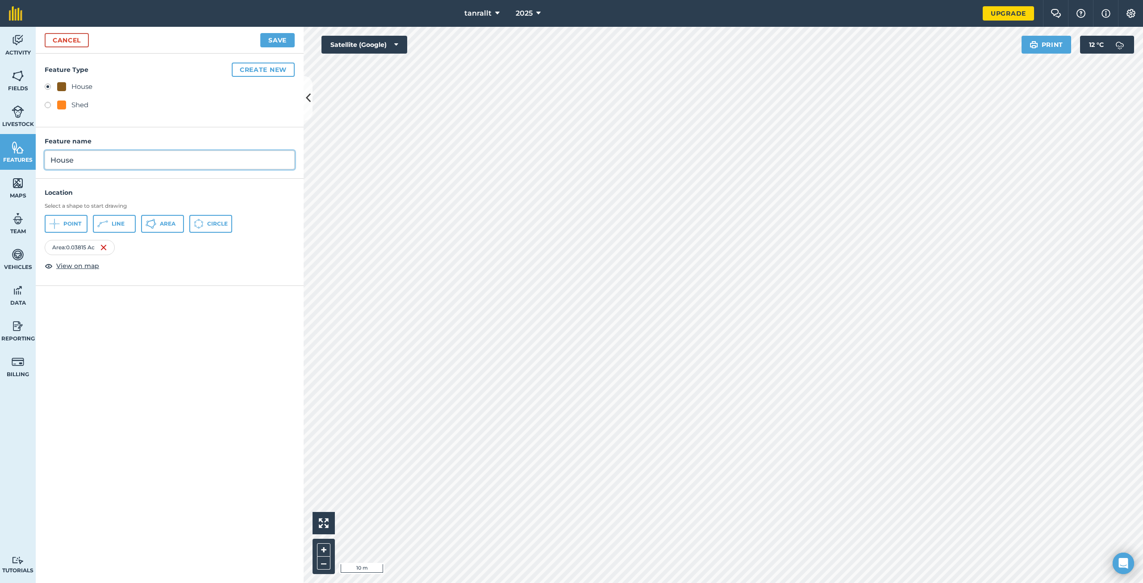
click at [24, 173] on div "Activity Fields Livestock Features Maps Team Vehicles Data Reporting Billing Tu…" at bounding box center [571, 305] width 1143 height 556
click at [55, 162] on input "tanrallt" at bounding box center [170, 160] width 250 height 19
type input "Tanrallt"
click at [283, 43] on button "Save" at bounding box center [277, 40] width 34 height 14
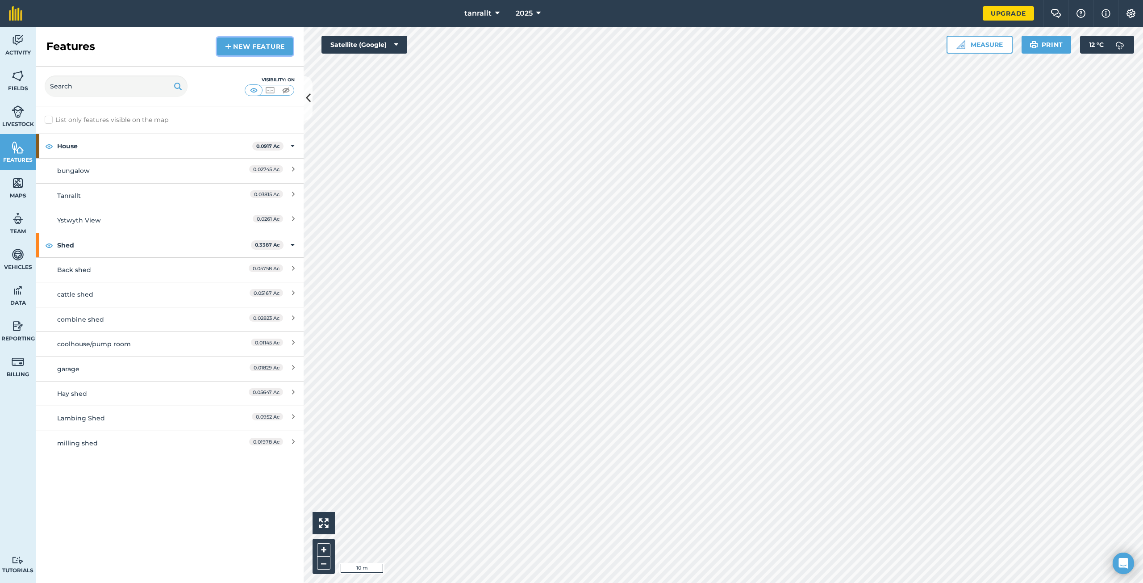
click at [236, 51] on link "New feature" at bounding box center [255, 47] width 76 height 18
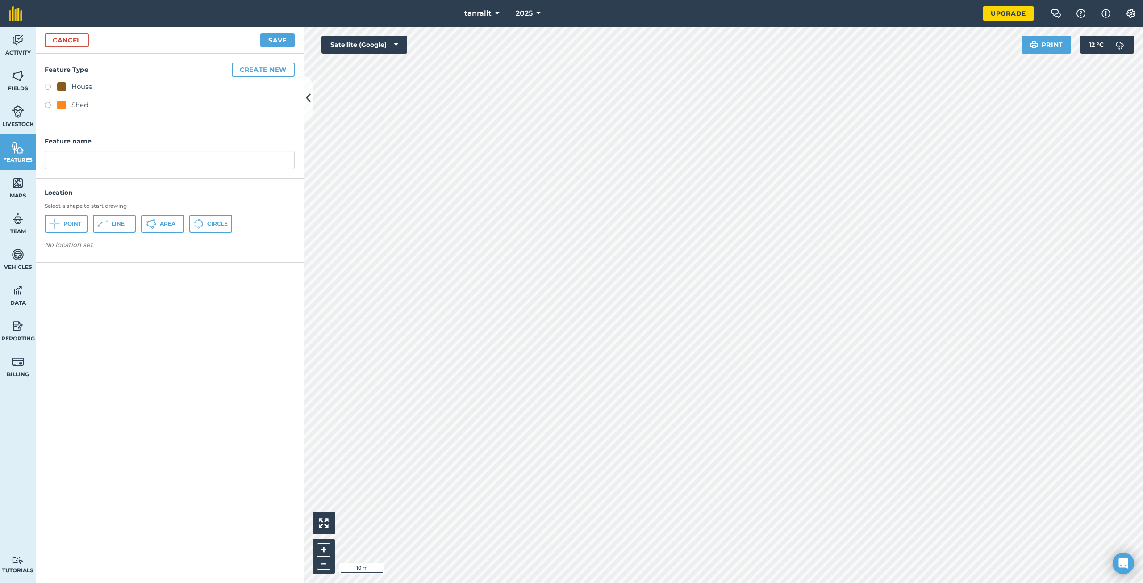
click at [47, 105] on label at bounding box center [51, 106] width 13 height 9
radio input "true"
drag, startPoint x: 170, startPoint y: 226, endPoint x: 214, endPoint y: 223, distance: 44.3
click at [170, 226] on span "Area" at bounding box center [168, 223] width 16 height 7
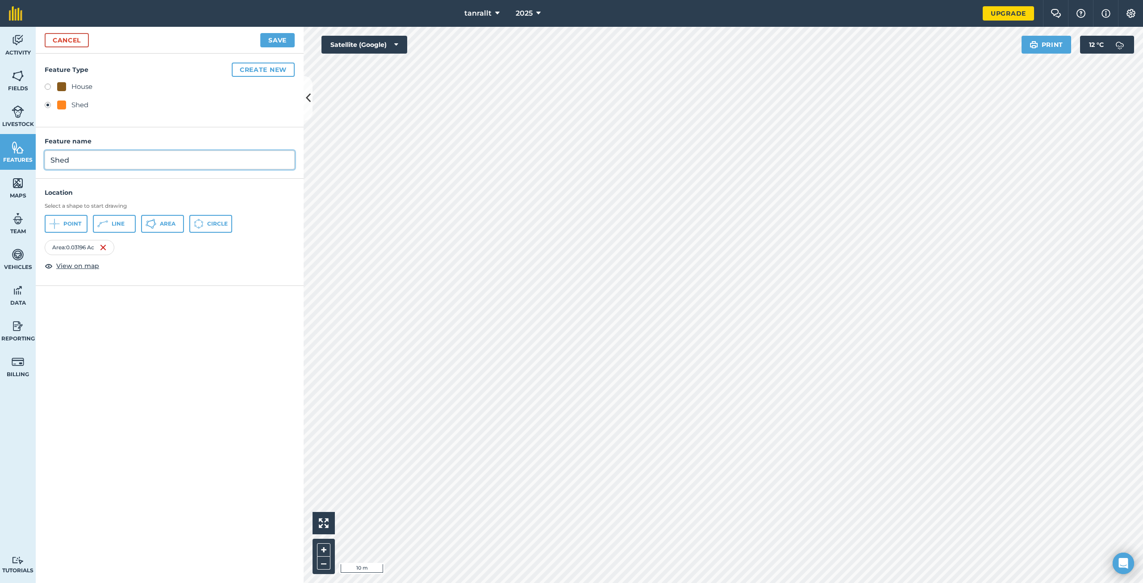
drag, startPoint x: 64, startPoint y: 167, endPoint x: 40, endPoint y: 169, distance: 23.7
click at [41, 169] on div "Feature name Shed" at bounding box center [170, 152] width 268 height 51
type input "~"
type input "Stables"
click at [284, 40] on button "Save" at bounding box center [277, 40] width 34 height 14
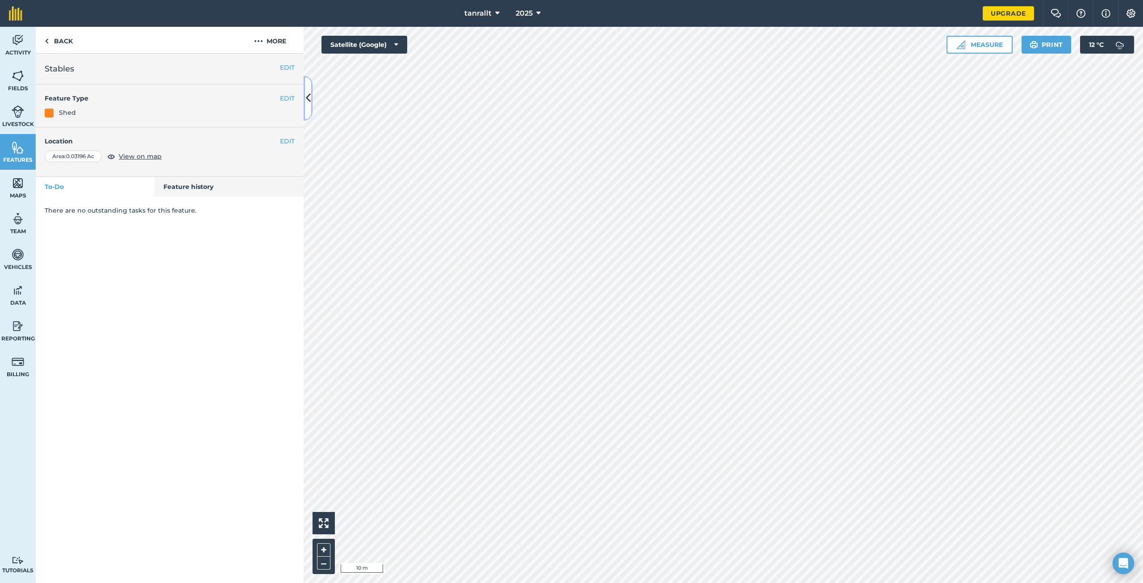
click at [305, 102] on button at bounding box center [308, 98] width 9 height 45
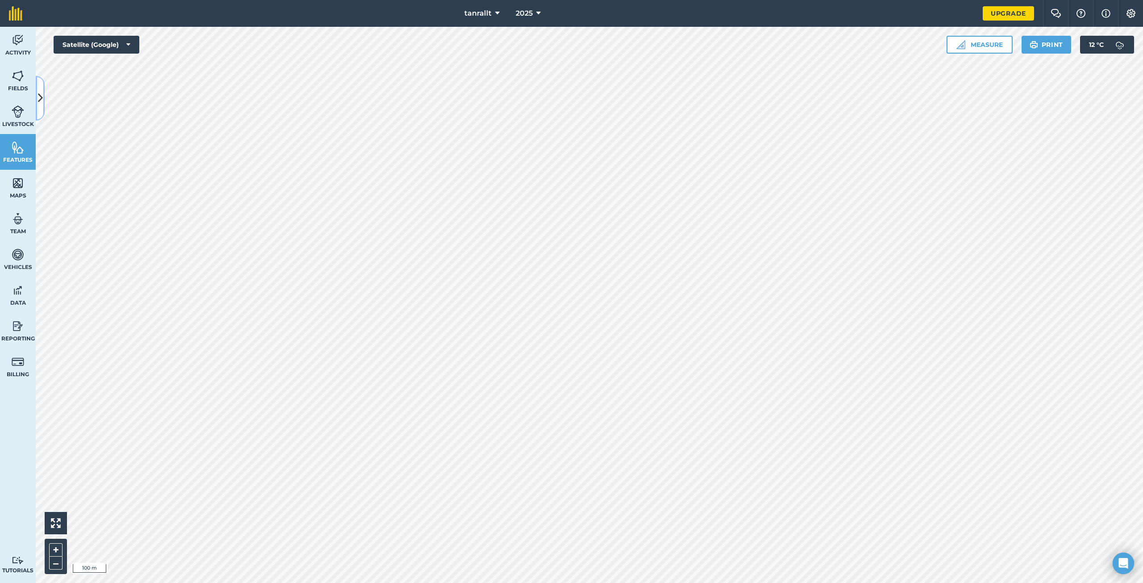
click at [38, 104] on icon at bounding box center [40, 98] width 5 height 16
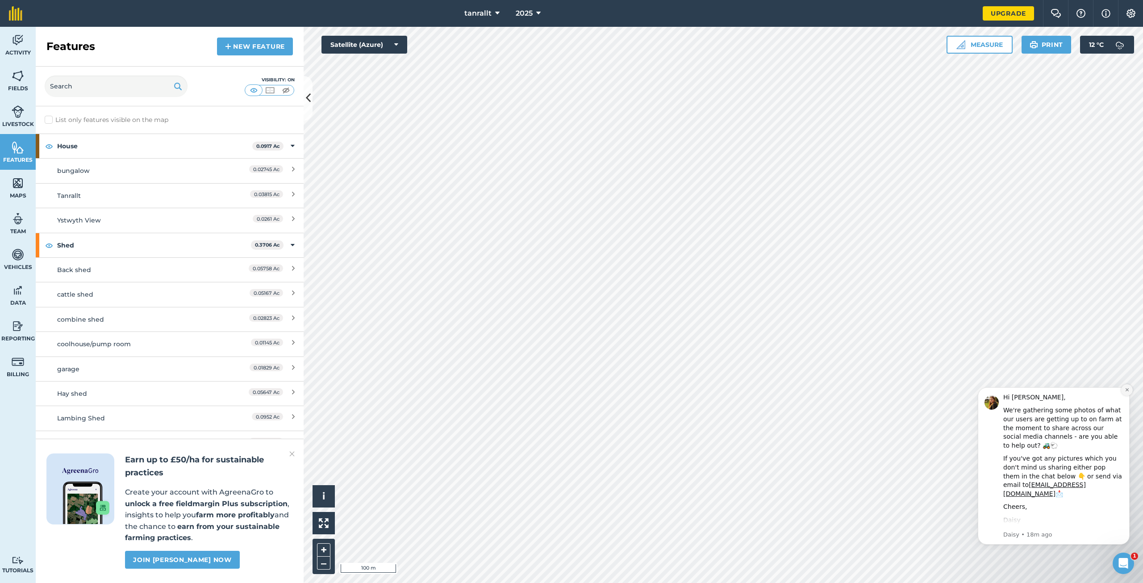
click at [1128, 390] on icon "Dismiss notification" at bounding box center [1127, 389] width 3 height 3
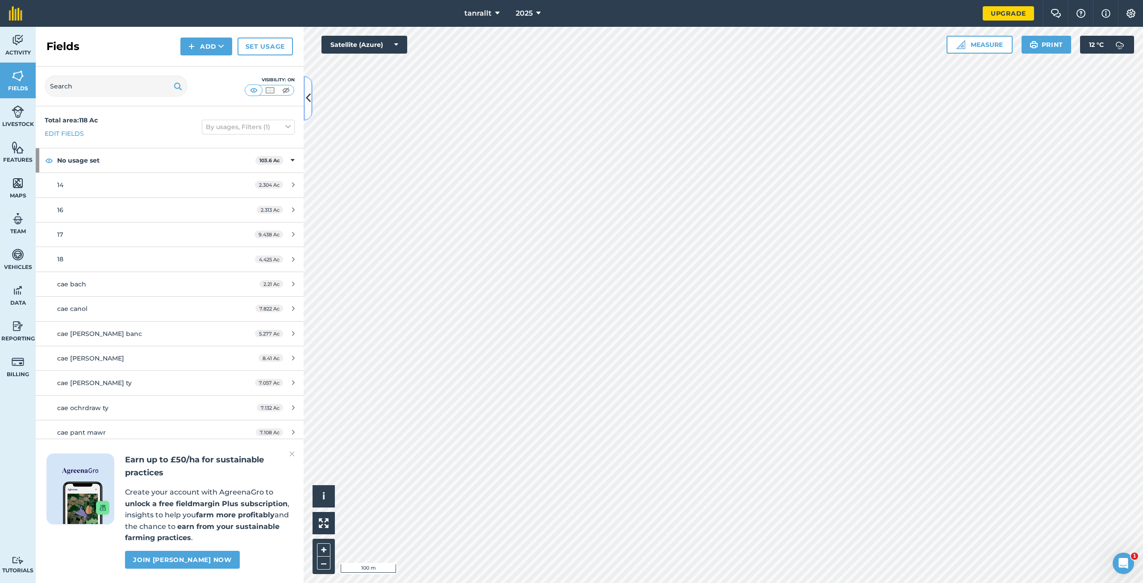
click at [307, 97] on icon at bounding box center [308, 98] width 5 height 16
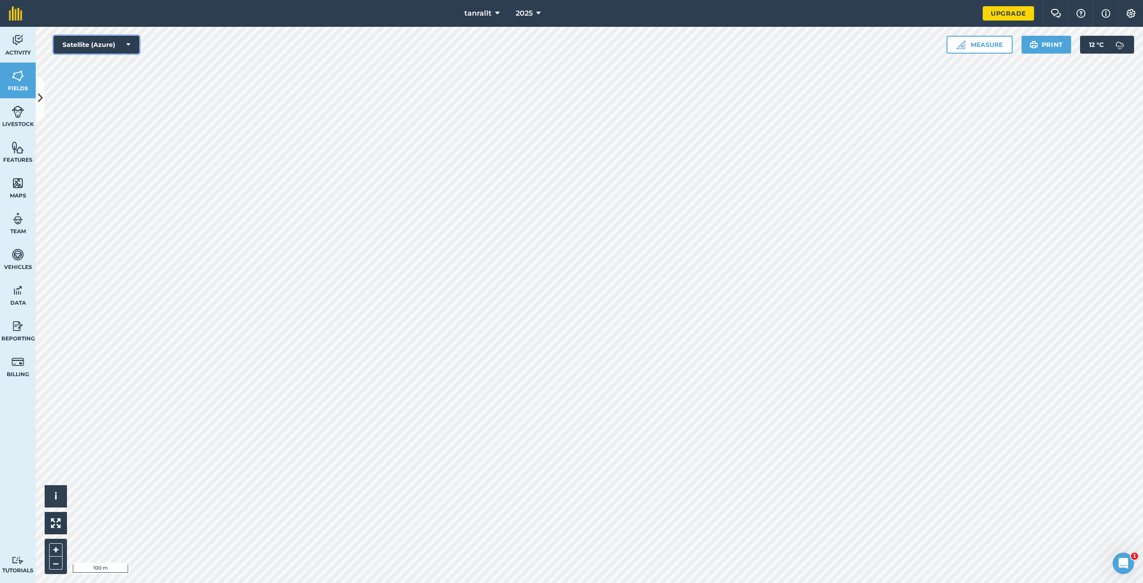
click at [128, 46] on icon at bounding box center [128, 44] width 4 height 9
click at [110, 80] on button "Satellite (Mapbox)" at bounding box center [97, 80] width 86 height 18
click at [126, 44] on icon at bounding box center [128, 44] width 4 height 9
click at [115, 97] on button "Road map (Azure)" at bounding box center [97, 98] width 86 height 18
click at [127, 42] on icon at bounding box center [128, 44] width 4 height 9
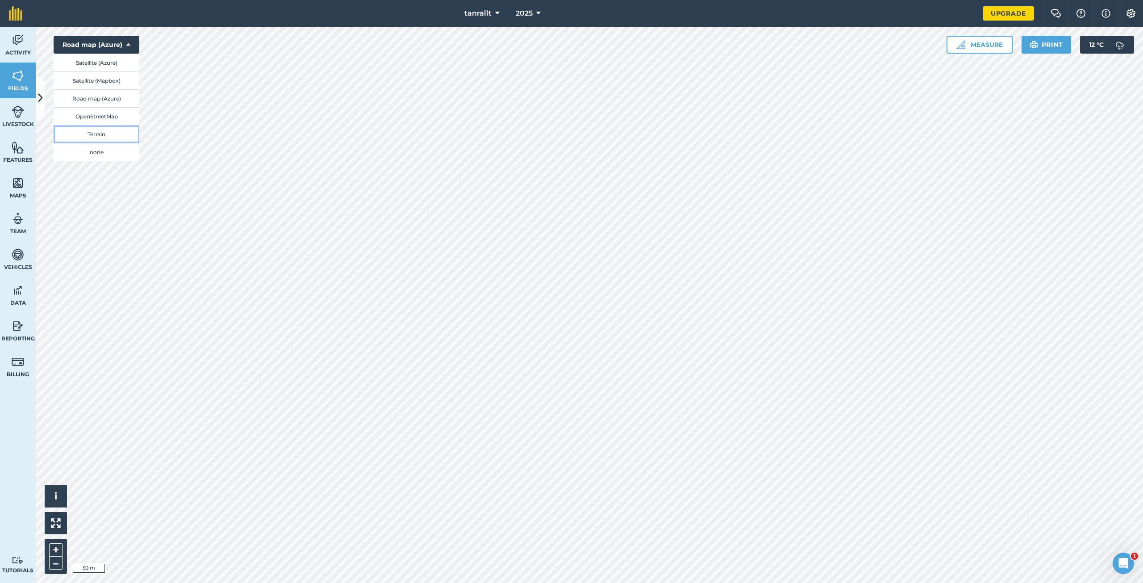
click at [112, 129] on button "Terrain" at bounding box center [97, 134] width 86 height 18
click at [131, 45] on button "Terrain" at bounding box center [97, 45] width 86 height 18
click at [117, 66] on button "Satellite (Azure)" at bounding box center [97, 63] width 86 height 18
click at [1131, 17] on img at bounding box center [1131, 13] width 11 height 9
